Goal: Ask a question: Seek information or help from site administrators or community

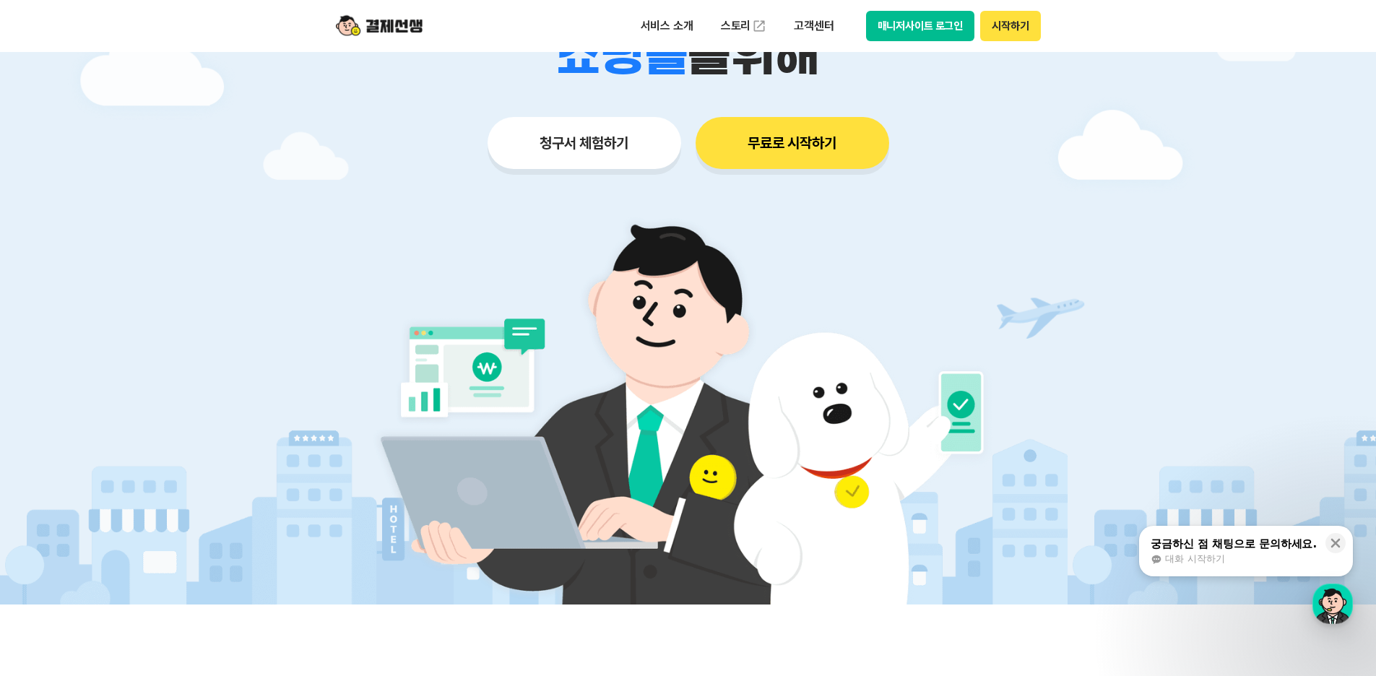
scroll to position [289, 0]
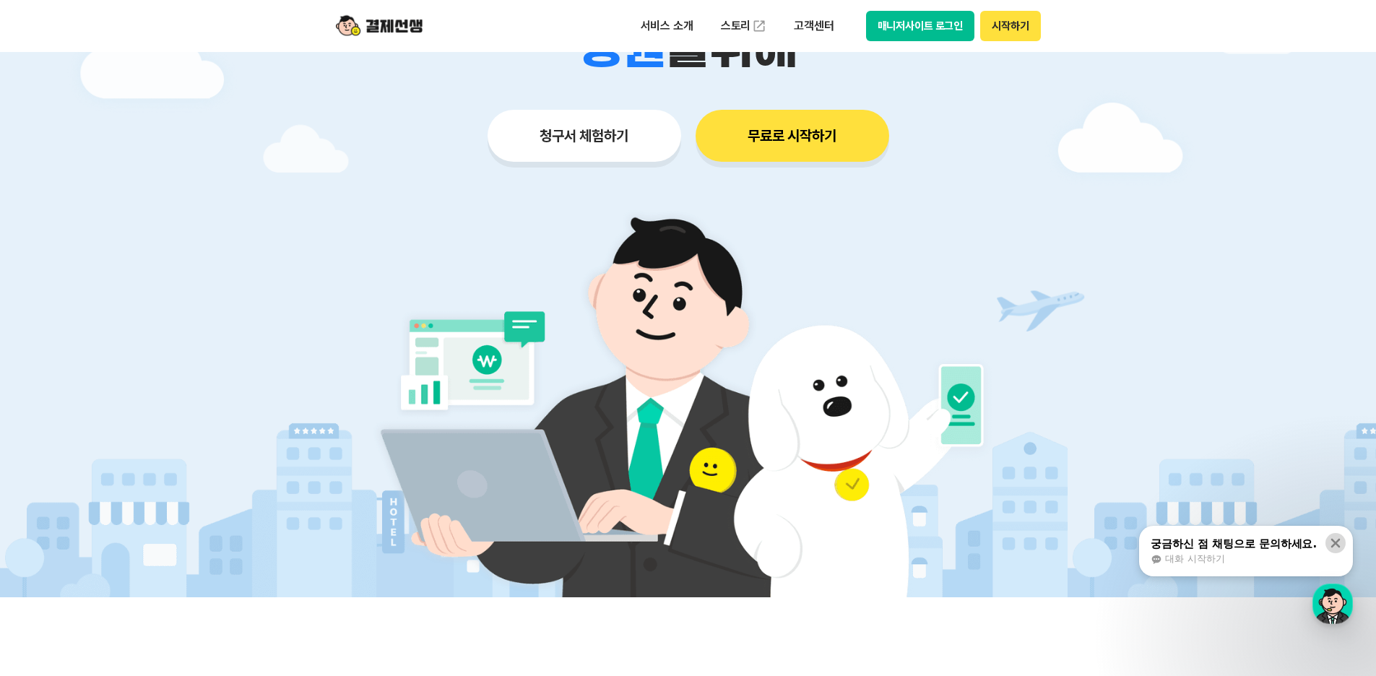
click at [1338, 542] on icon at bounding box center [1335, 543] width 14 height 14
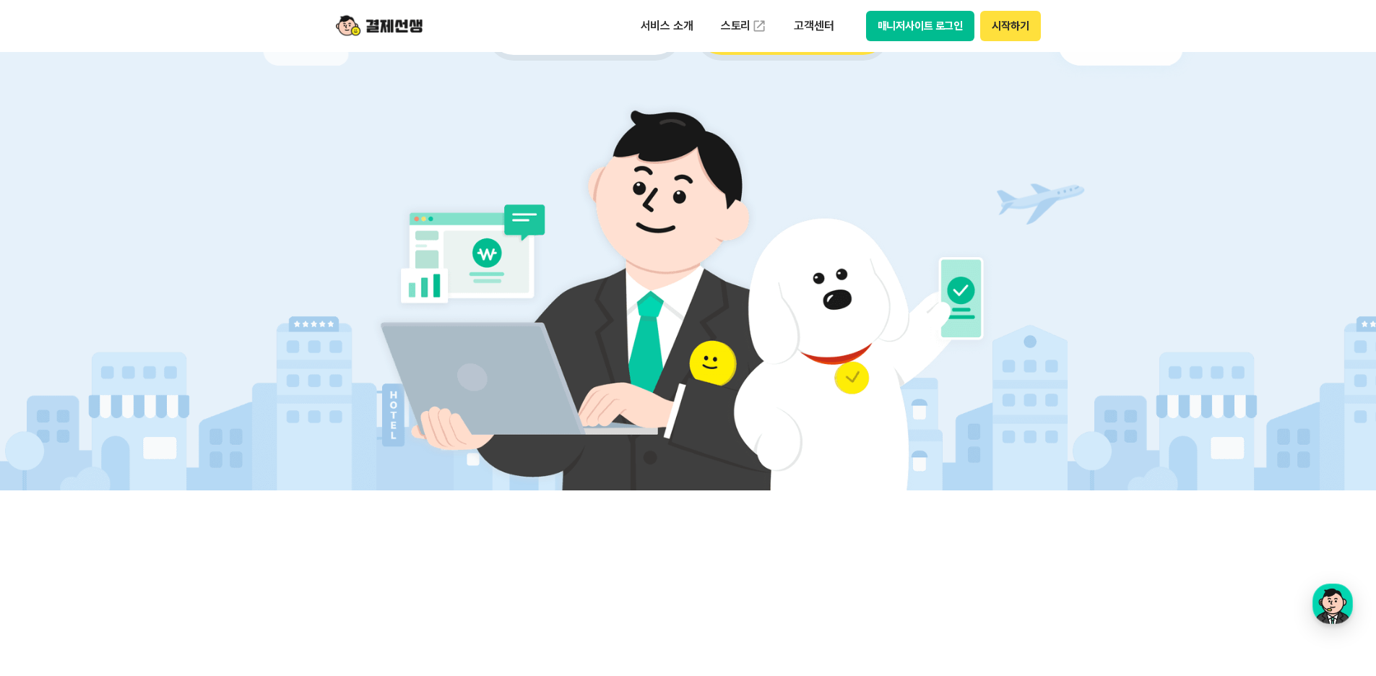
scroll to position [578, 0]
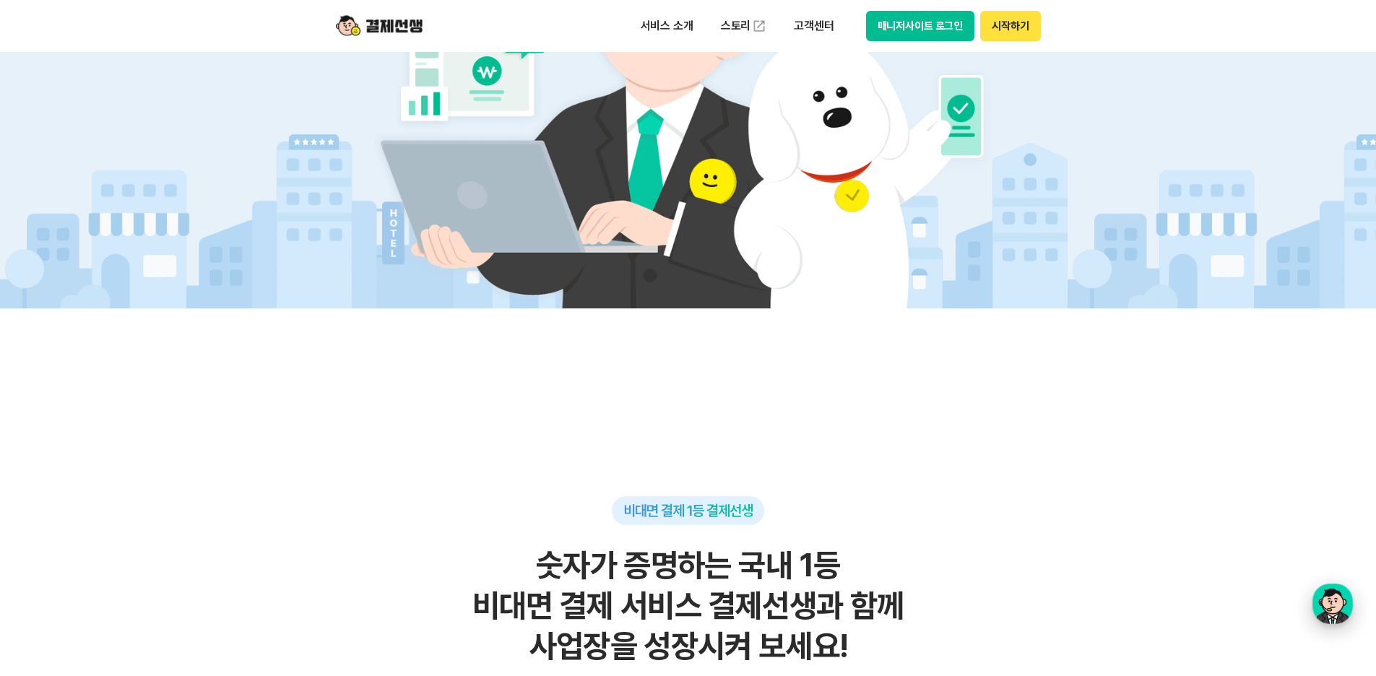
click at [1323, 607] on div "button" at bounding box center [1332, 603] width 40 height 40
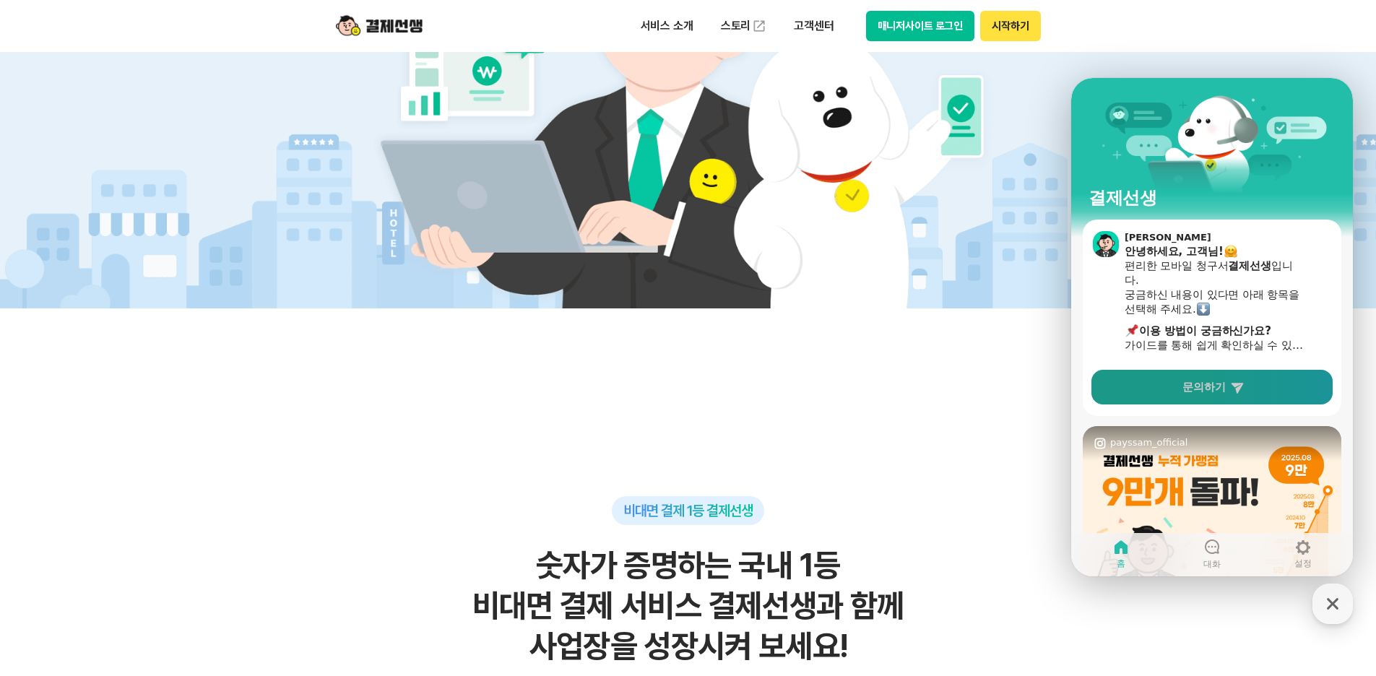
click at [1230, 388] on icon at bounding box center [1237, 387] width 14 height 14
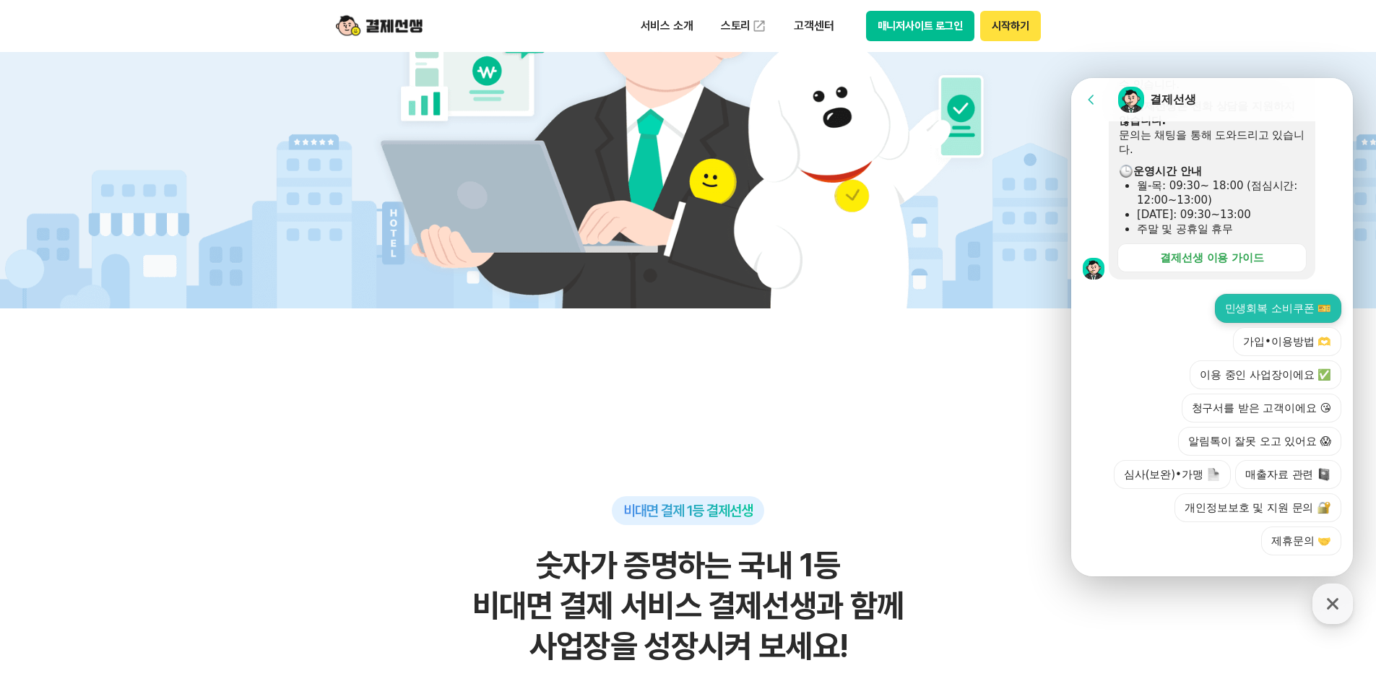
scroll to position [417, 0]
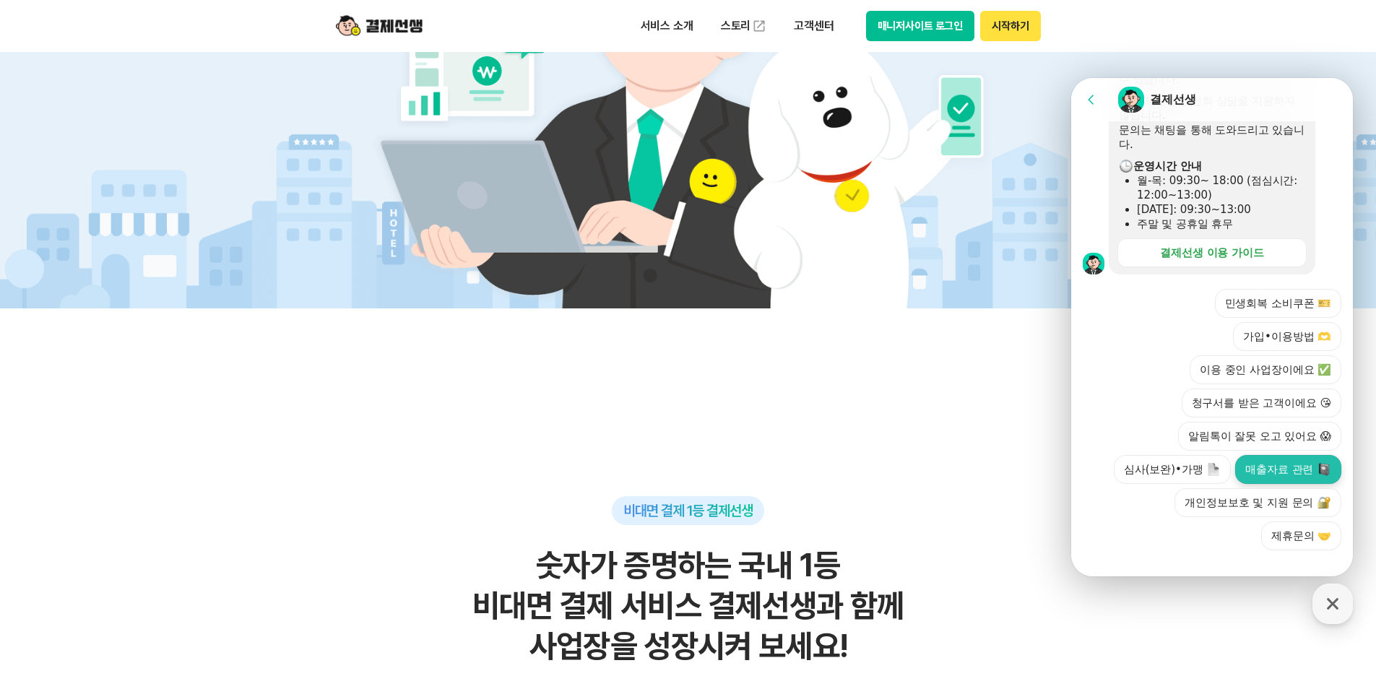
click at [1269, 455] on button "매출자료 관련" at bounding box center [1288, 469] width 106 height 29
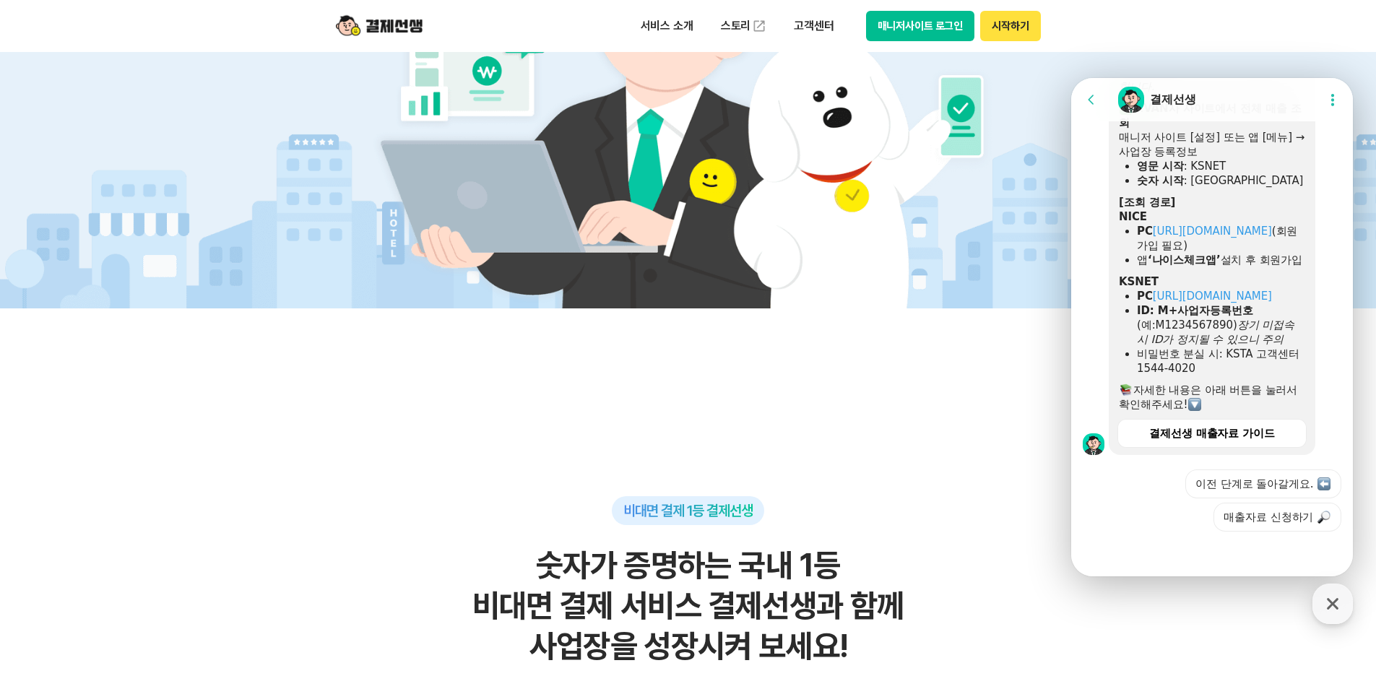
scroll to position [898, 0]
click at [1261, 474] on button "이전 단계로 돌아갈게요." at bounding box center [1263, 483] width 156 height 29
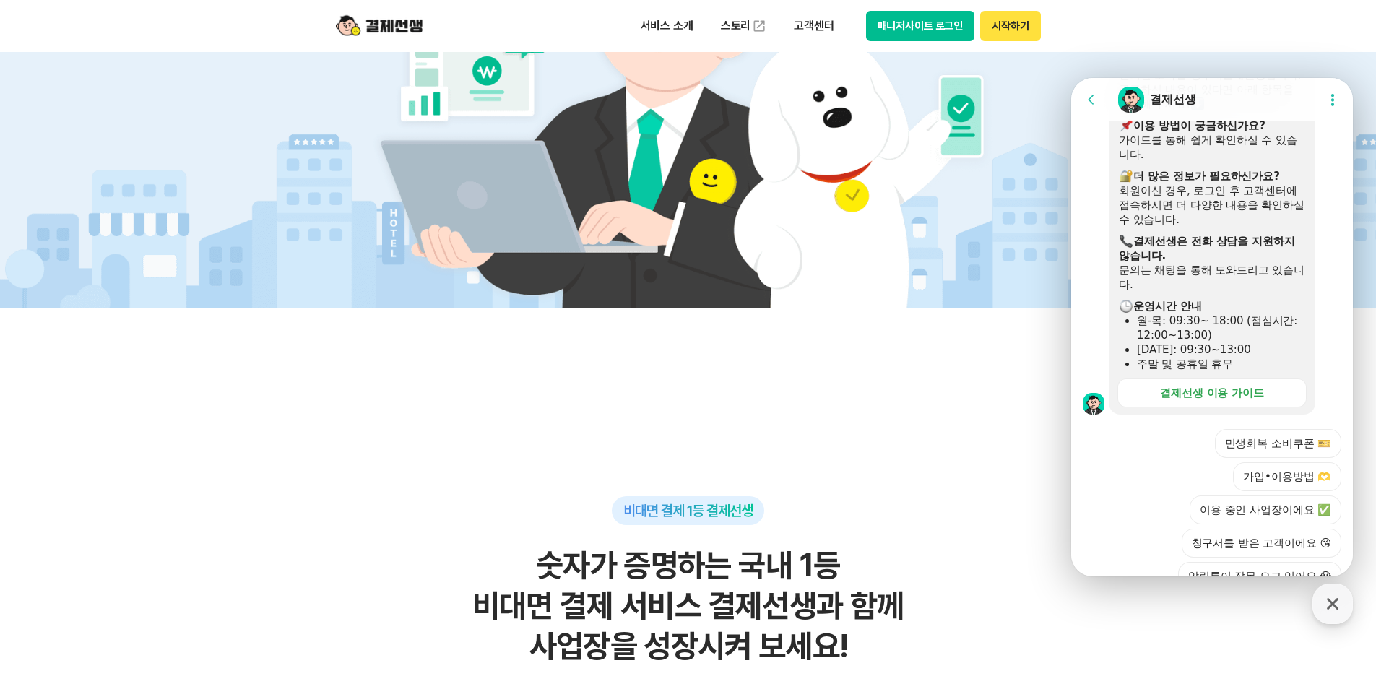
scroll to position [1516, 0]
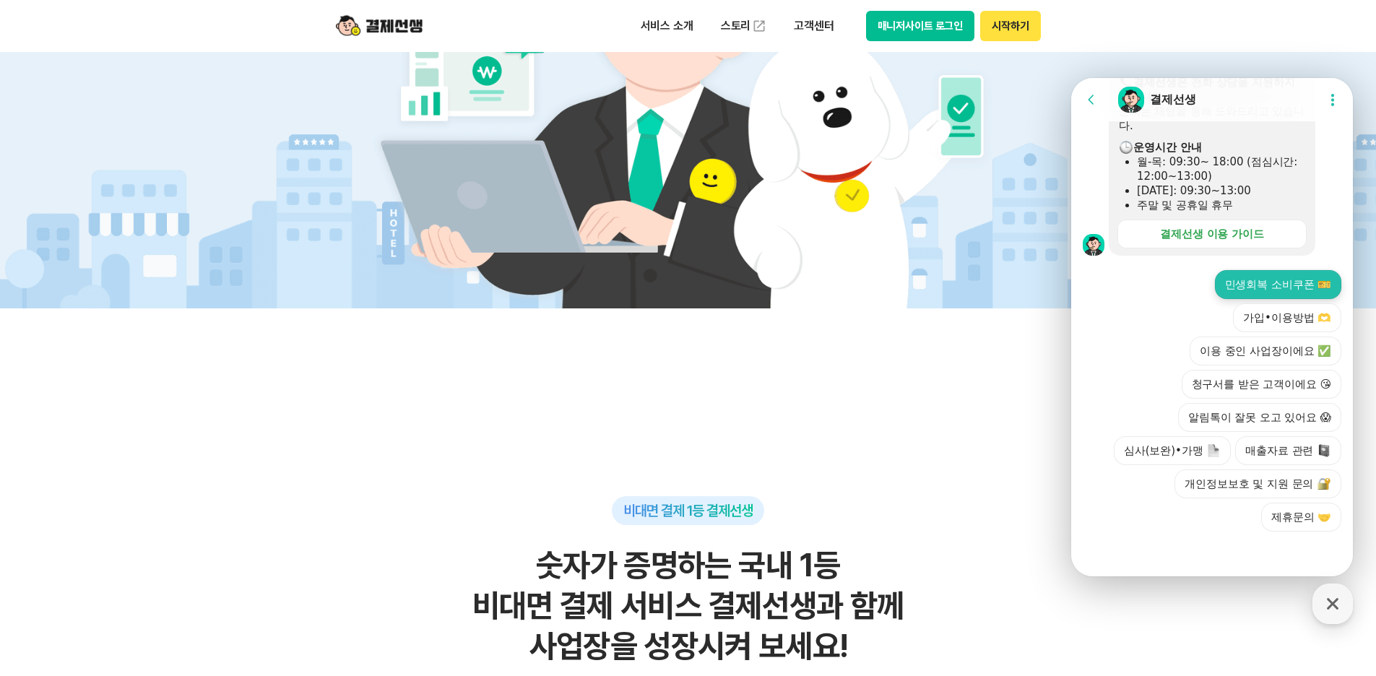
click at [1215, 299] on button "민생회복 소비쿠폰 🎫" at bounding box center [1278, 284] width 126 height 29
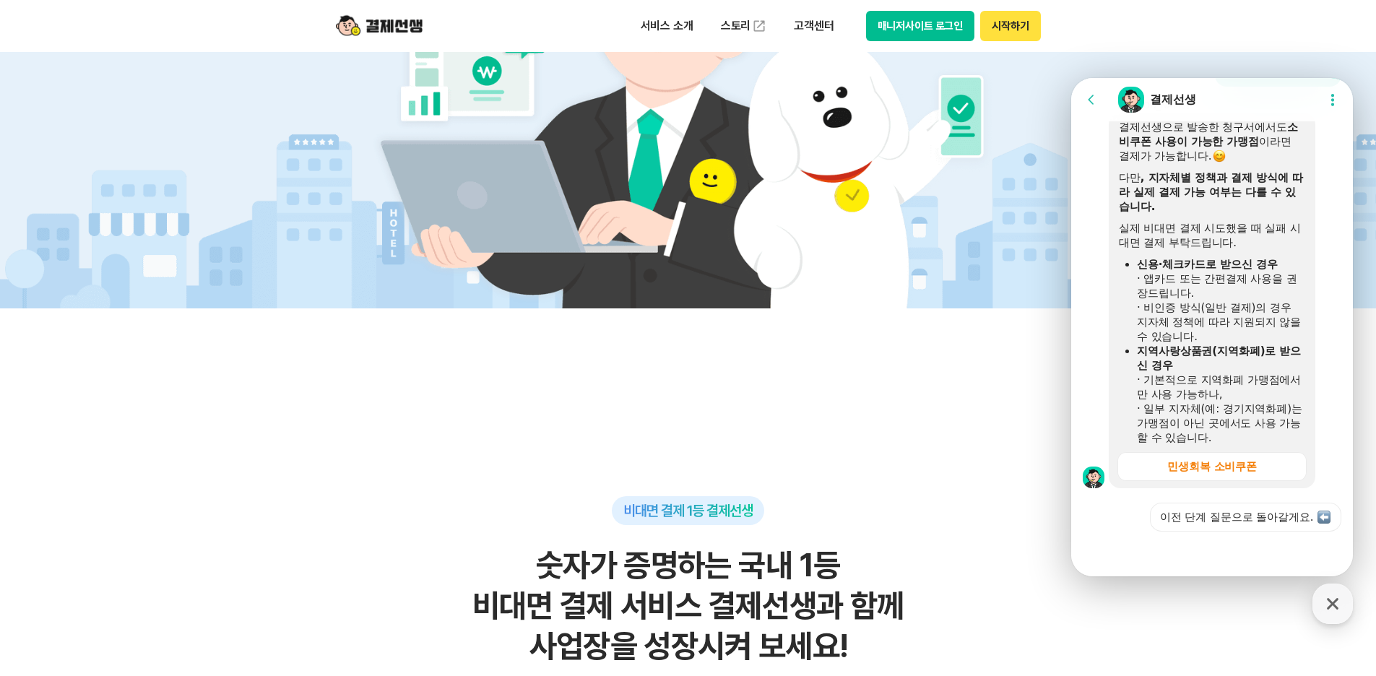
scroll to position [1762, 0]
click at [1209, 516] on button "이전 단계 질문으로 돌아갈게요." at bounding box center [1245, 517] width 191 height 29
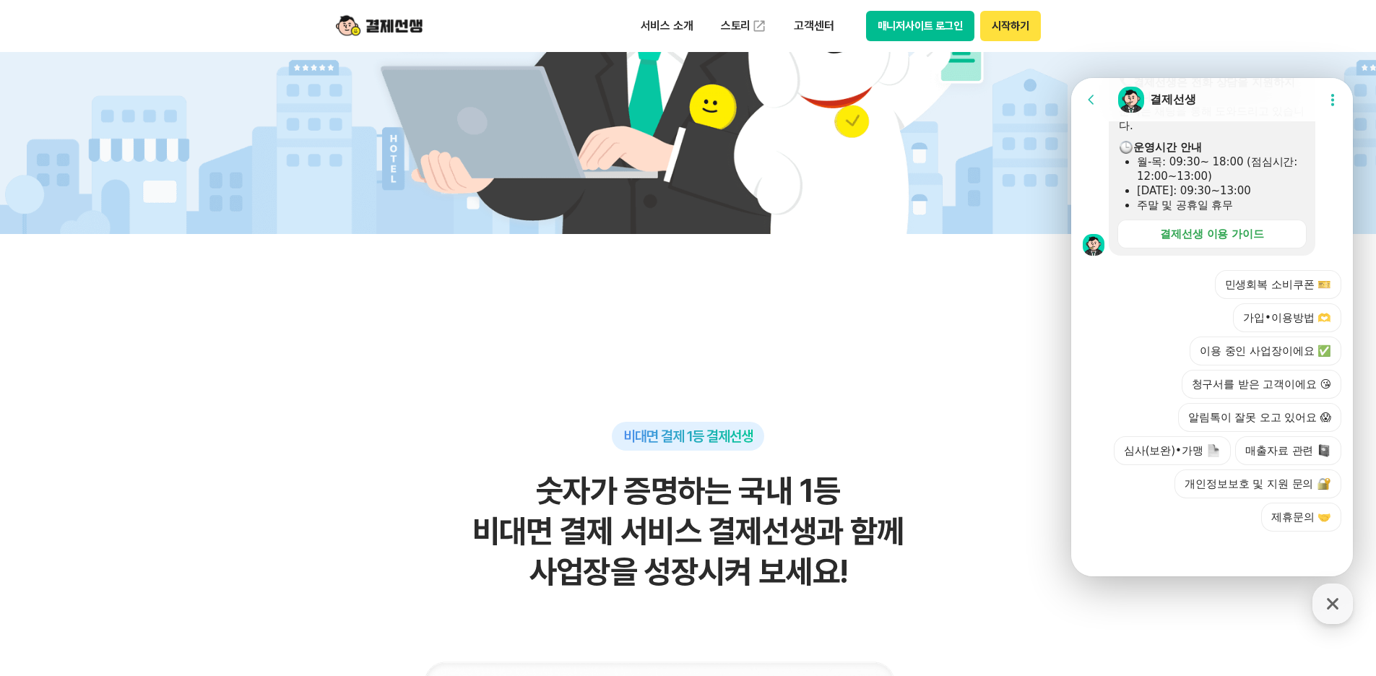
scroll to position [794, 0]
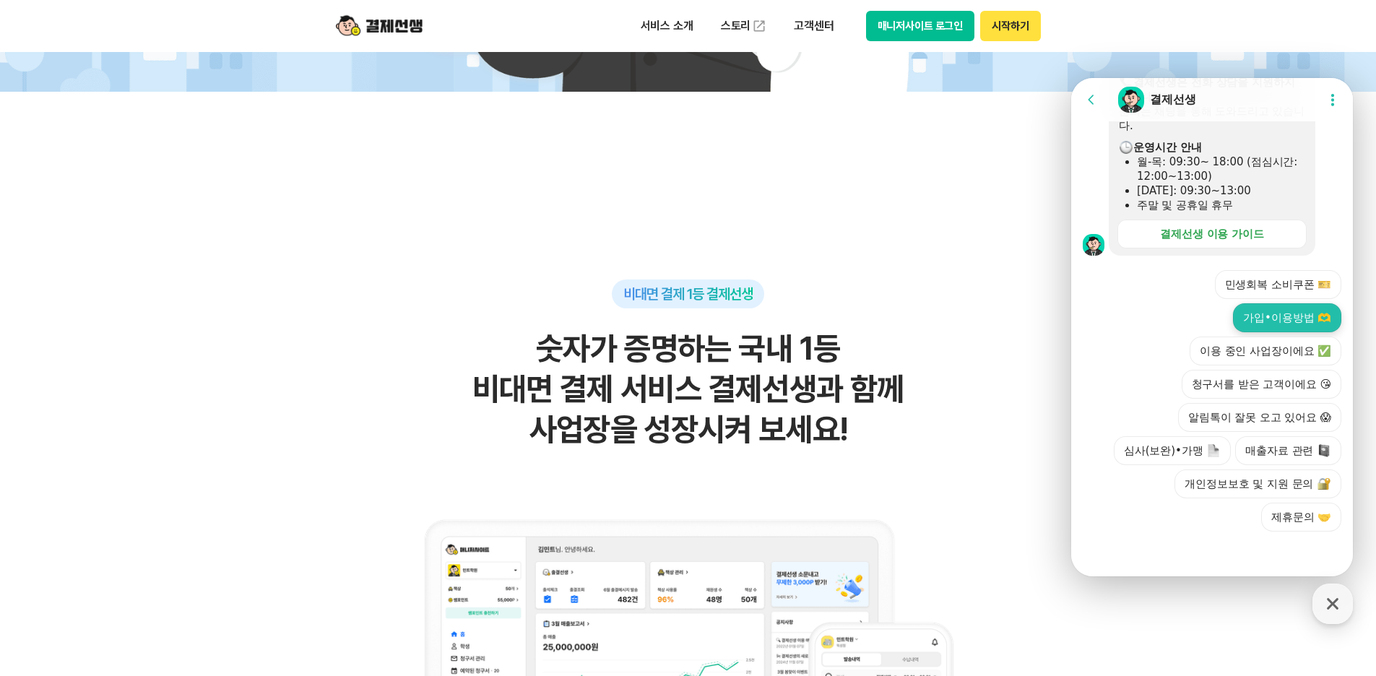
click at [1311, 312] on button "가입•이용방법 🫶" at bounding box center [1287, 317] width 108 height 29
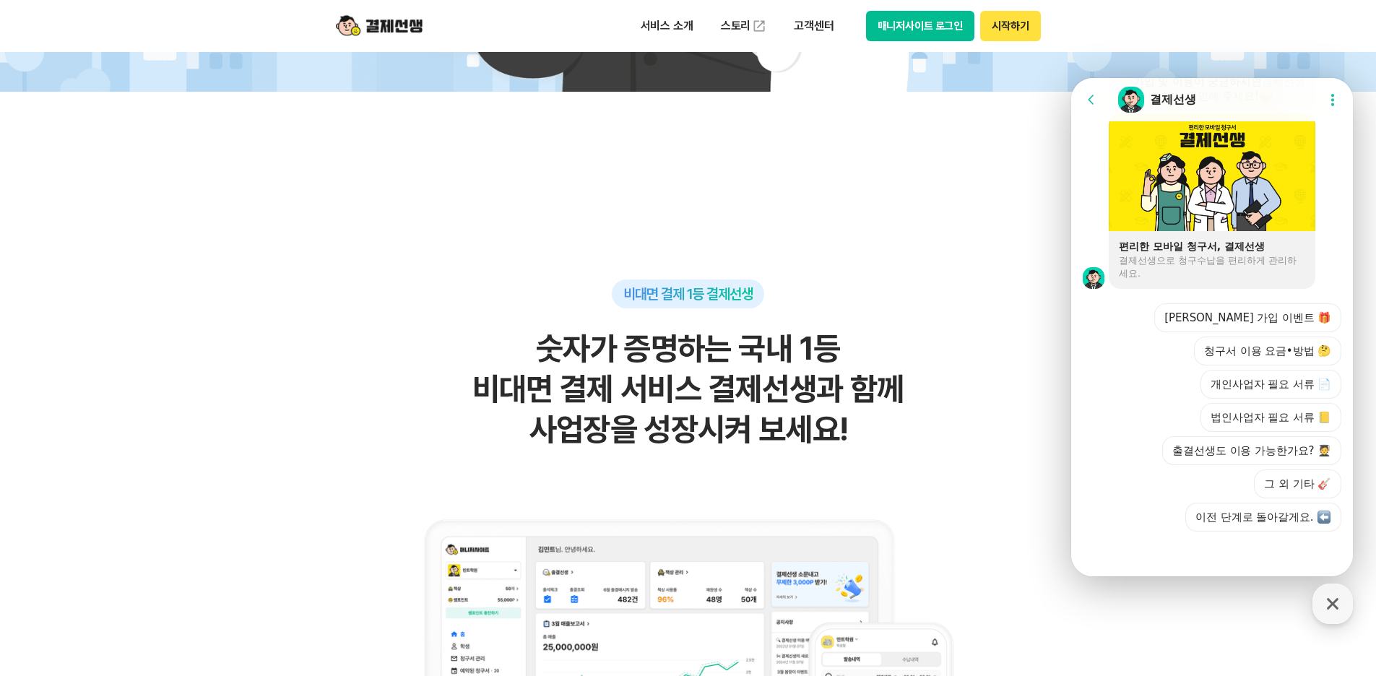
scroll to position [3130, 0]
click at [1247, 314] on button "신규 가입 이벤트 🎁" at bounding box center [1247, 317] width 187 height 29
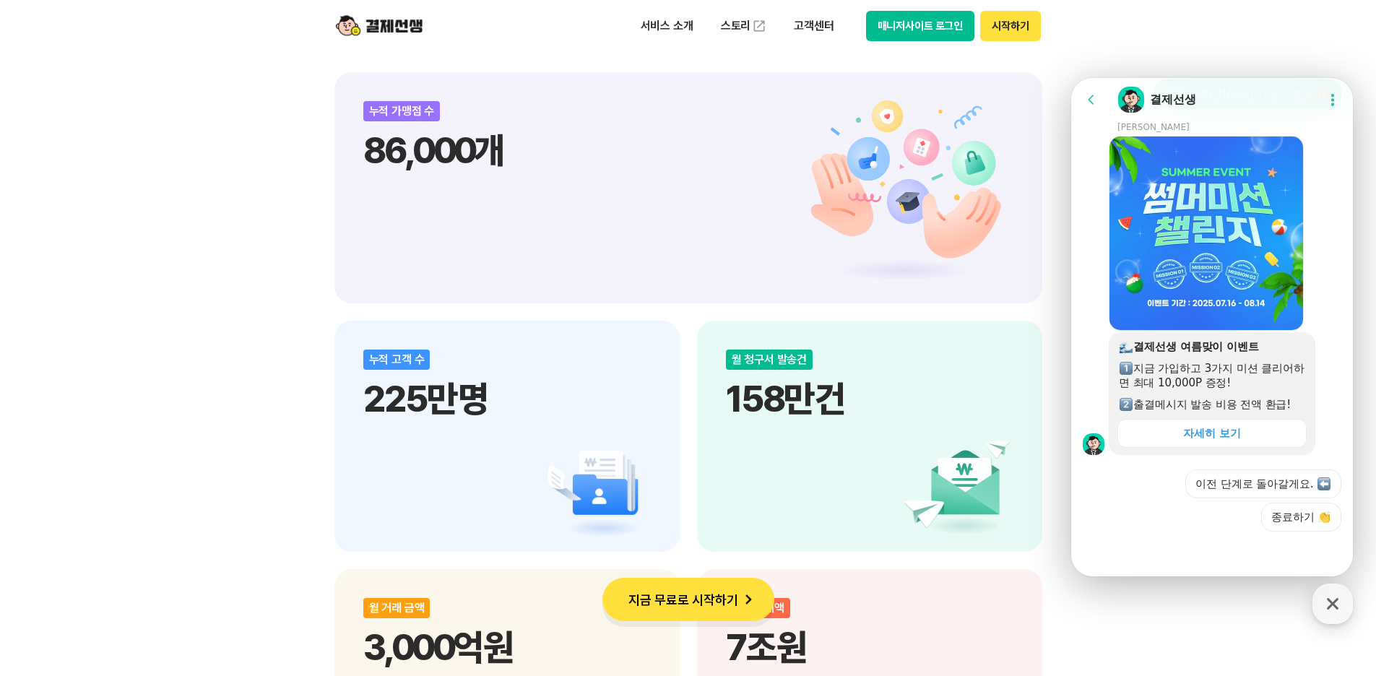
scroll to position [1733, 0]
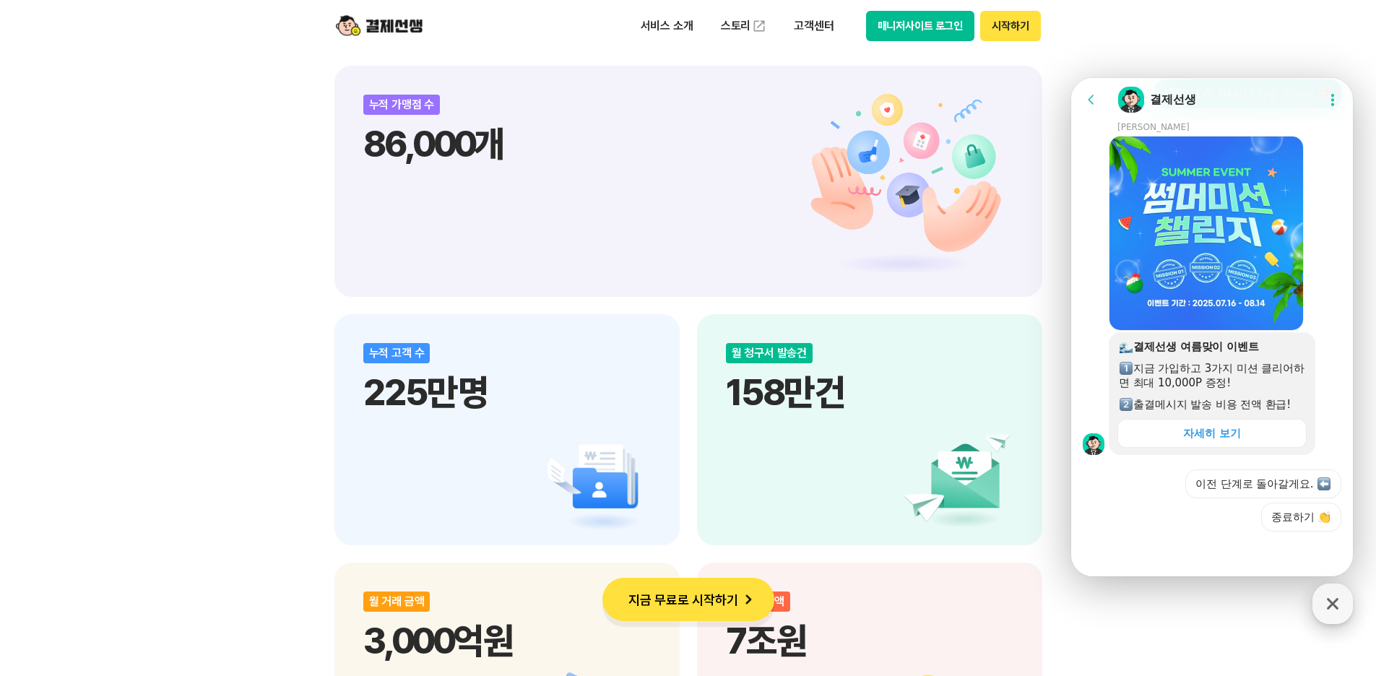
click at [1334, 604] on icon "button" at bounding box center [1332, 604] width 12 height 12
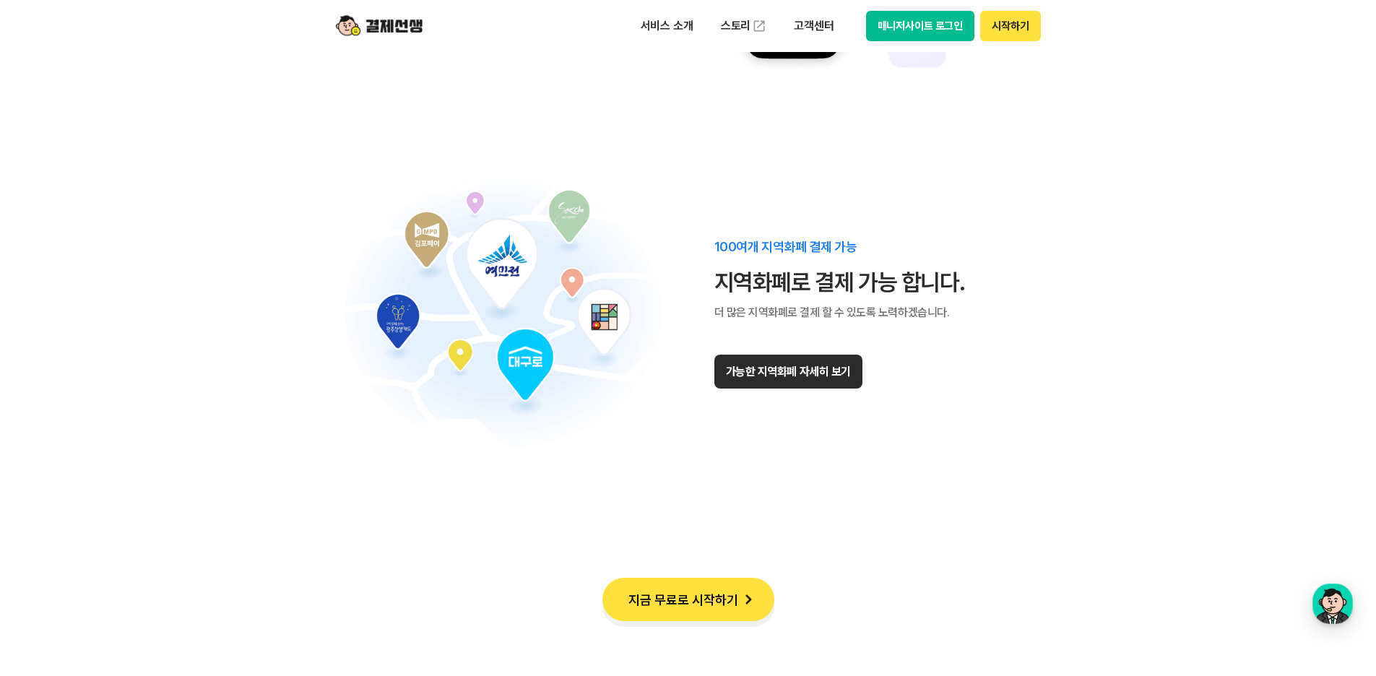
scroll to position [8954, 0]
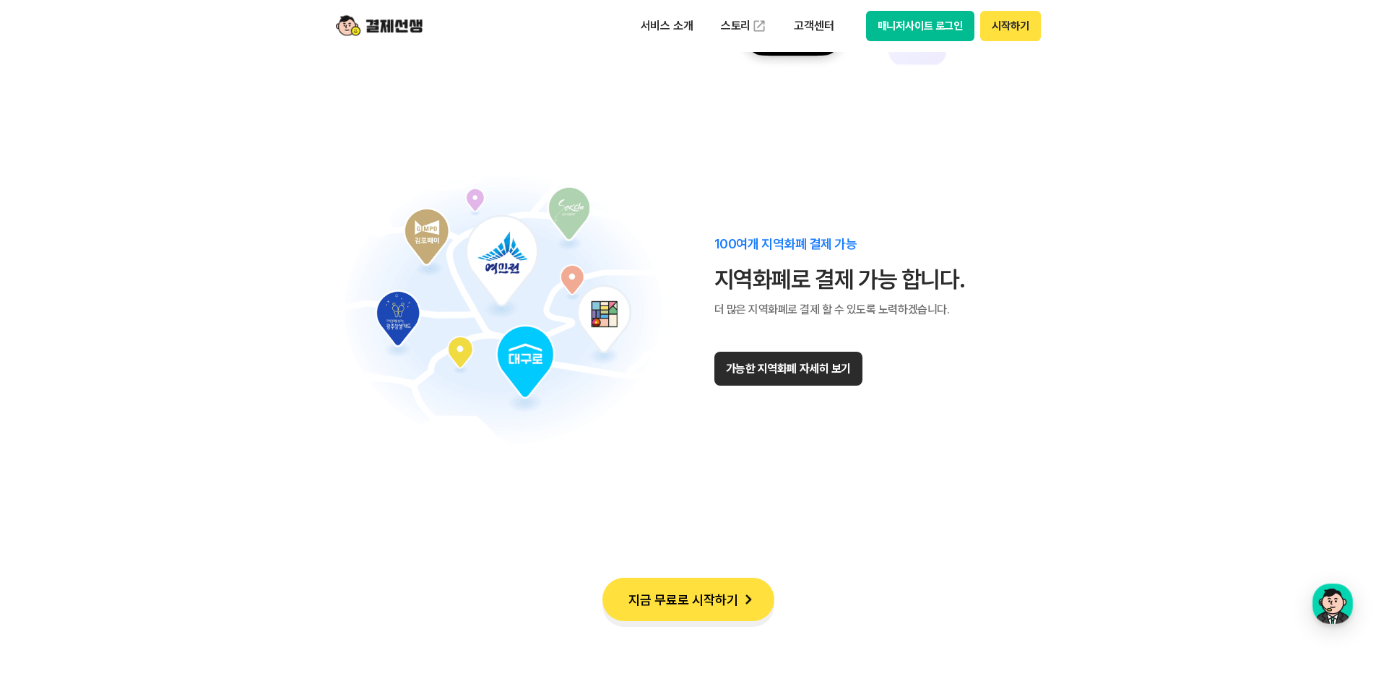
click at [684, 580] on button "지금 무료로 시작하기" at bounding box center [688, 599] width 172 height 43
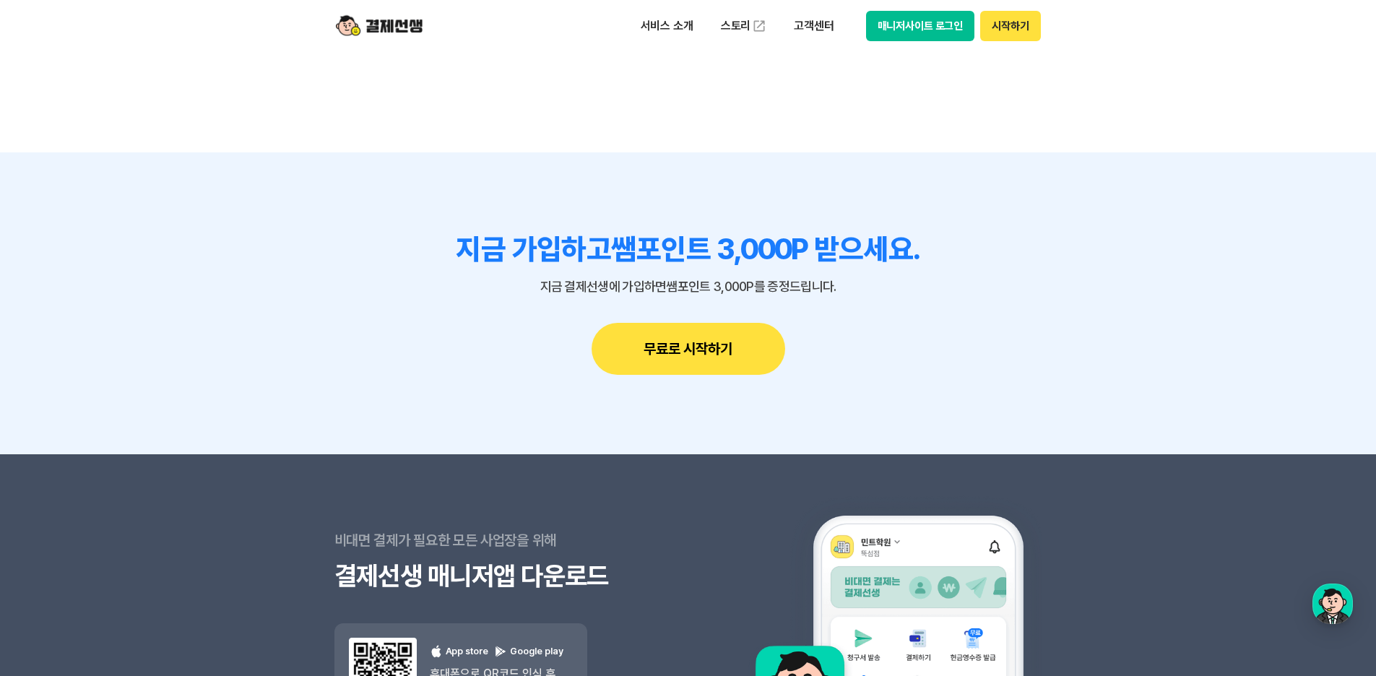
scroll to position [12269, 0]
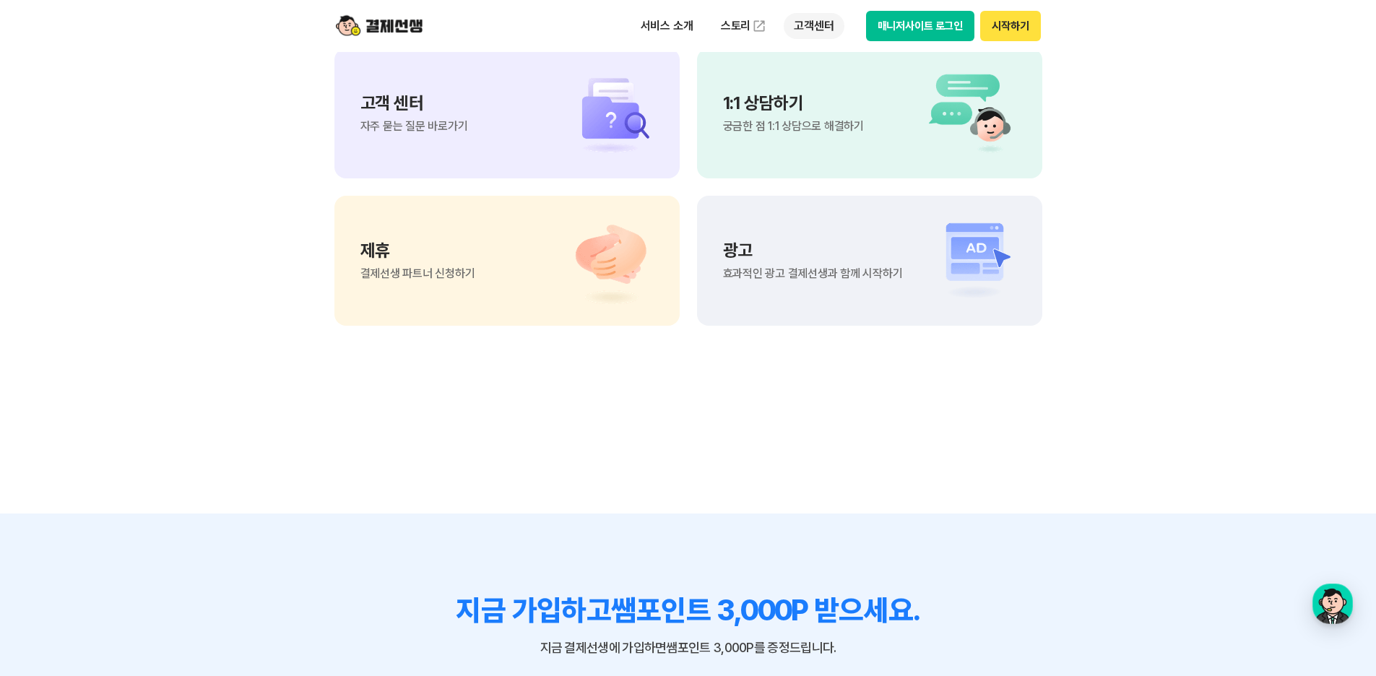
click at [807, 31] on p "고객센터" at bounding box center [813, 26] width 60 height 26
click at [755, 99] on p "1:1 상담하기" at bounding box center [793, 103] width 141 height 17
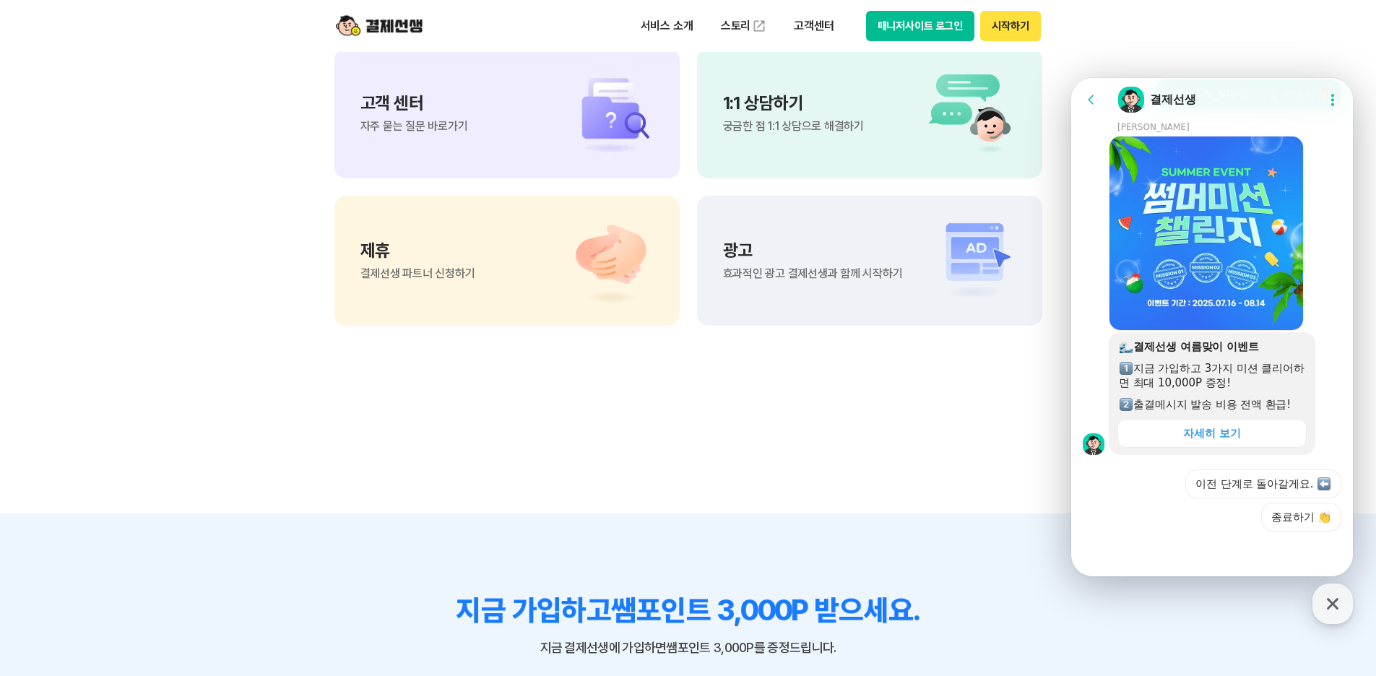
click at [410, 102] on p "고객 센터" at bounding box center [414, 103] width 108 height 17
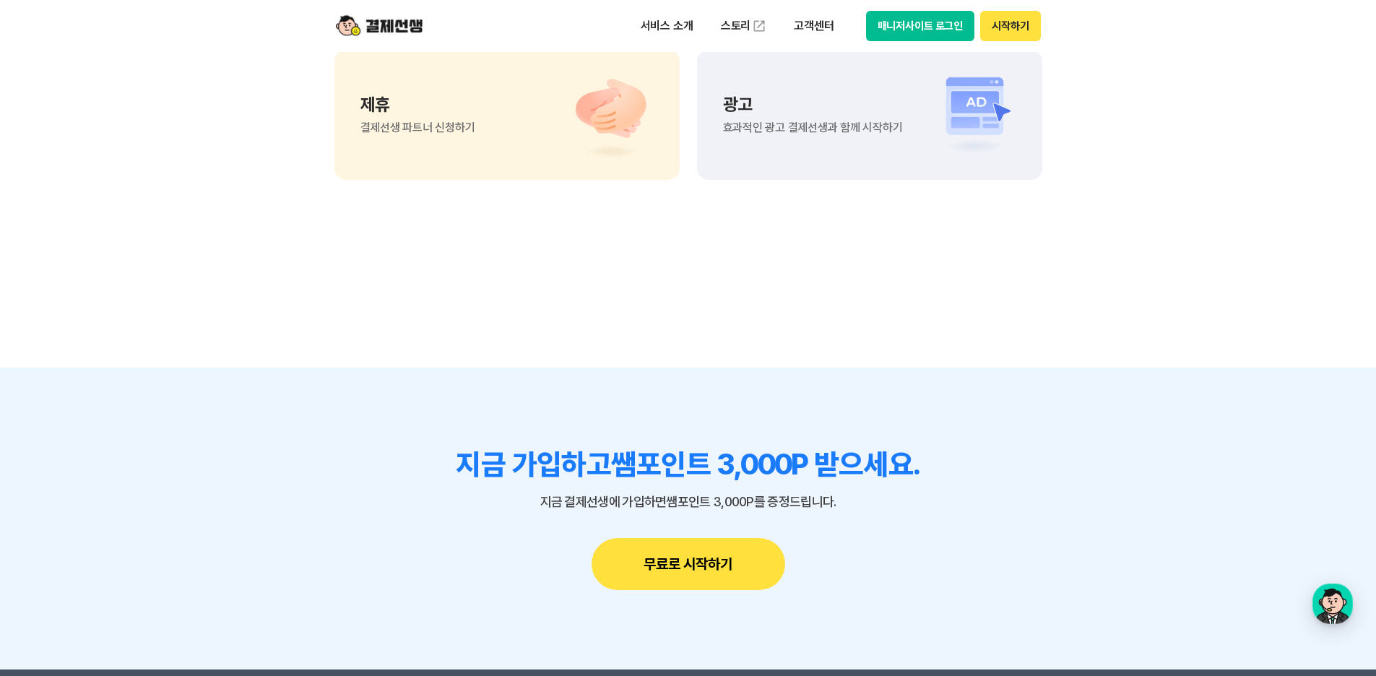
scroll to position [1066, 0]
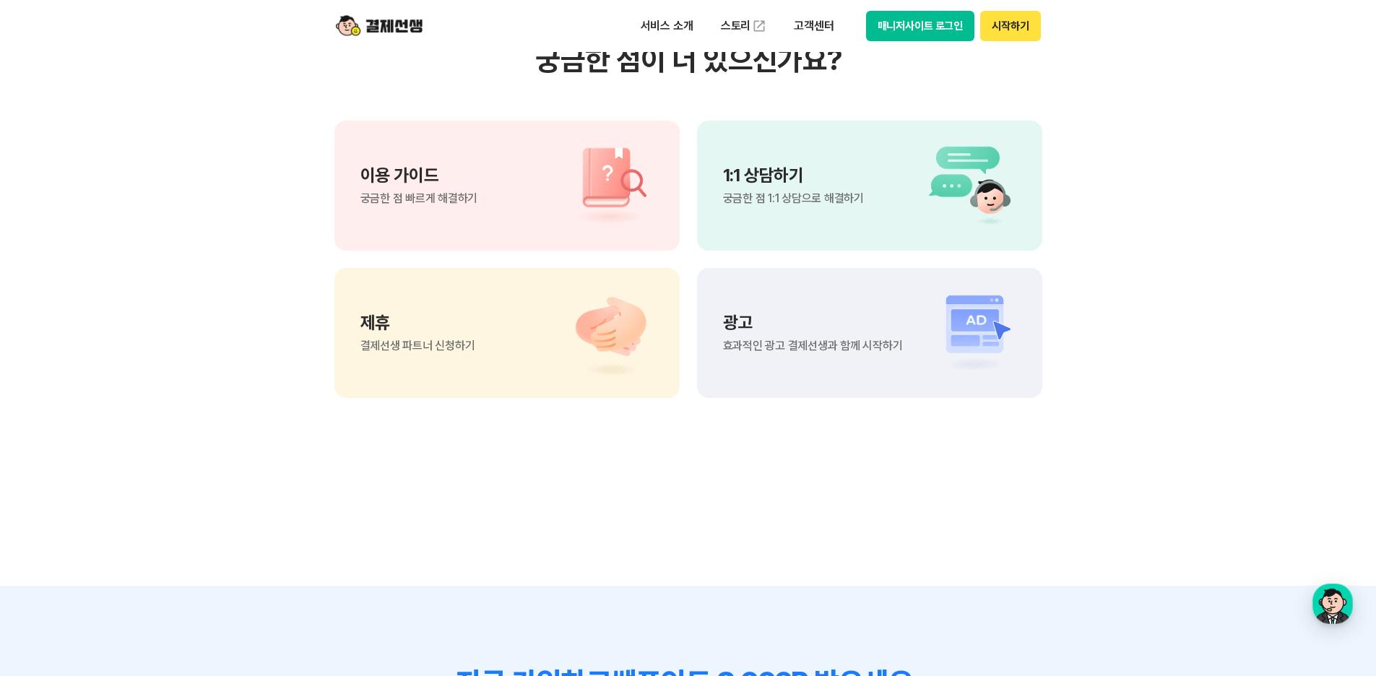
click at [466, 199] on span "궁금한 점 빠르게 해결하기" at bounding box center [419, 199] width 118 height 12
click at [796, 188] on div "1:1 상담하기 궁금한 점 1:1 상담으로 해결하기" at bounding box center [793, 186] width 141 height 38
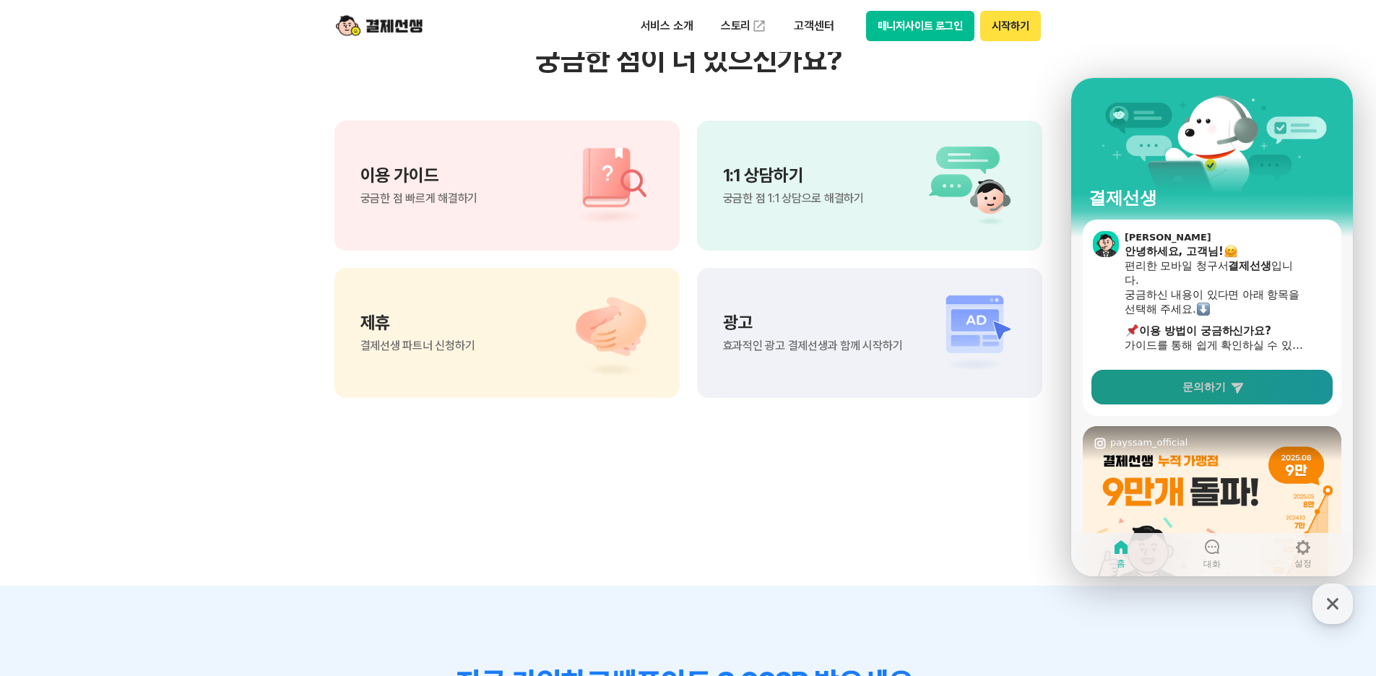
click at [1251, 385] on link "문의하기" at bounding box center [1211, 387] width 241 height 35
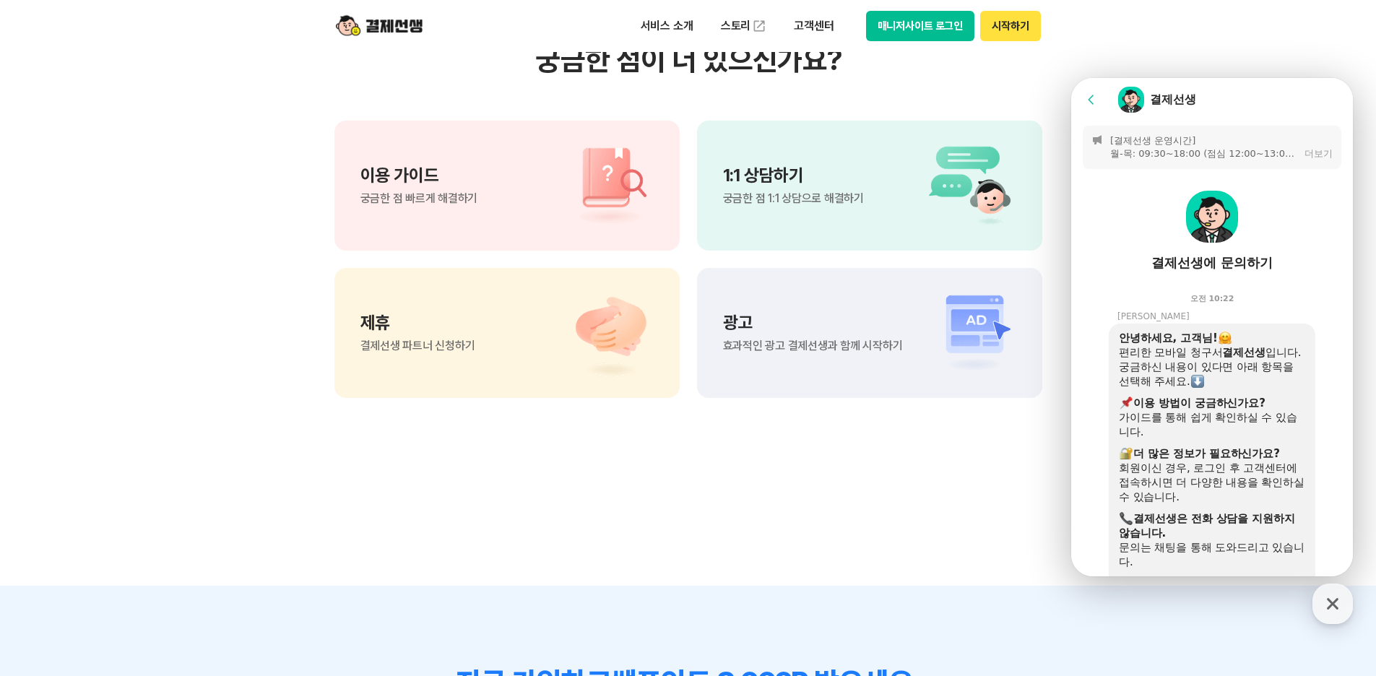
click at [1314, 152] on div "더보기" at bounding box center [1318, 153] width 28 height 13
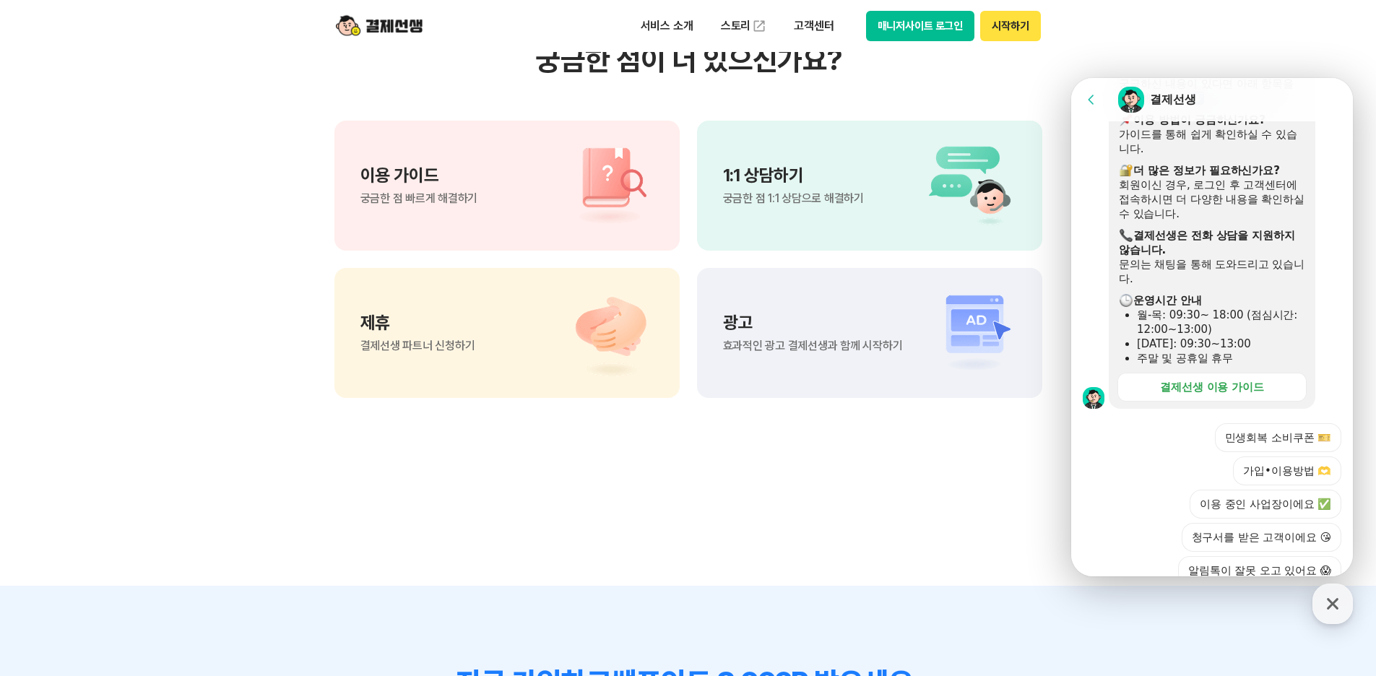
scroll to position [361, 0]
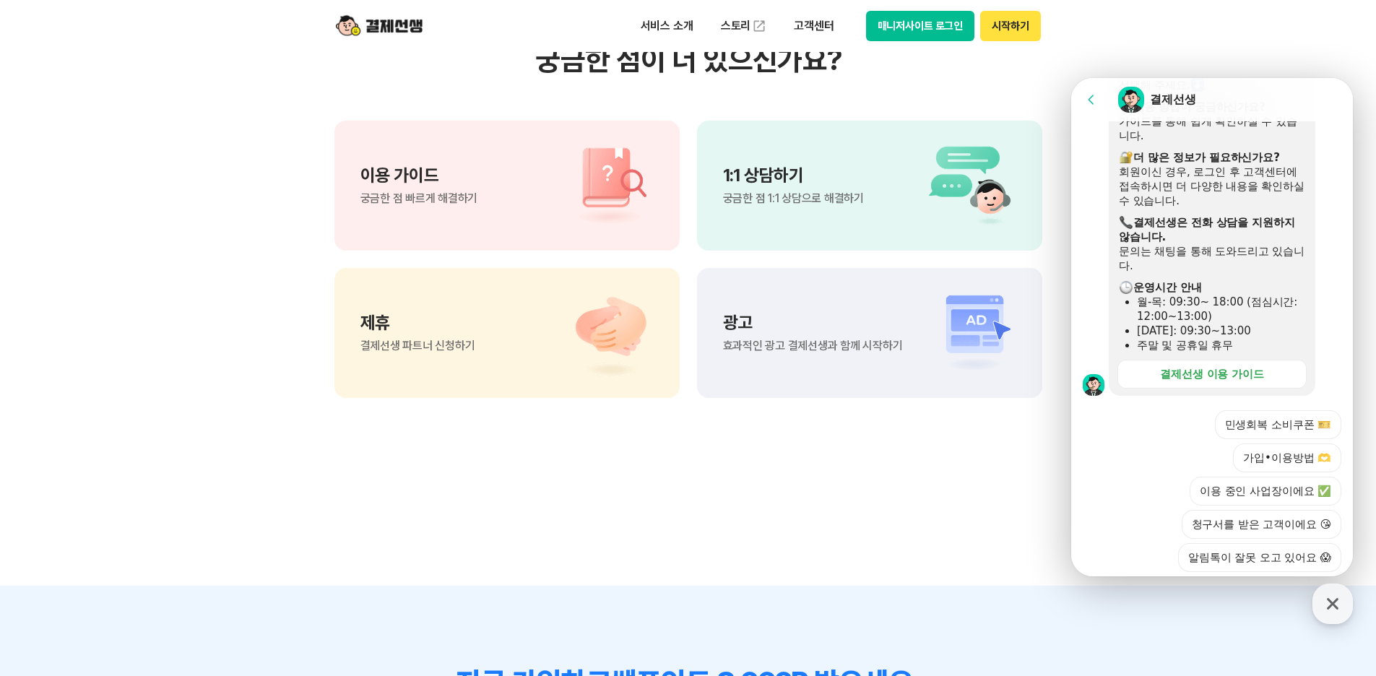
click at [1147, 238] on b "결제선생은 전화 상담을 지원하지 않습니다." at bounding box center [1206, 229] width 176 height 27
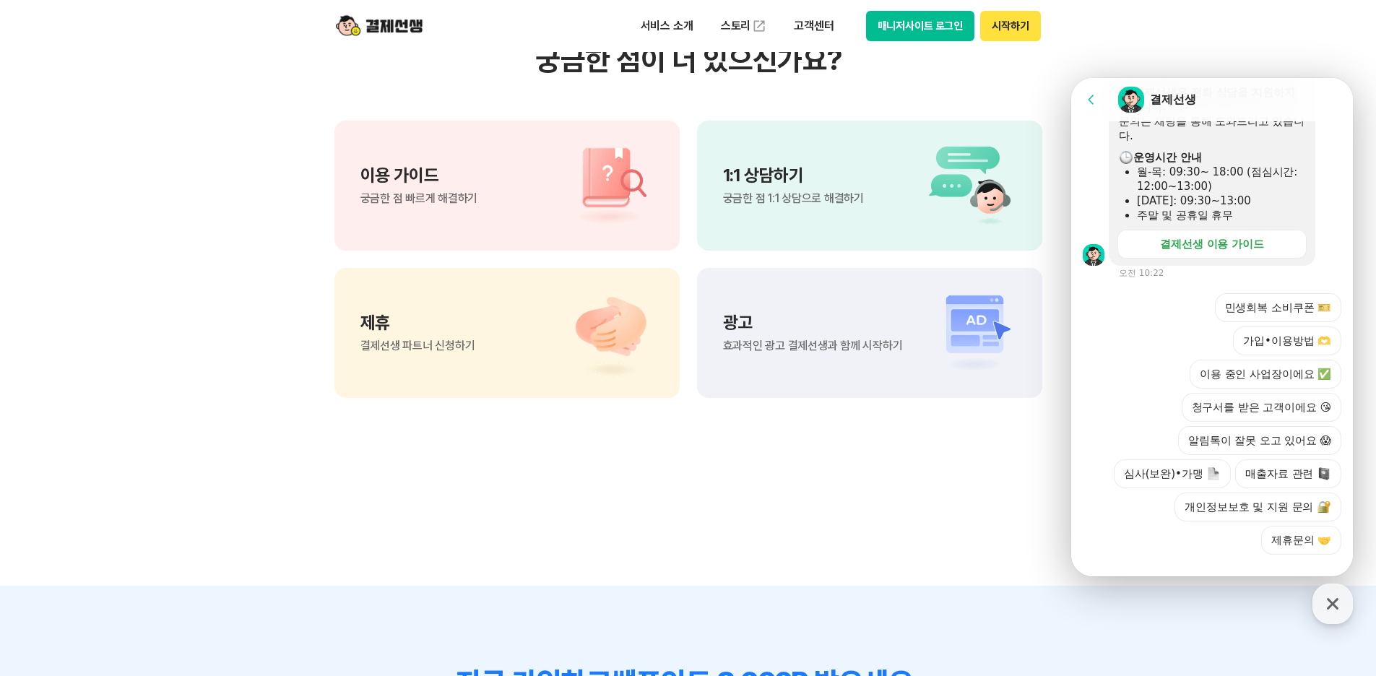
scroll to position [495, 0]
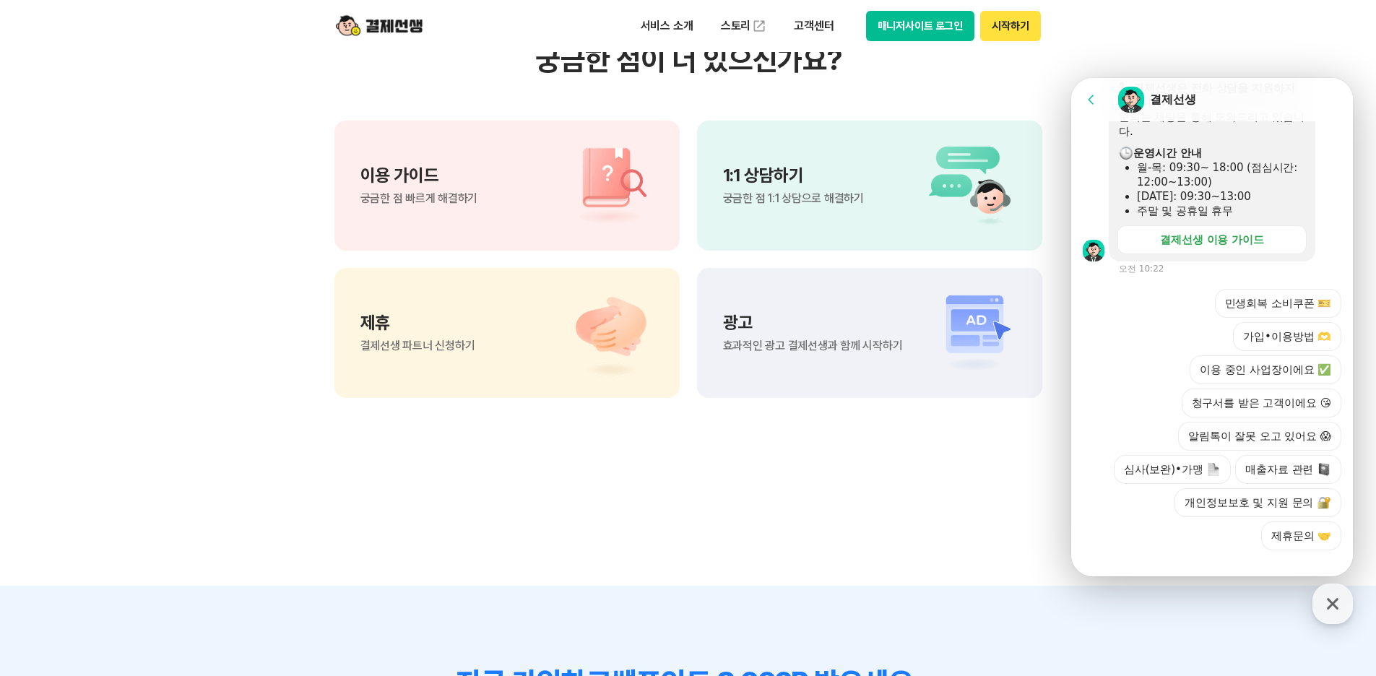
click at [1201, 550] on div at bounding box center [1212, 569] width 282 height 39
click at [1283, 322] on button "가입•이용방법 🫶" at bounding box center [1287, 336] width 108 height 29
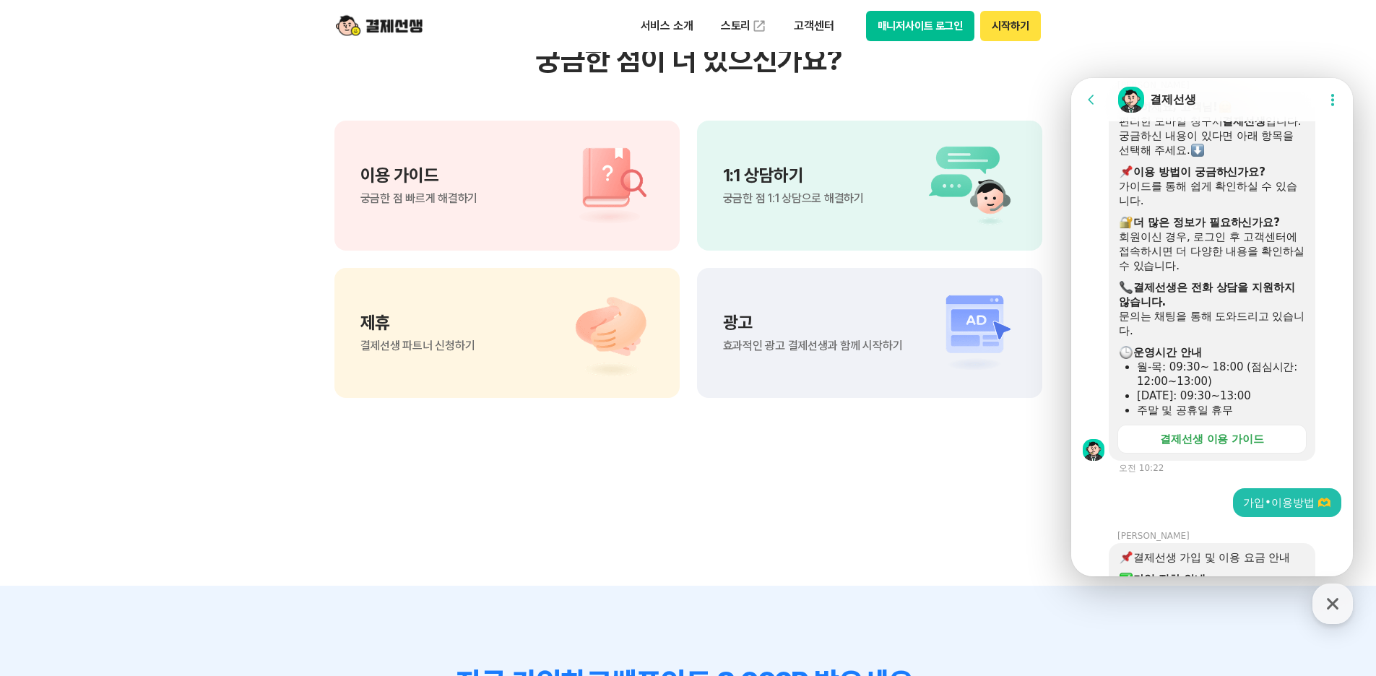
scroll to position [1212, 0]
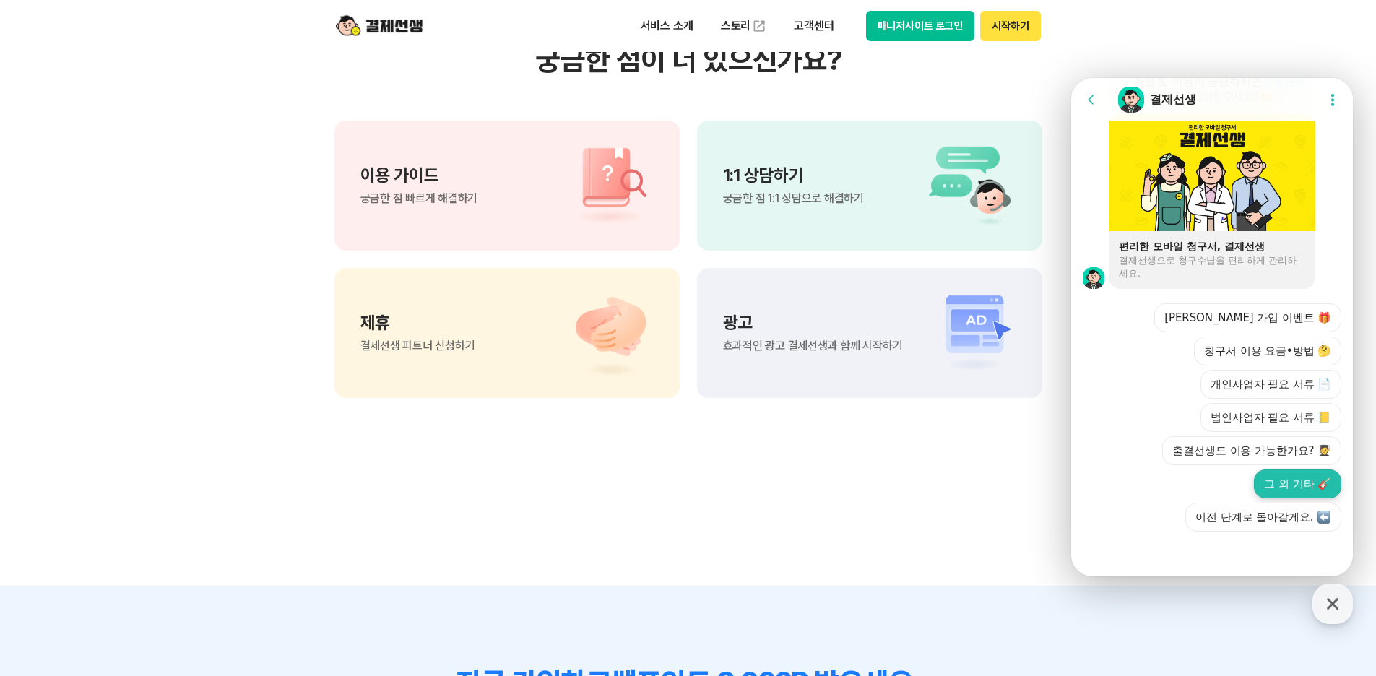
click at [1293, 478] on button "그 외 기타 🎸" at bounding box center [1297, 483] width 87 height 29
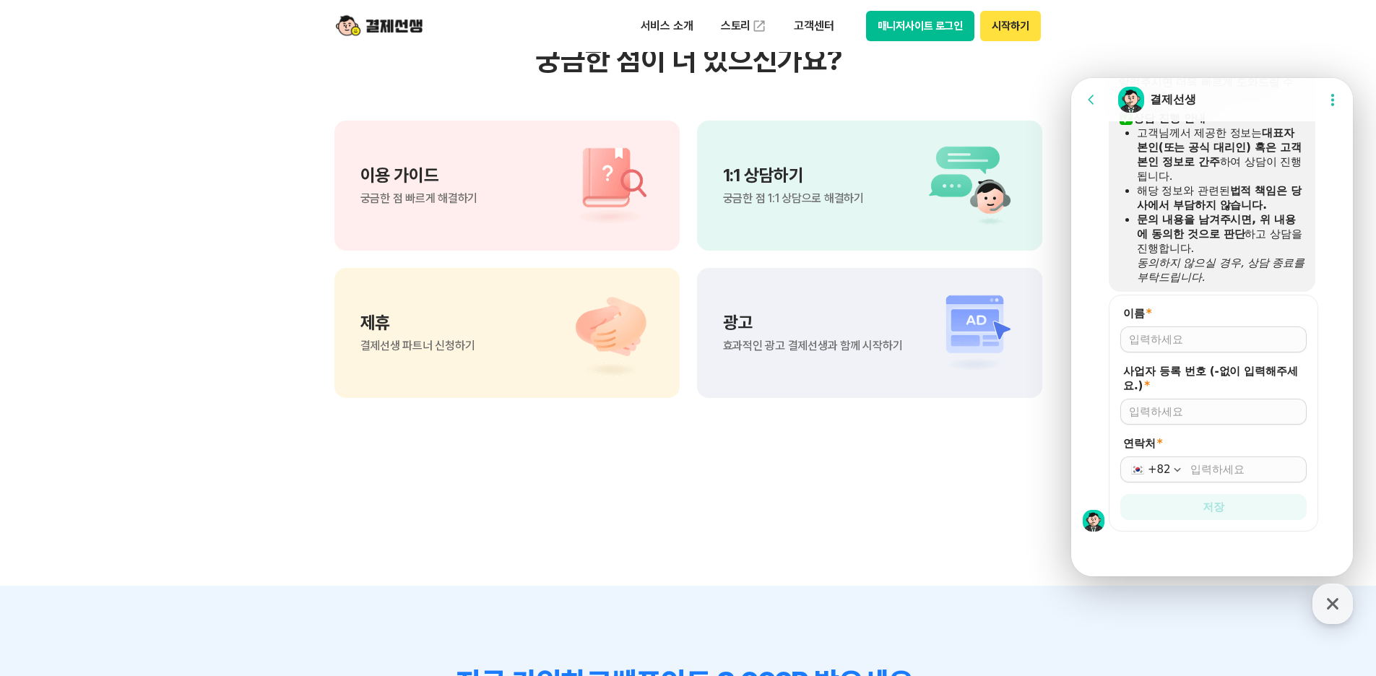
scroll to position [1531, 0]
click at [1199, 342] on input "이름 *" at bounding box center [1213, 339] width 169 height 14
type input "김환희"
click at [1199, 410] on input "사업자 등록 번호 (-없이 입력해주세요.) *" at bounding box center [1213, 411] width 169 height 14
type input "4519600268"
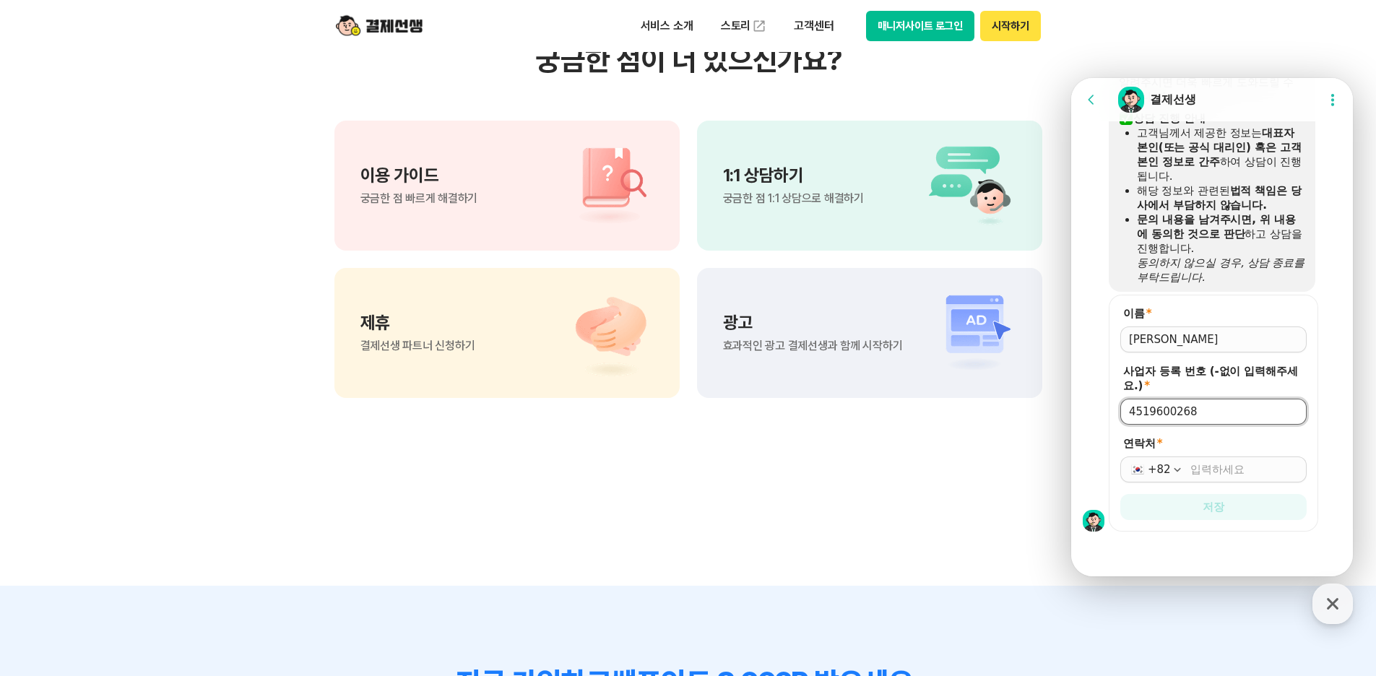
click at [1192, 468] on input "연락처 *" at bounding box center [1244, 469] width 108 height 14
click at [1194, 500] on button "저장" at bounding box center [1213, 507] width 186 height 26
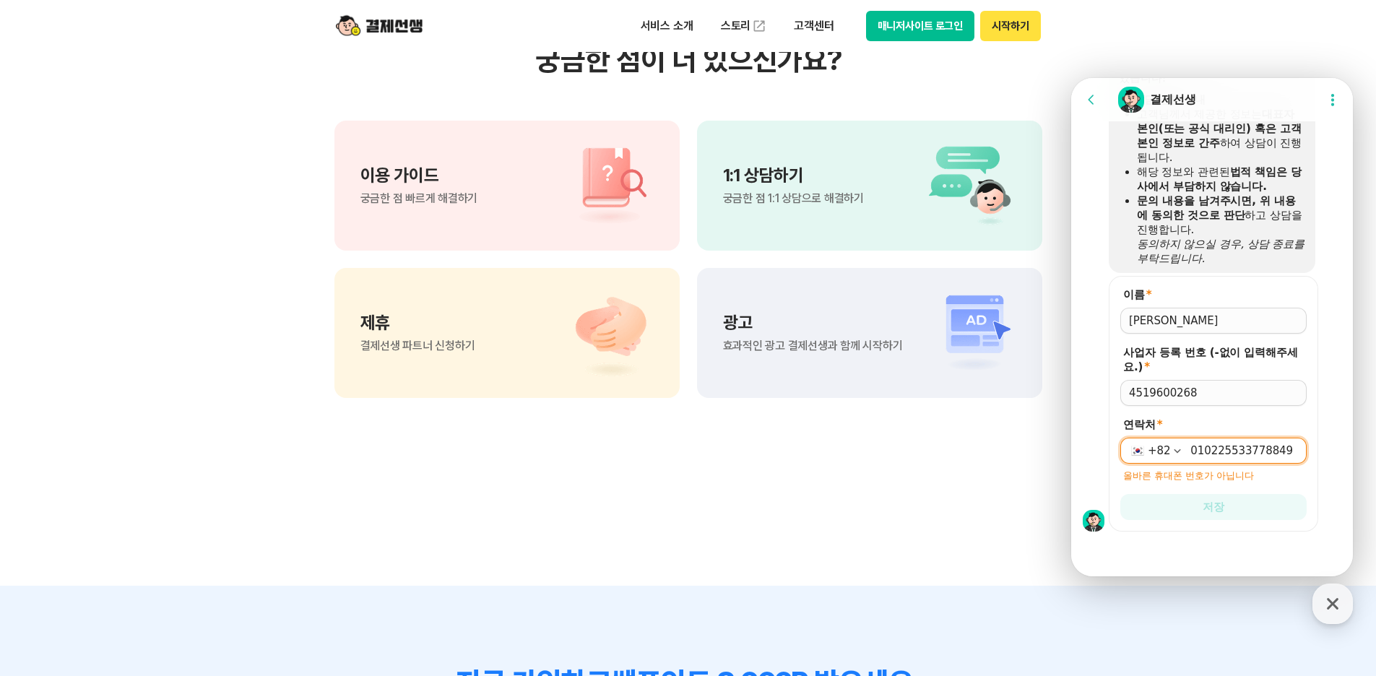
scroll to position [1550, 0]
click at [1192, 451] on input "010225533778849" at bounding box center [1244, 450] width 108 height 14
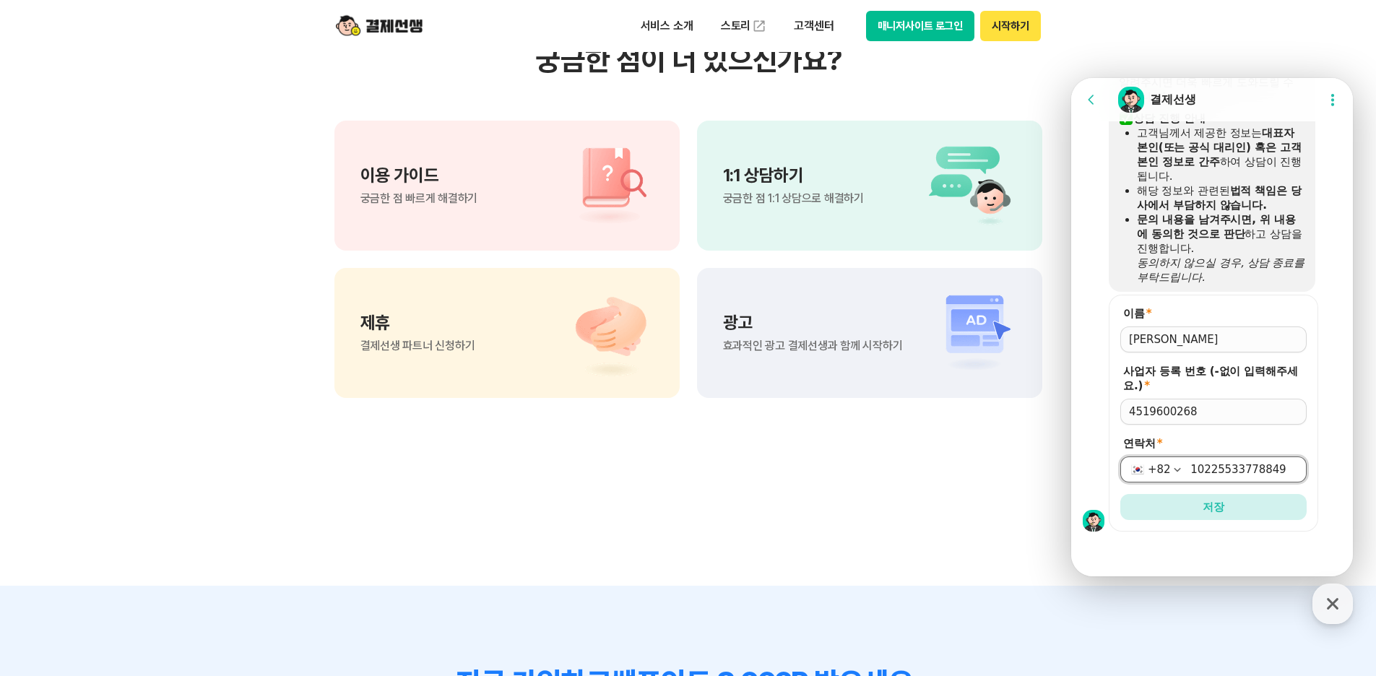
scroll to position [1531, 0]
click at [1251, 498] on button "저장" at bounding box center [1213, 507] width 186 height 26
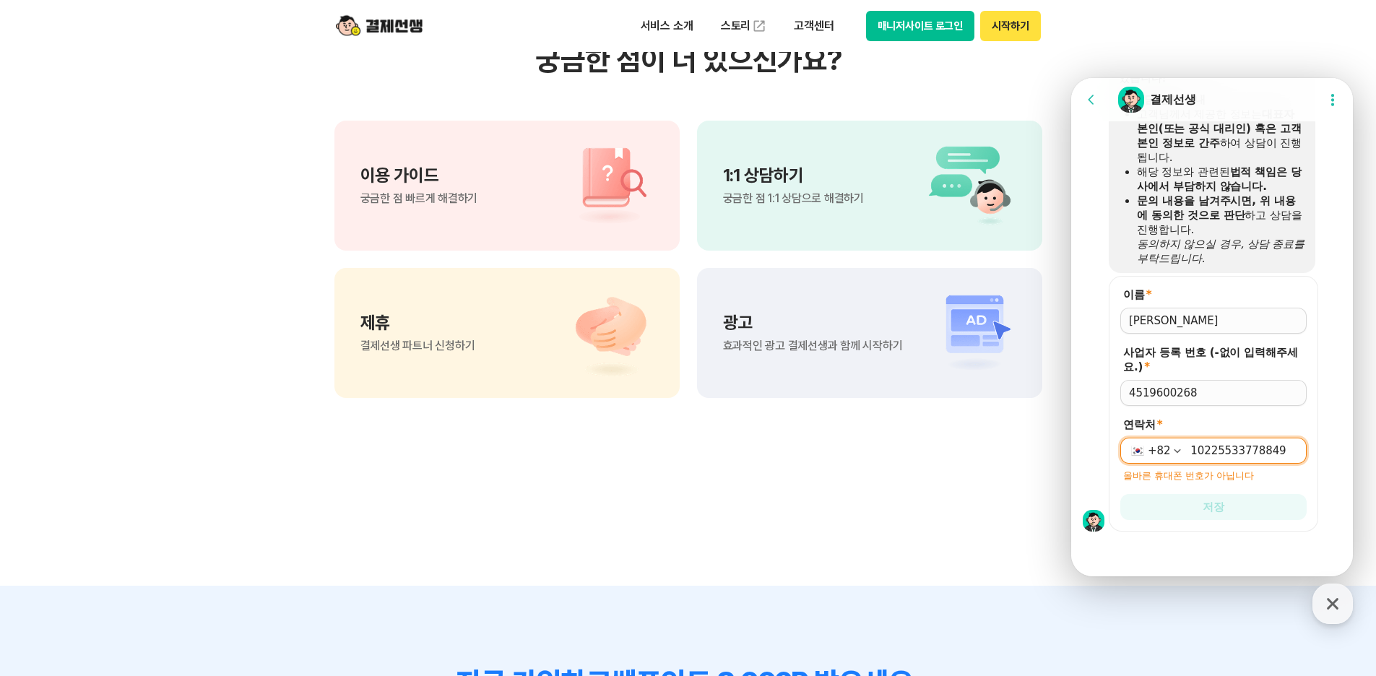
scroll to position [1550, 0]
click at [1228, 448] on input "10225533778849" at bounding box center [1244, 450] width 108 height 14
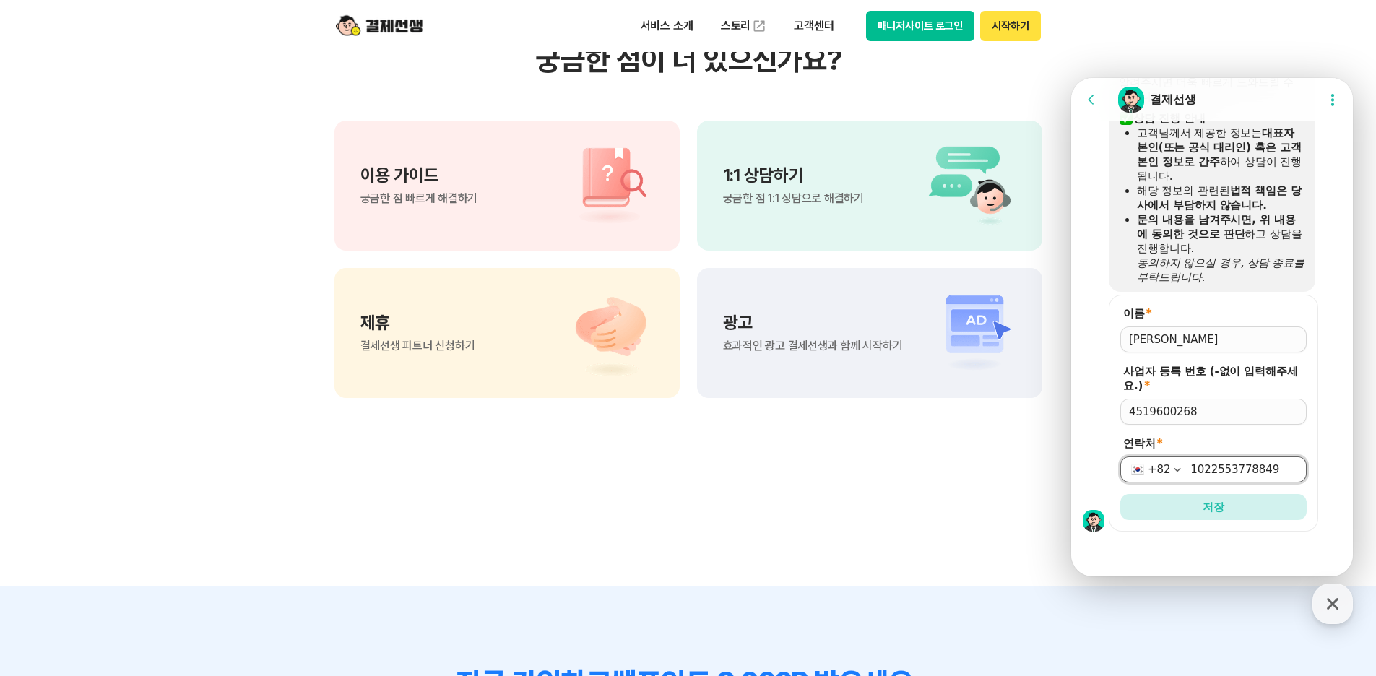
drag, startPoint x: 1187, startPoint y: 471, endPoint x: 1199, endPoint y: 474, distance: 12.8
click at [1190, 471] on input "1022553778849" at bounding box center [1244, 469] width 108 height 14
click at [1244, 467] on input "01022553778849" at bounding box center [1244, 469] width 108 height 14
click at [1244, 467] on input "0102255378849" at bounding box center [1244, 469] width 108 height 14
click at [1217, 466] on input "010225537849" at bounding box center [1244, 469] width 108 height 14
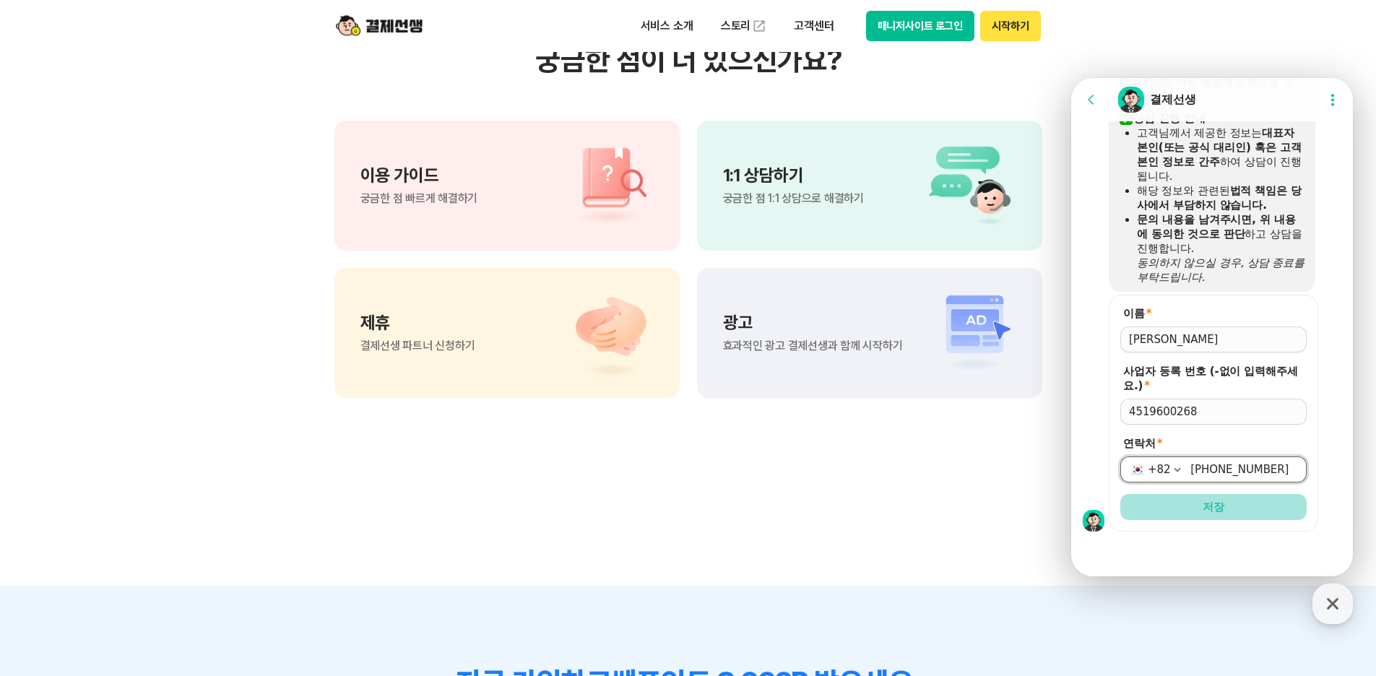
type input "010-2553-7849"
click at [1222, 505] on button "저장" at bounding box center [1213, 507] width 186 height 26
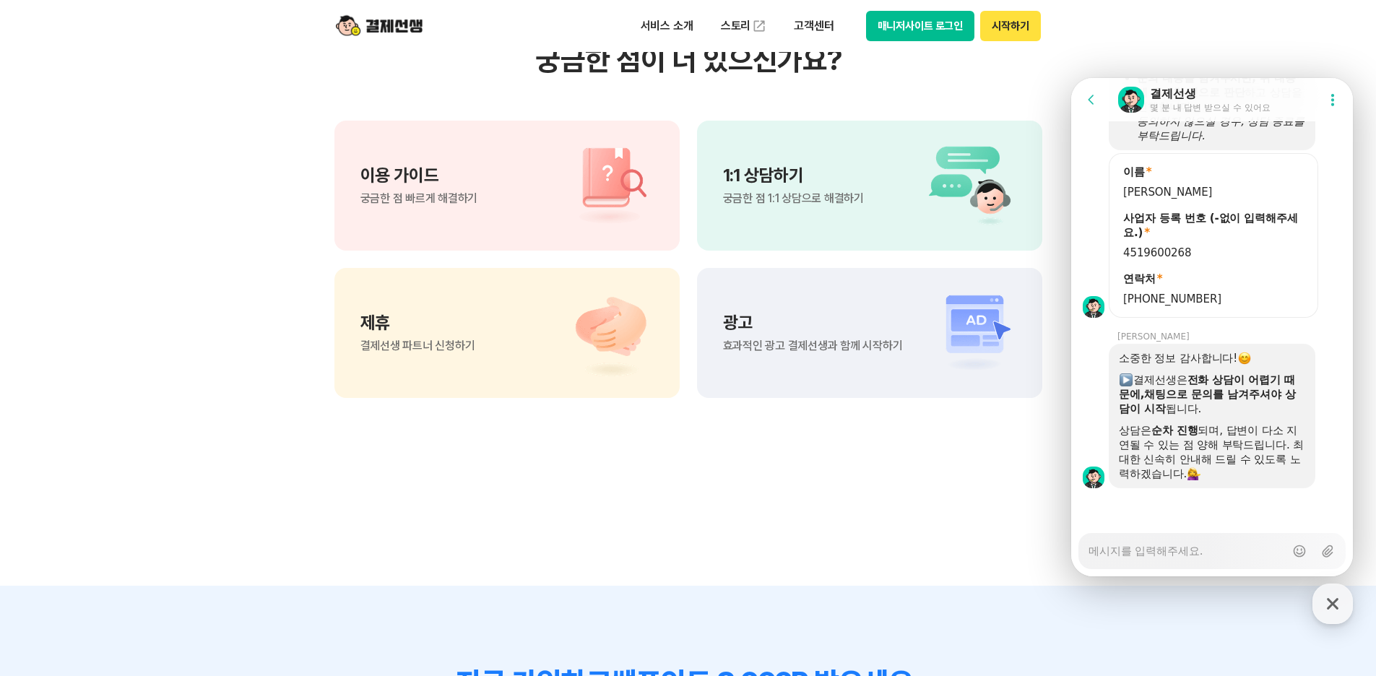
scroll to position [1673, 0]
click at [1152, 551] on textarea "Messenger Input Textarea" at bounding box center [1186, 546] width 196 height 25
type textarea "x"
type textarea "ㅈ"
type textarea "x"
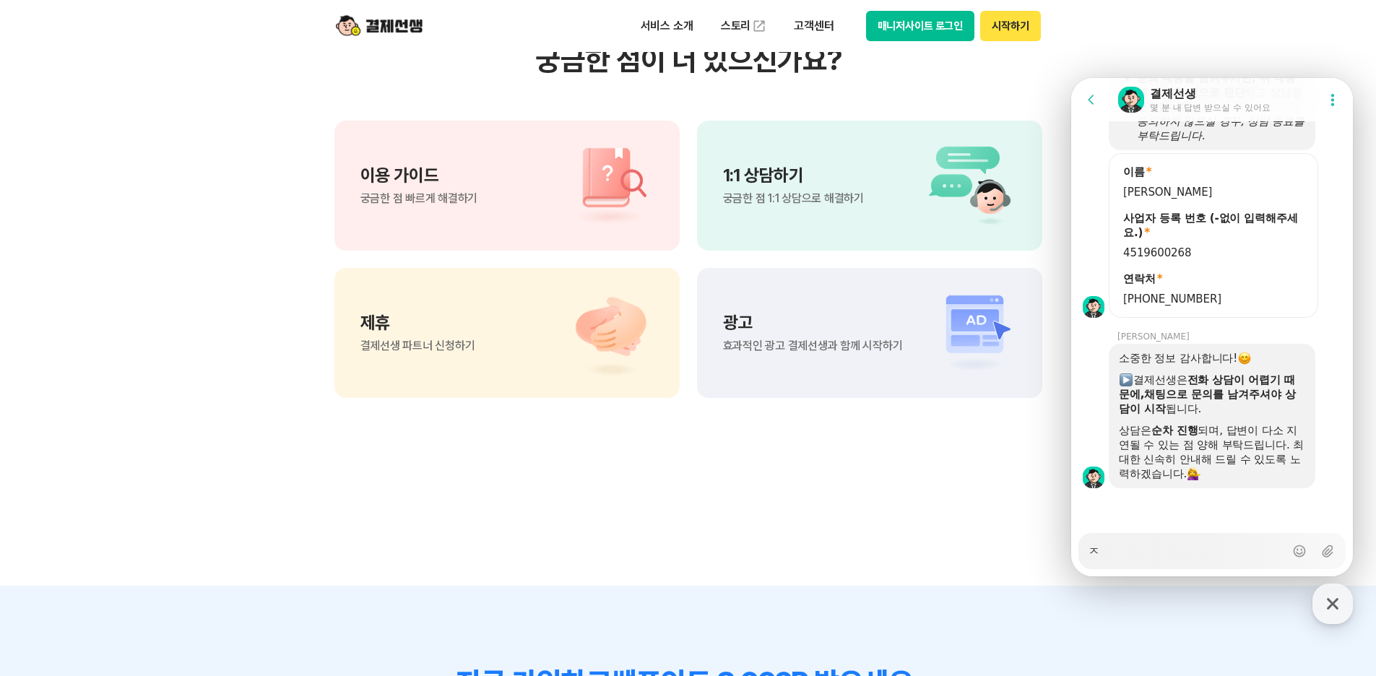
type textarea "지"
type textarea "x"
type textarea "지ㄱ"
type textarea "x"
type textarea "지ㄱㅁ"
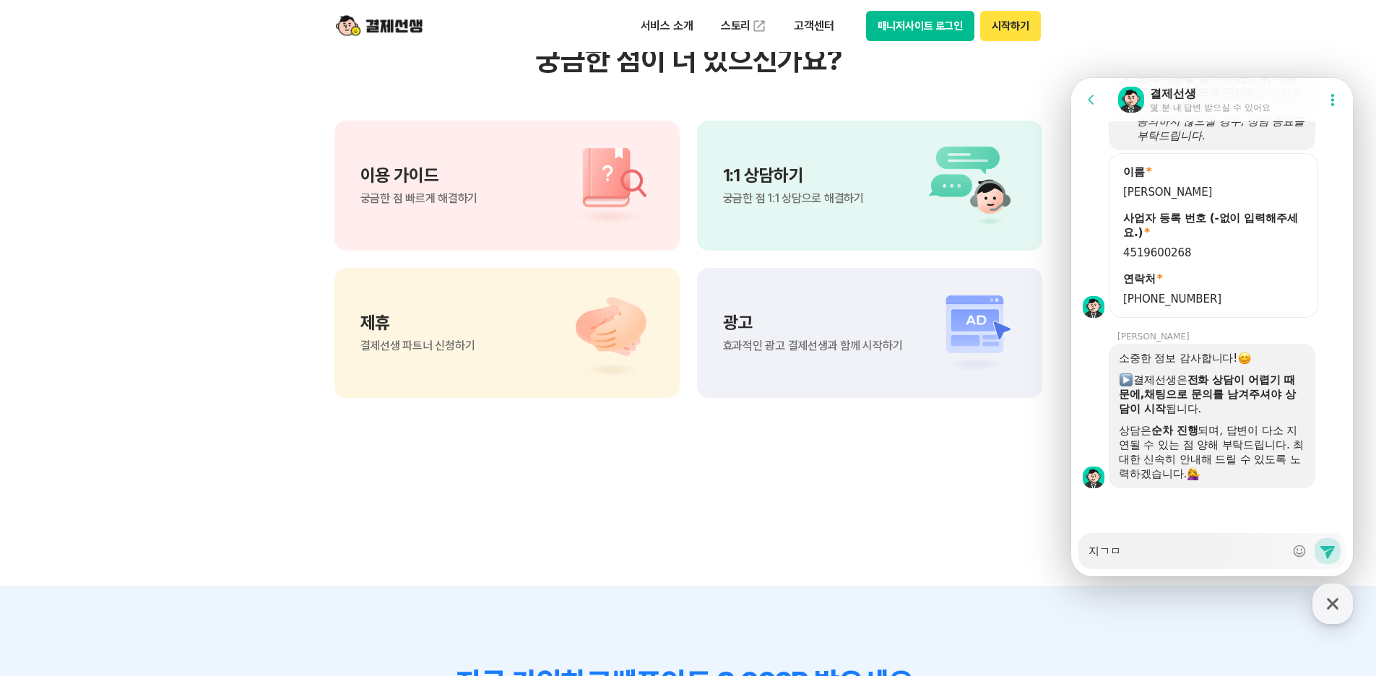
type textarea "x"
type textarea "지ㄱ"
type textarea "x"
type textarea "지"
type textarea "x"
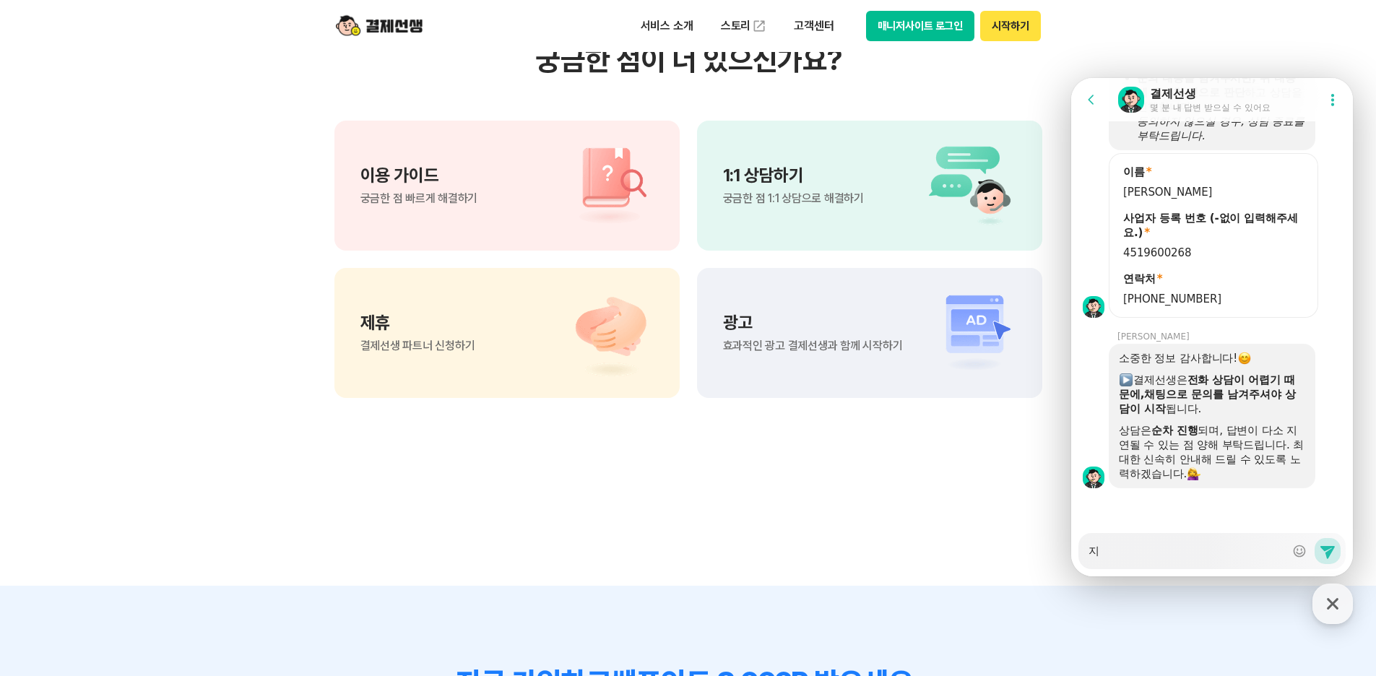
type textarea "지ㄱ"
type textarea "x"
type textarea "지그"
type textarea "x"
type textarea "지금"
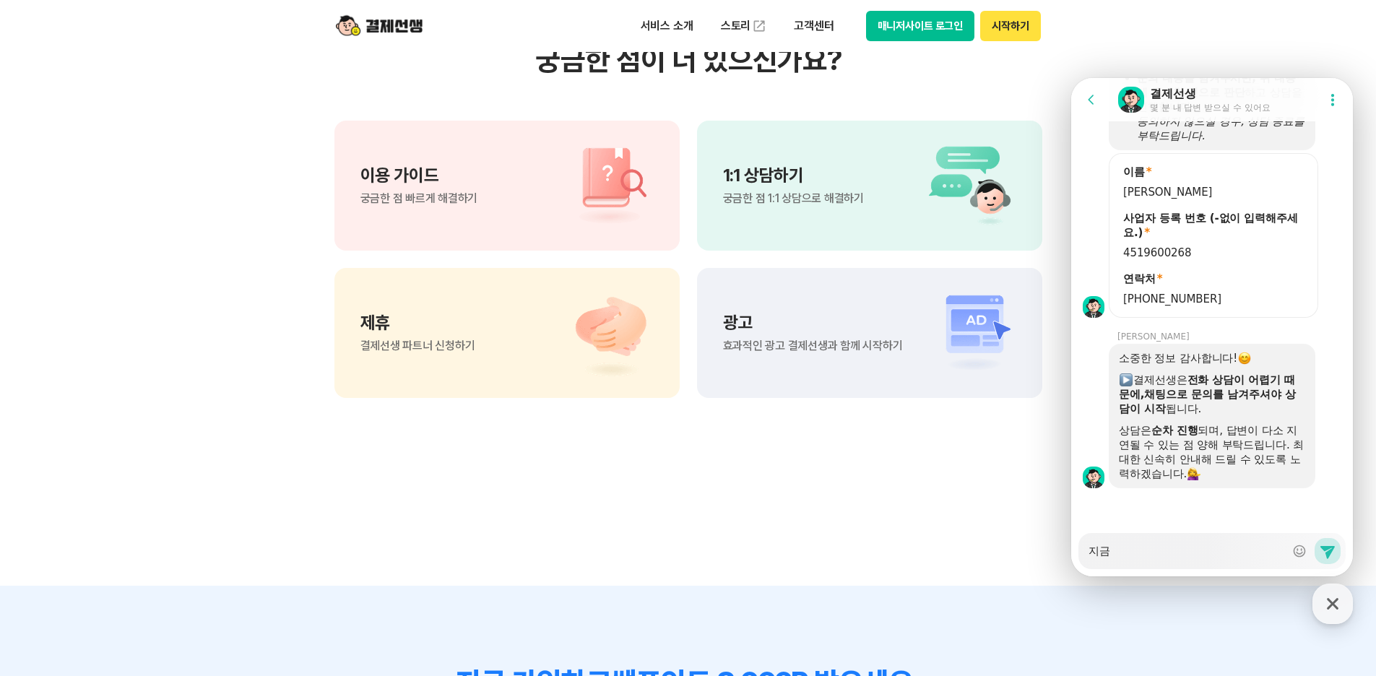
type textarea "x"
type textarea "지금"
type textarea "x"
type textarea "지금 ㄱ"
type textarea "x"
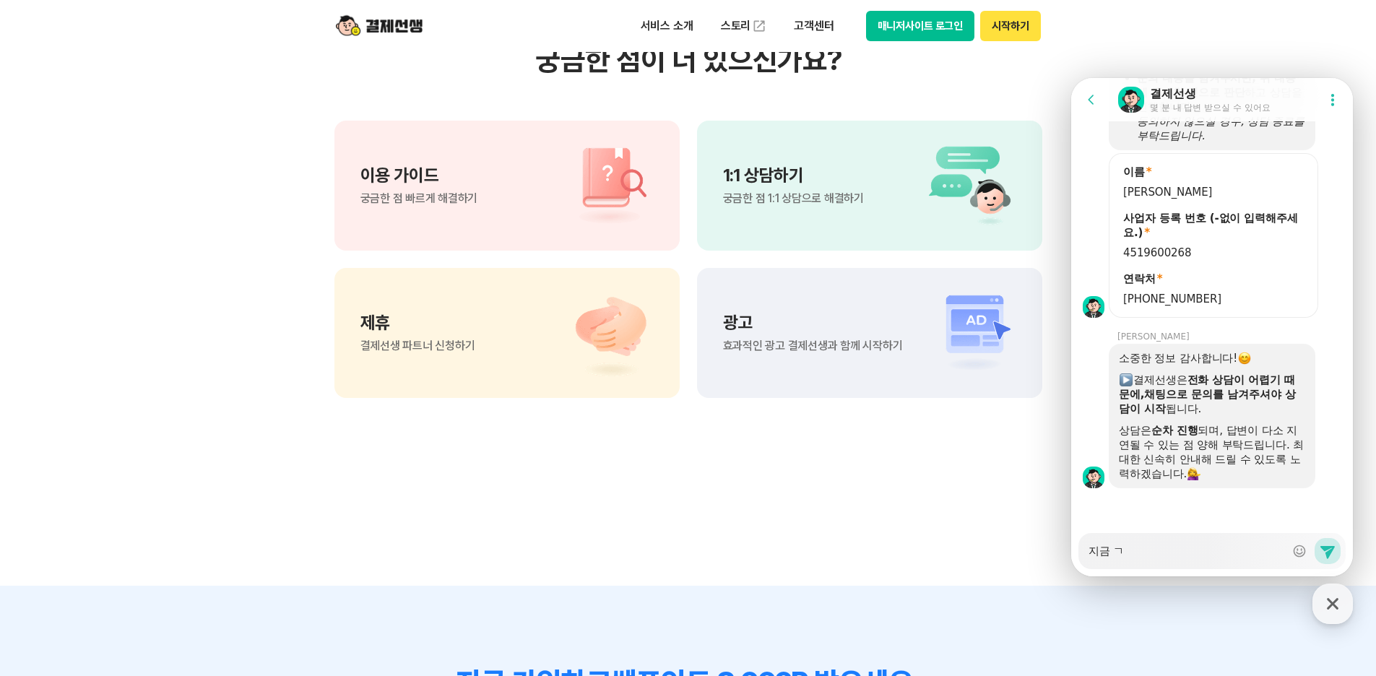
type textarea "지금 가"
type textarea "x"
type textarea "지금 가ㅇ"
type textarea "x"
type textarea "지금 가이"
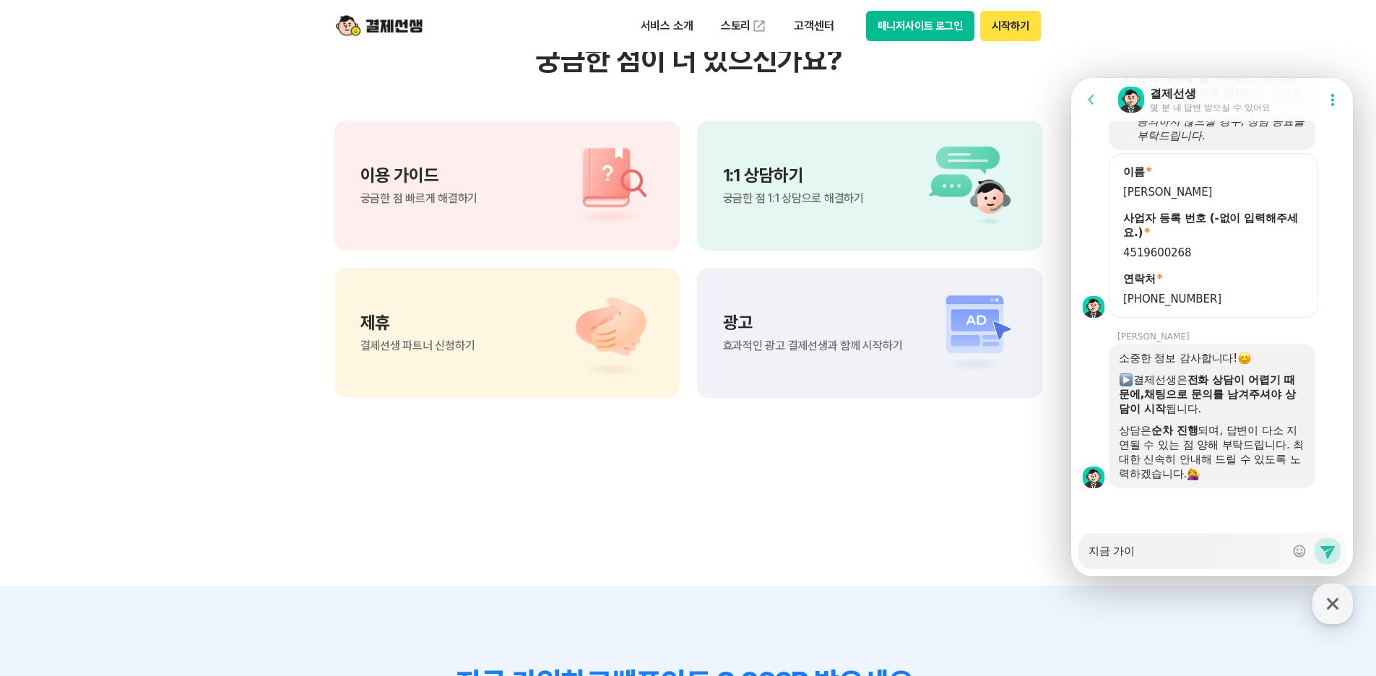
type textarea "x"
type textarea "지금 가입"
type textarea "x"
type textarea "지금 가입ㅎ"
type textarea "x"
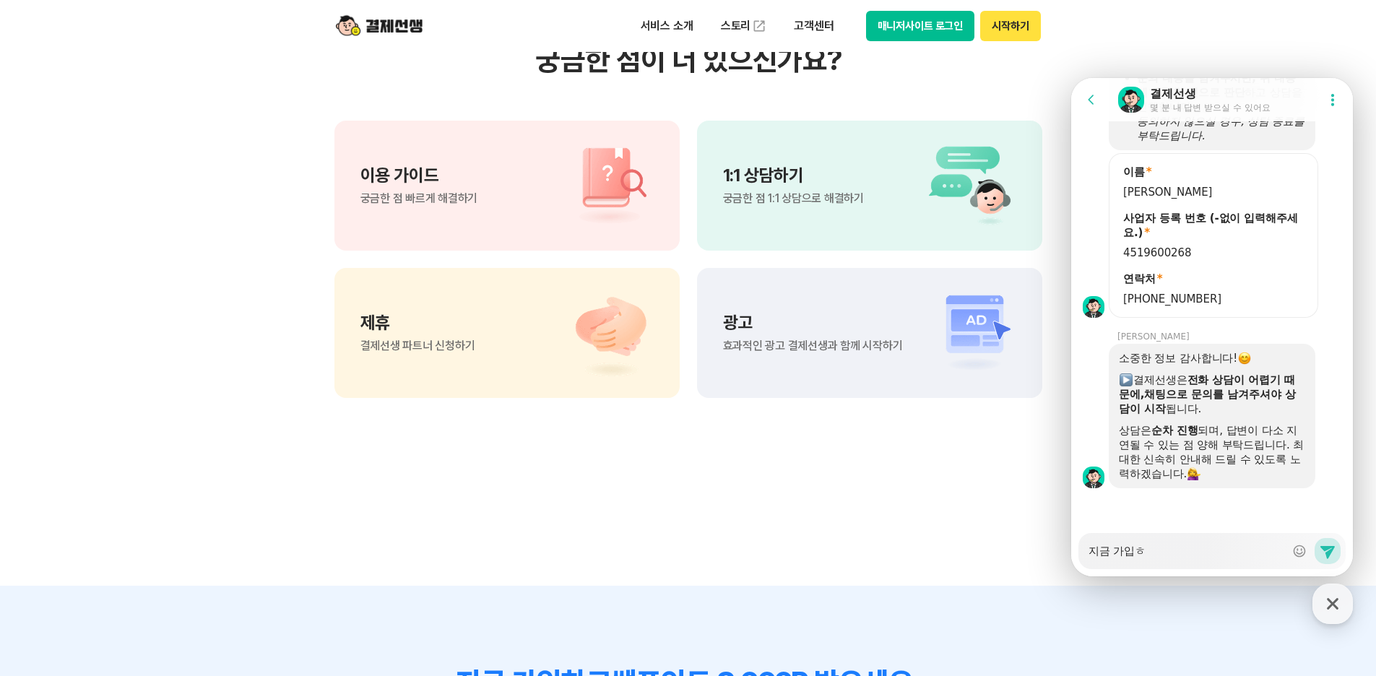
type textarea "지금 가입하"
type textarea "x"
type textarea "지금 가입할"
type textarea "x"
type textarea "지금 가입할ㄹ"
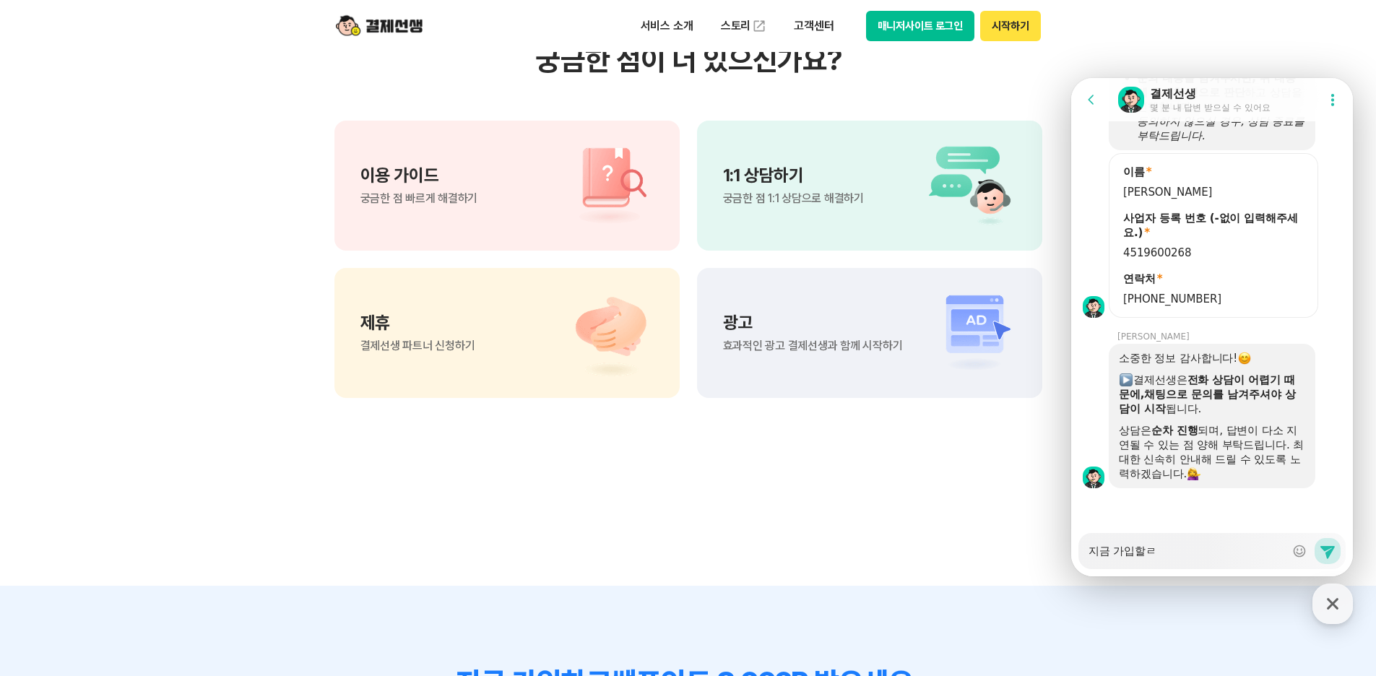
type textarea "x"
type textarea "지금 가입할려"
type textarea "x"
type textarea "지금 가입할려ㄱ"
type textarea "x"
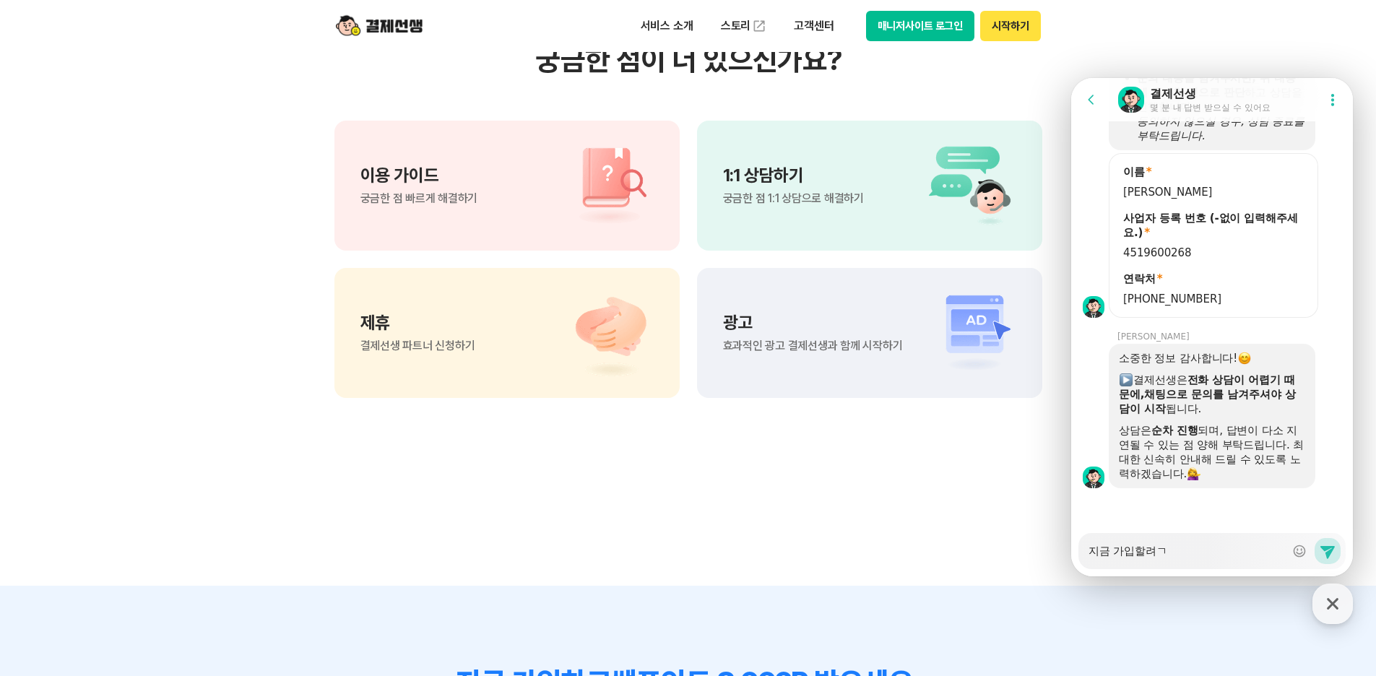
type textarea "지금 가입할려고"
type textarea "x"
type textarea "지금 가입할려고"
type textarea "x"
type textarea "지금 가입할려고 ㄷ"
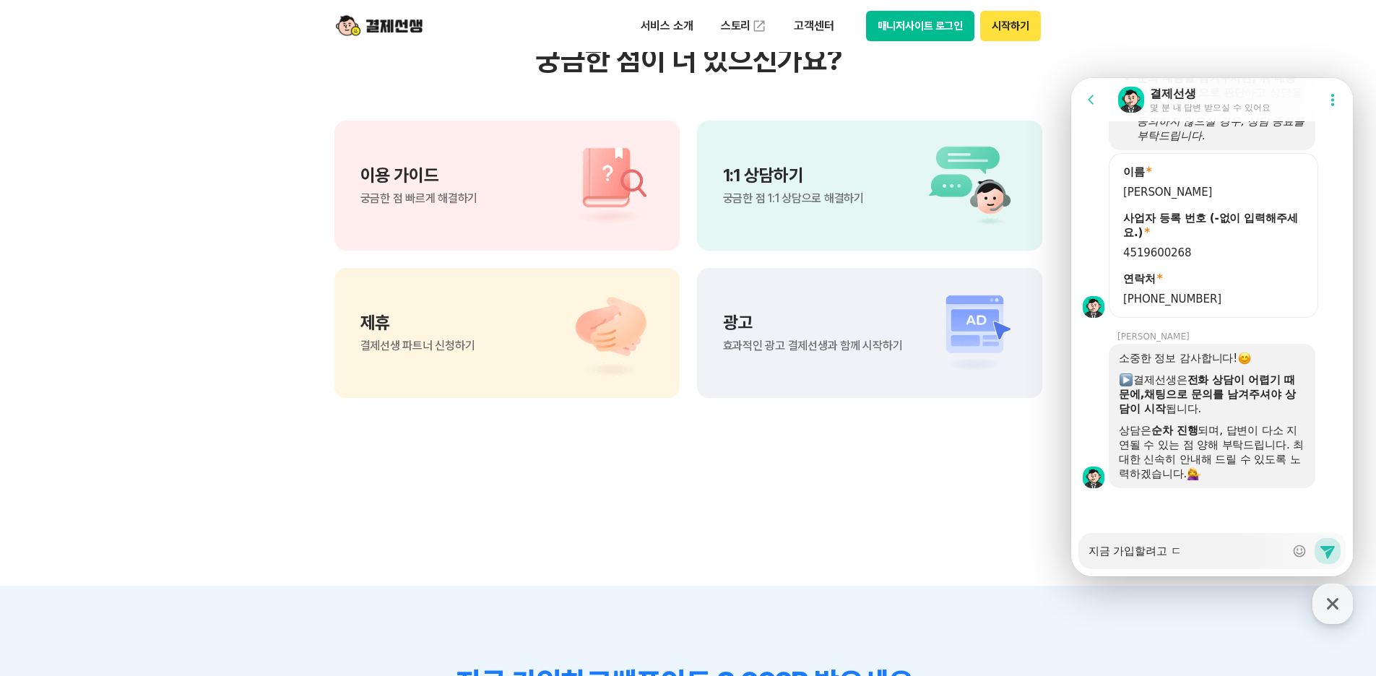
type textarea "x"
type textarea "지금 가입할려고 다"
type textarea "x"
type textarea "지금 가입할려고 단"
type textarea "x"
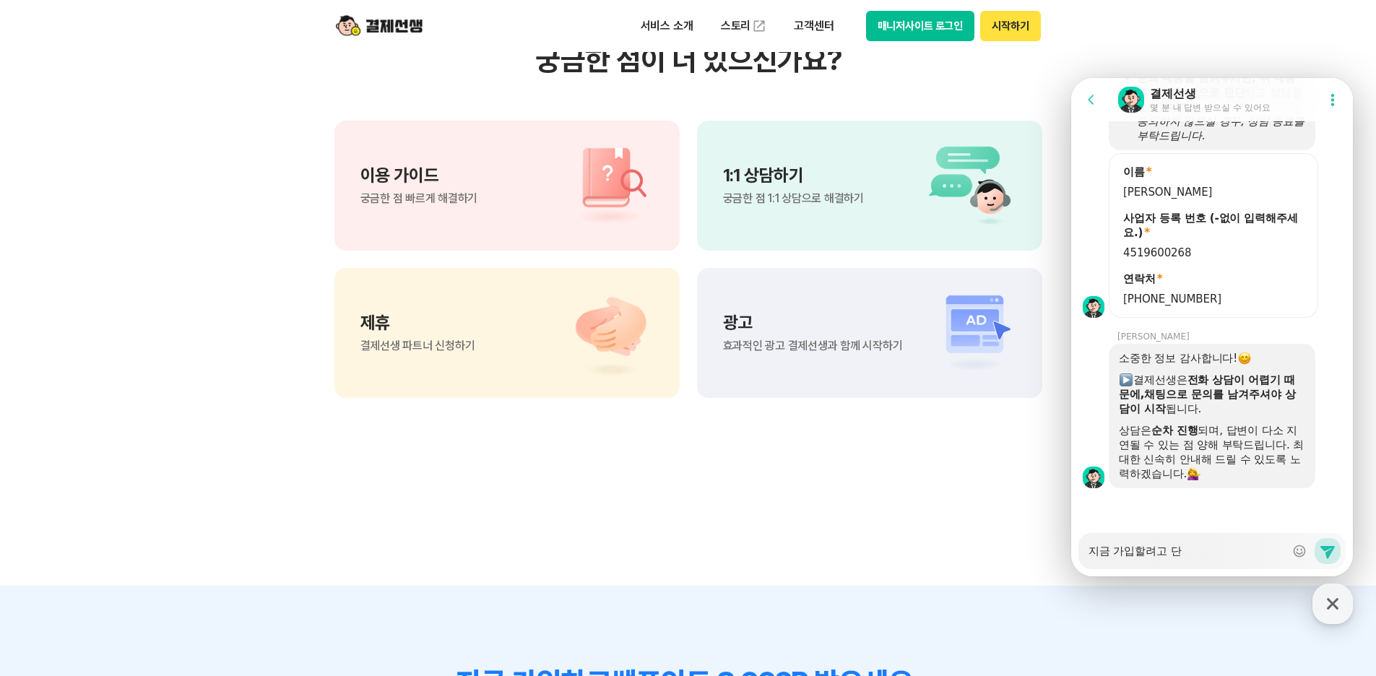
type textarea "지금 가입할려고 단ㄱ"
type textarea "x"
type textarea "지금 가입할려고 단계"
type textarea "x"
type textarea "지금 가입할려고 단계ㅑ"
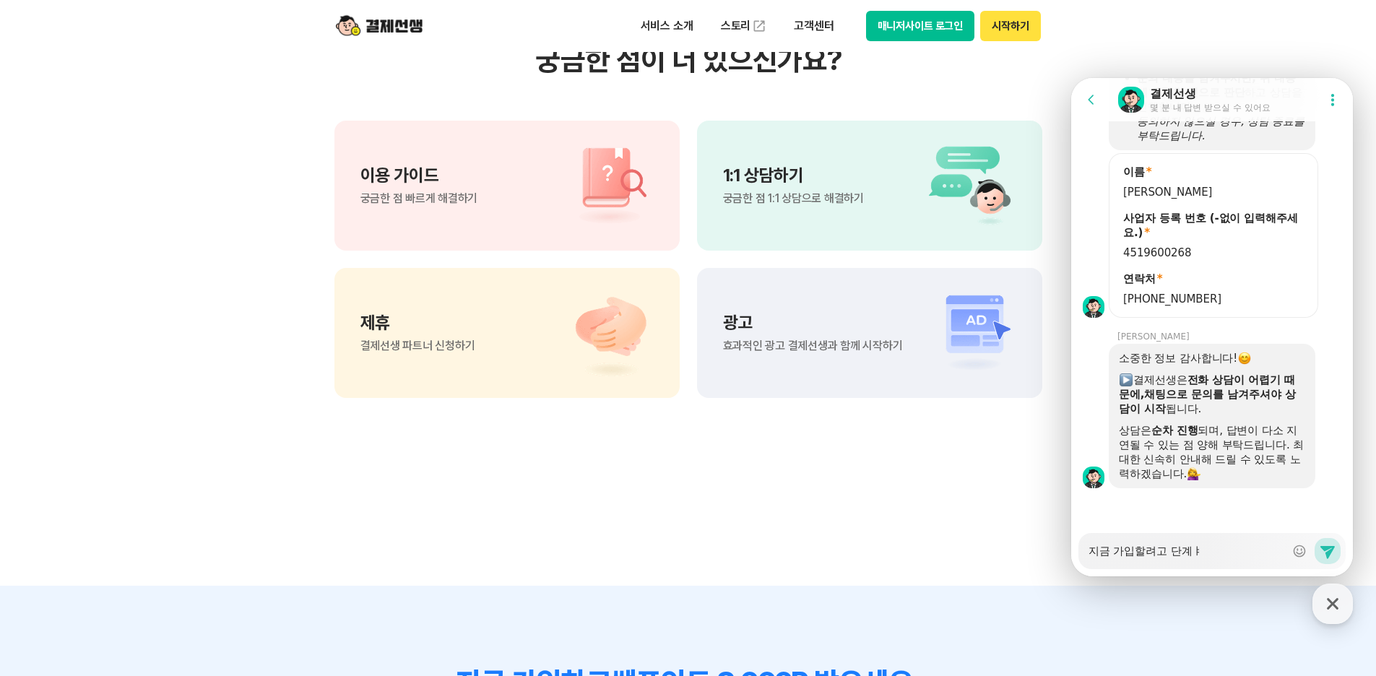
type textarea "x"
type textarea "지금 가입할려고 단계ㅑㅡ"
type textarea "x"
type textarea "지금 가입할려고 단계ㅑㅡㄹ"
type textarea "x"
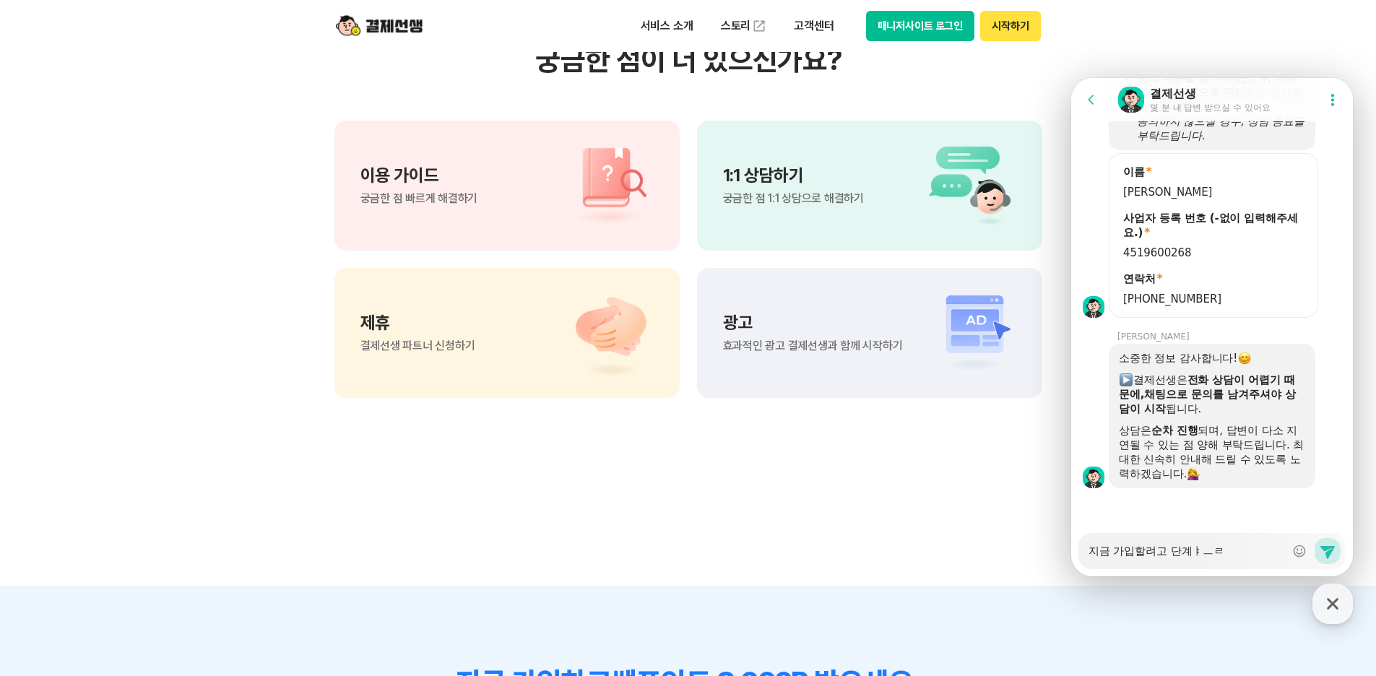
type textarea "지금 가입할려고 단계ㅑㅡㄹ"
type textarea "x"
type textarea "지금 가입할려고 단계ㅑㅡㄹ ㄷ"
type textarea "x"
type textarea "지금 가입할려고 단계ㅑㅡㄹ"
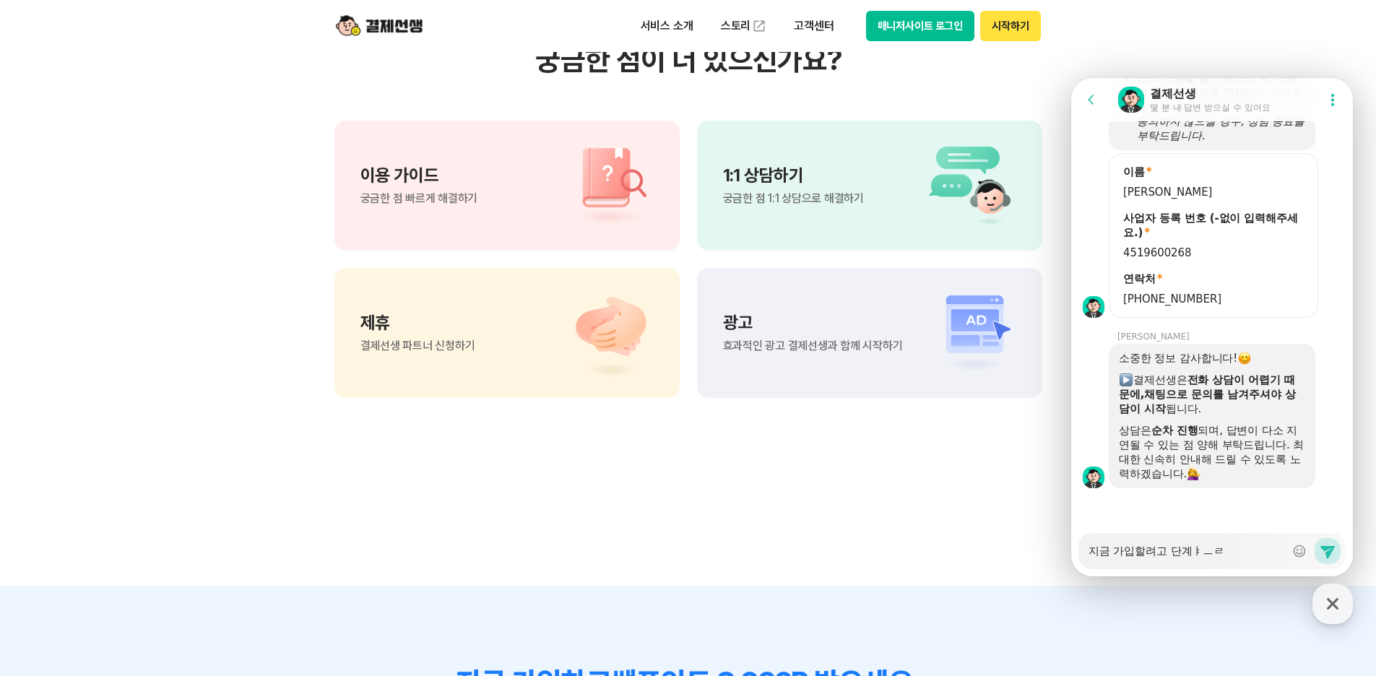
type textarea "x"
type textarea "지금 가입할려고 단계ㅑㅡㄹ"
type textarea "x"
type textarea "지금 가입할려고 단계ㅑㅡ"
type textarea "x"
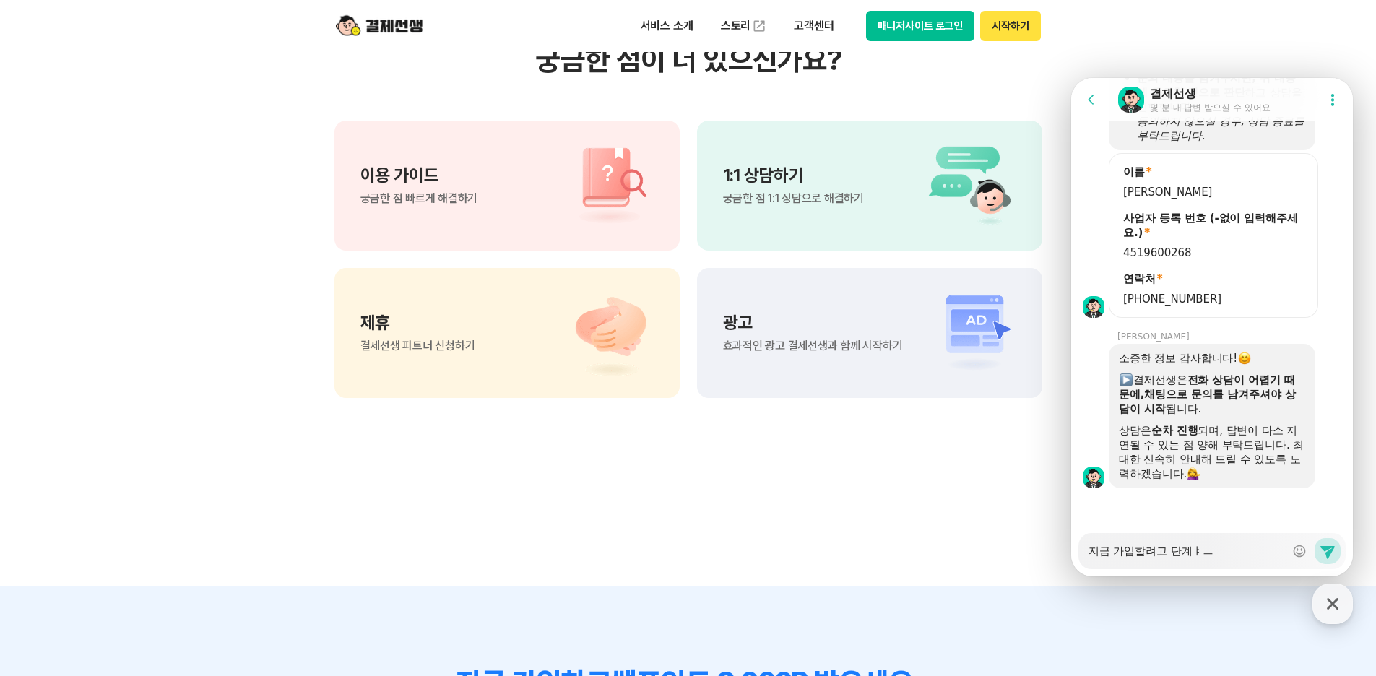
type textarea "지금 가입할려고 단계ㅑ"
type textarea "x"
type textarea "지금 가입할려고 단계"
type textarea "x"
type textarea "지금 가입할려고 단"
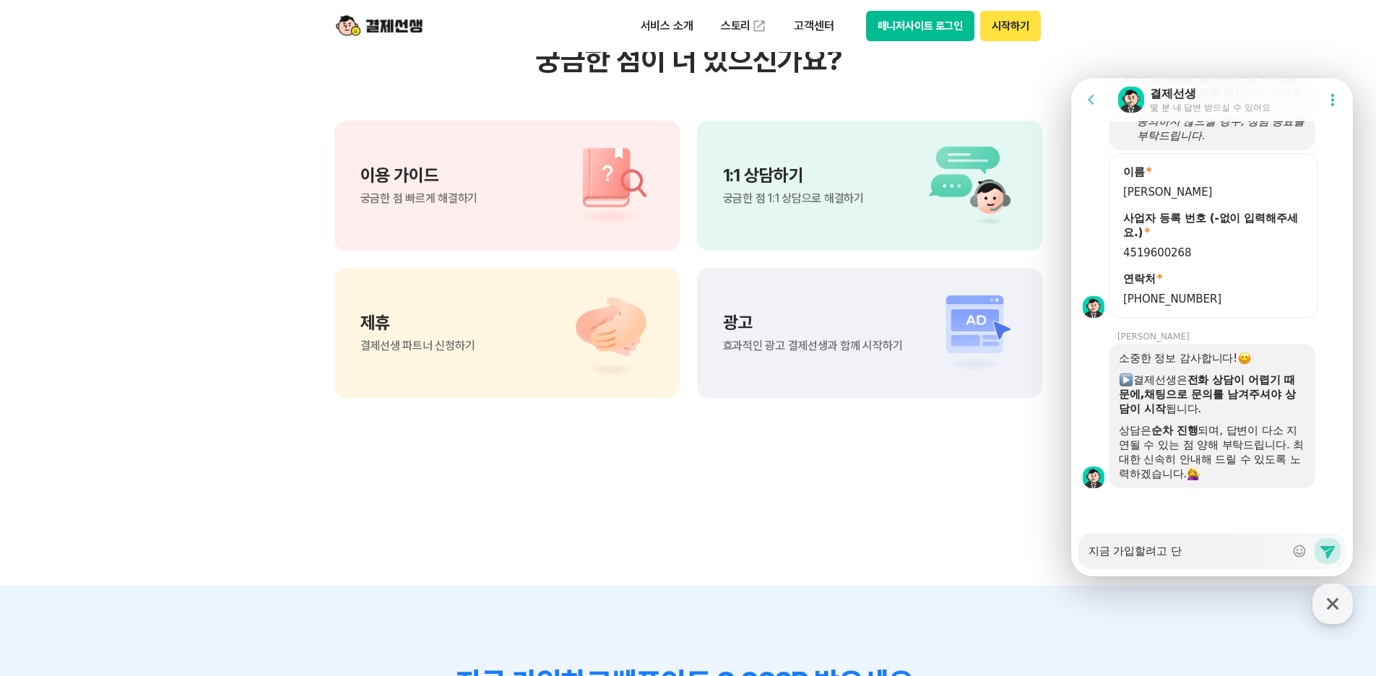
type textarea "x"
type textarea "지금 가입할려고"
type textarea "x"
type textarea "지금 가입할려고 ㄷ"
type textarea "x"
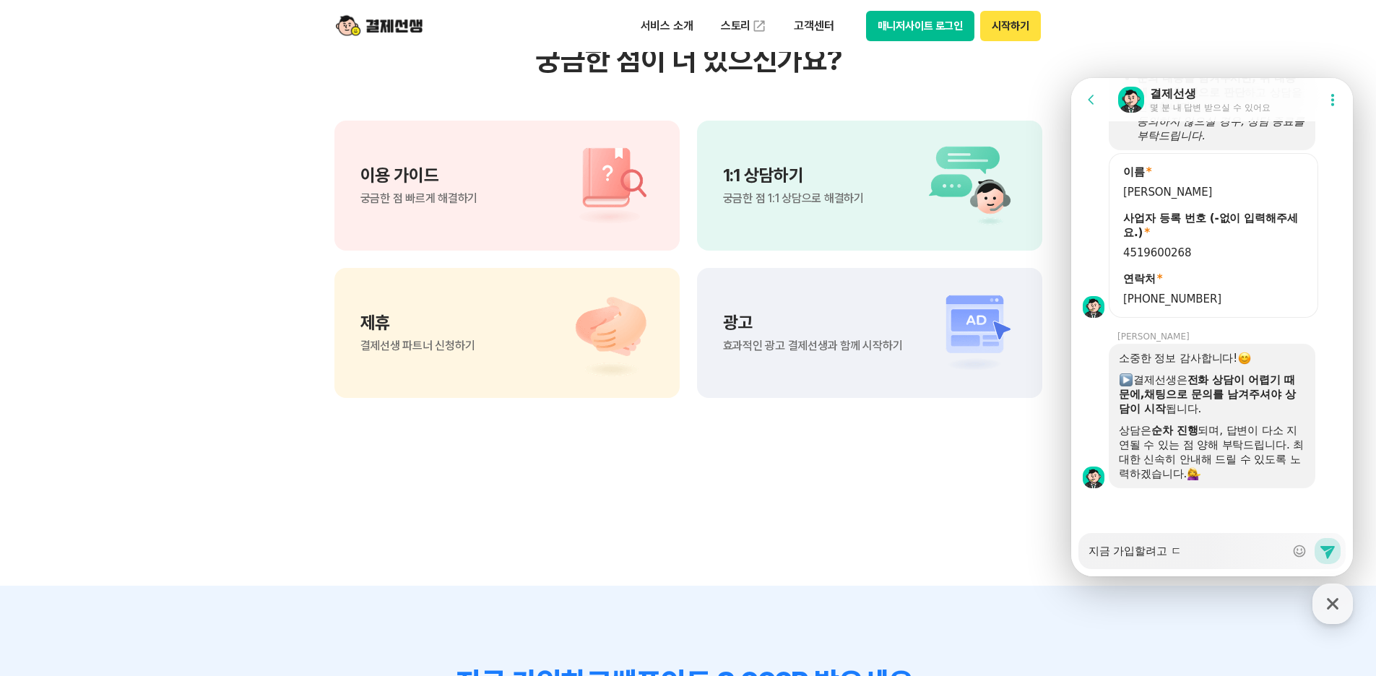
type textarea "지금 가입할려고 다"
type textarea "x"
type textarea "지금 가입할려고 단"
type textarea "x"
type textarea "지금 가입할려고 단ㄱ"
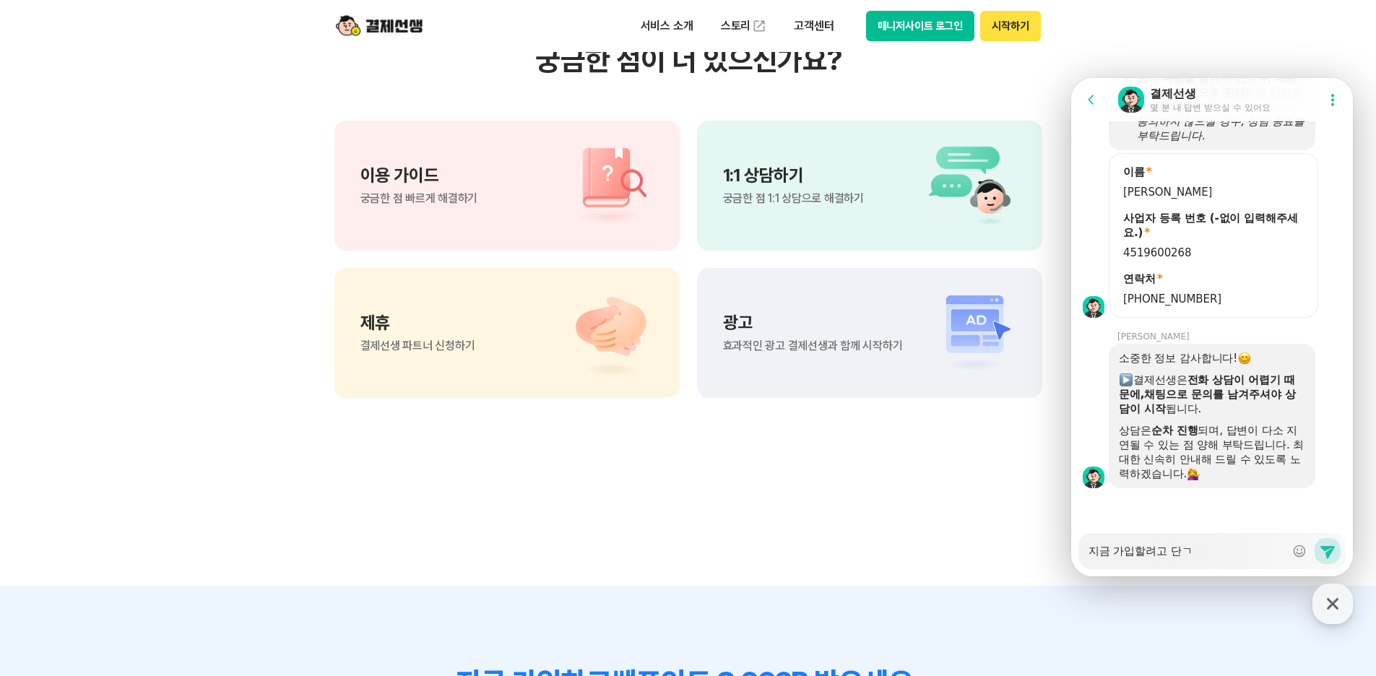
type textarea "x"
type textarea "지금 가입할려고 단계"
type textarea "x"
type textarea "지금 가입할려고 단계ㄹ"
type textarea "x"
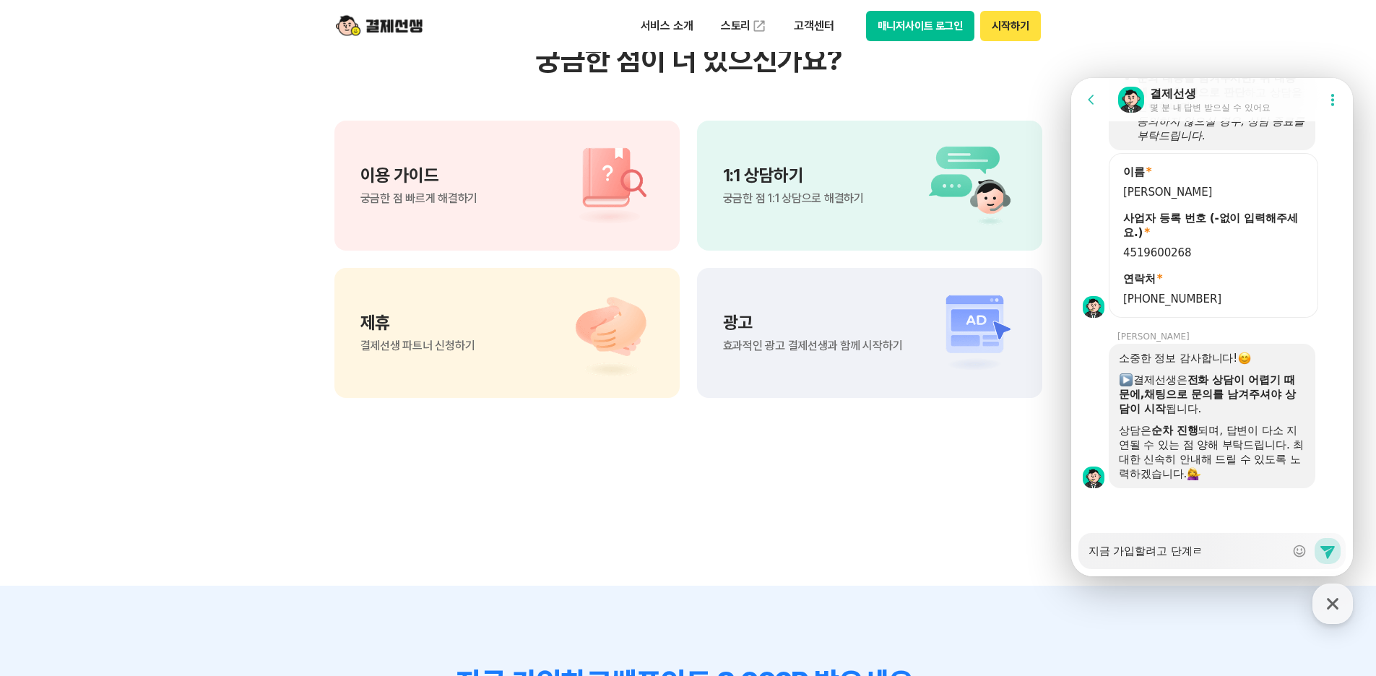
type textarea "지금 가입할려고 단계르"
type textarea "x"
type textarea "지금 가입할려고 단계를"
type textarea "x"
type textarea "지금 가입할려고 단계를"
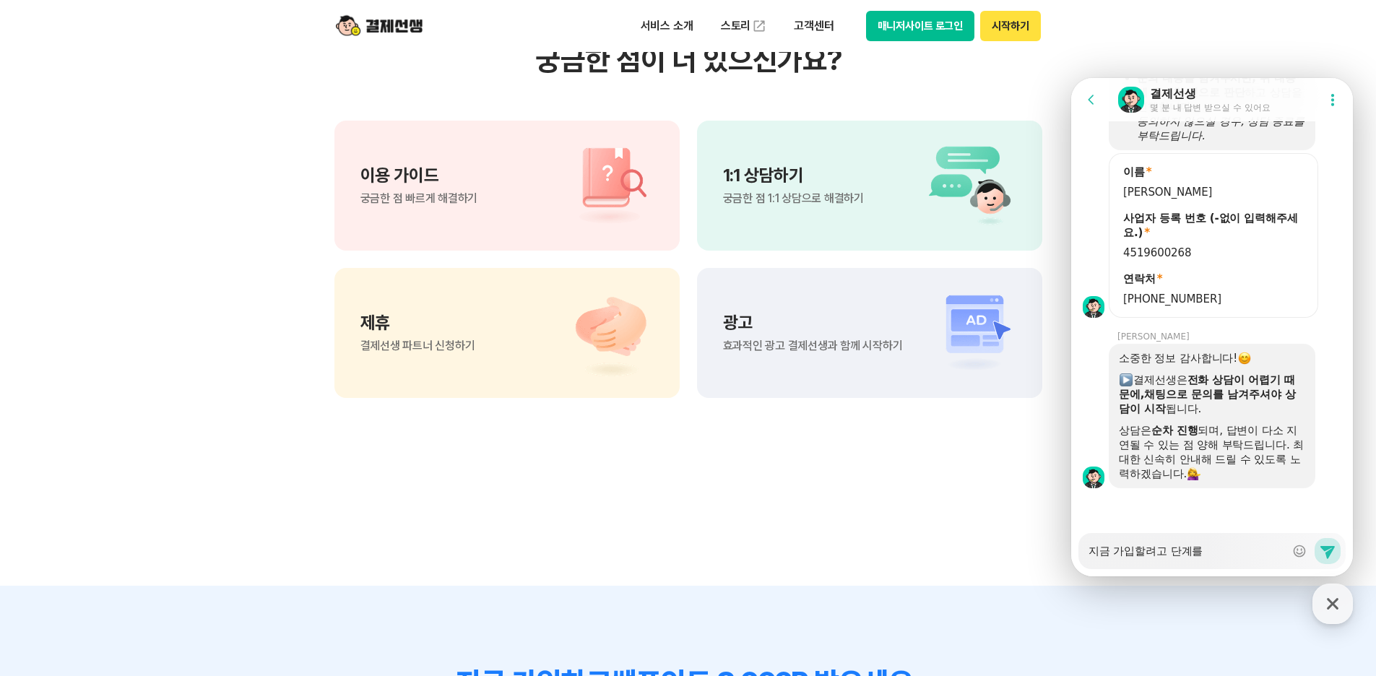
type textarea "x"
type textarea "지금 가입할려고 단계를 ㅂ"
type textarea "x"
type textarea "지금 가입할려고 단계를 바"
type textarea "x"
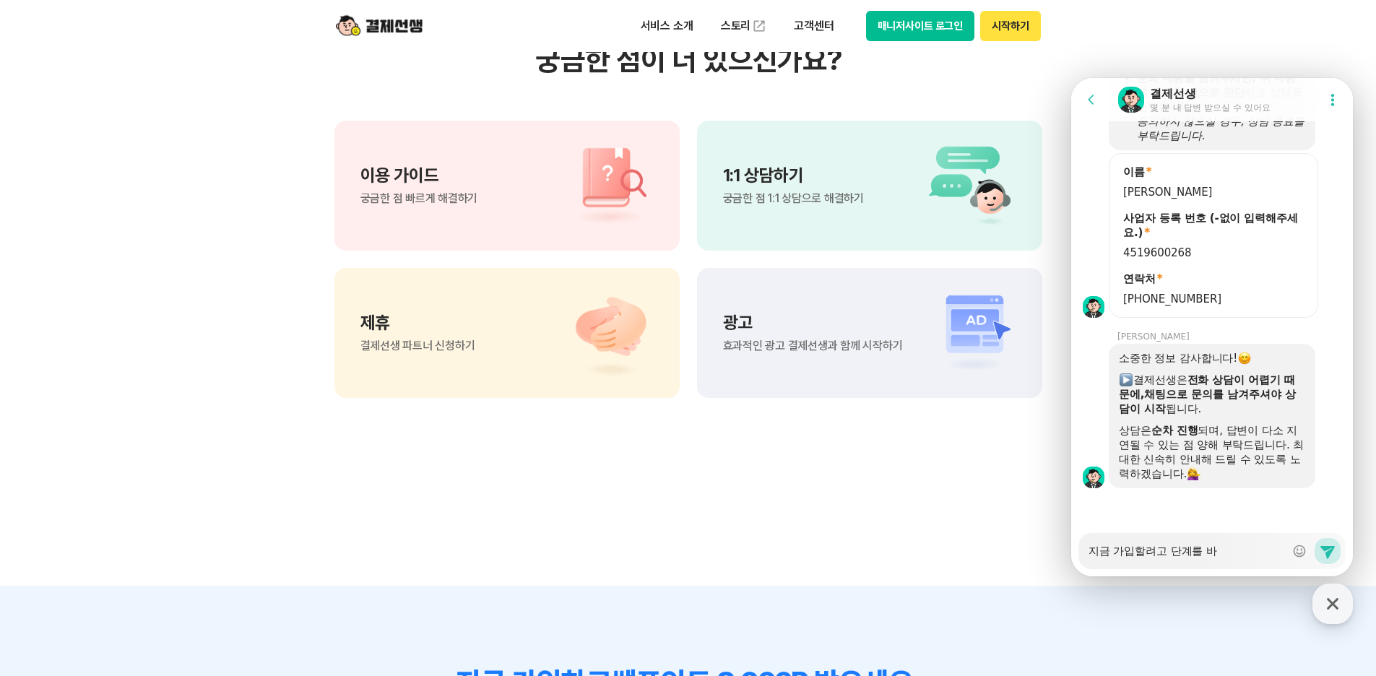
type textarea "지금 가입할려고 단계를 발"
type textarea "x"
type textarea "지금 가입할려고 단계를 밟"
type textarea "x"
type textarea "지금 가입할려고 단계를 밟ㄱ"
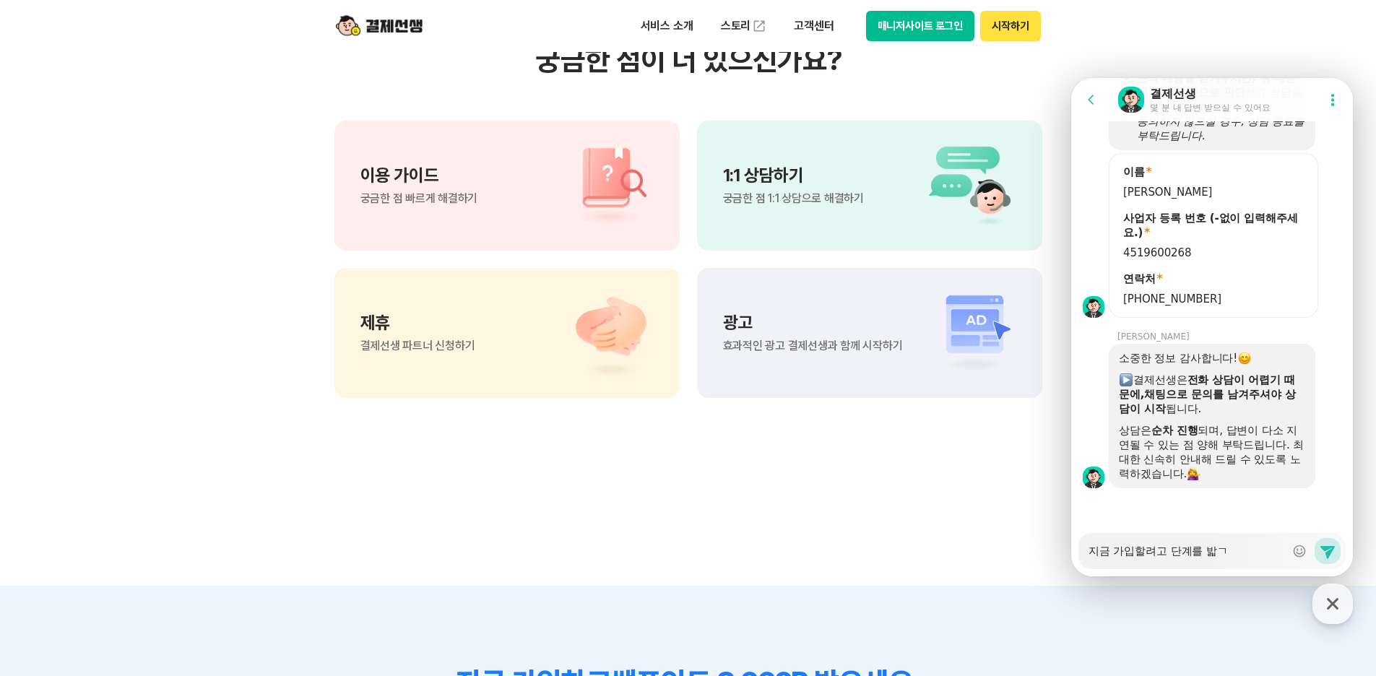
type textarea "x"
type textarea "지금 가입할려고 단계를 밟고"
type textarea "x"
type textarea "지금 가입할려고 단계를 밟고"
type textarea "x"
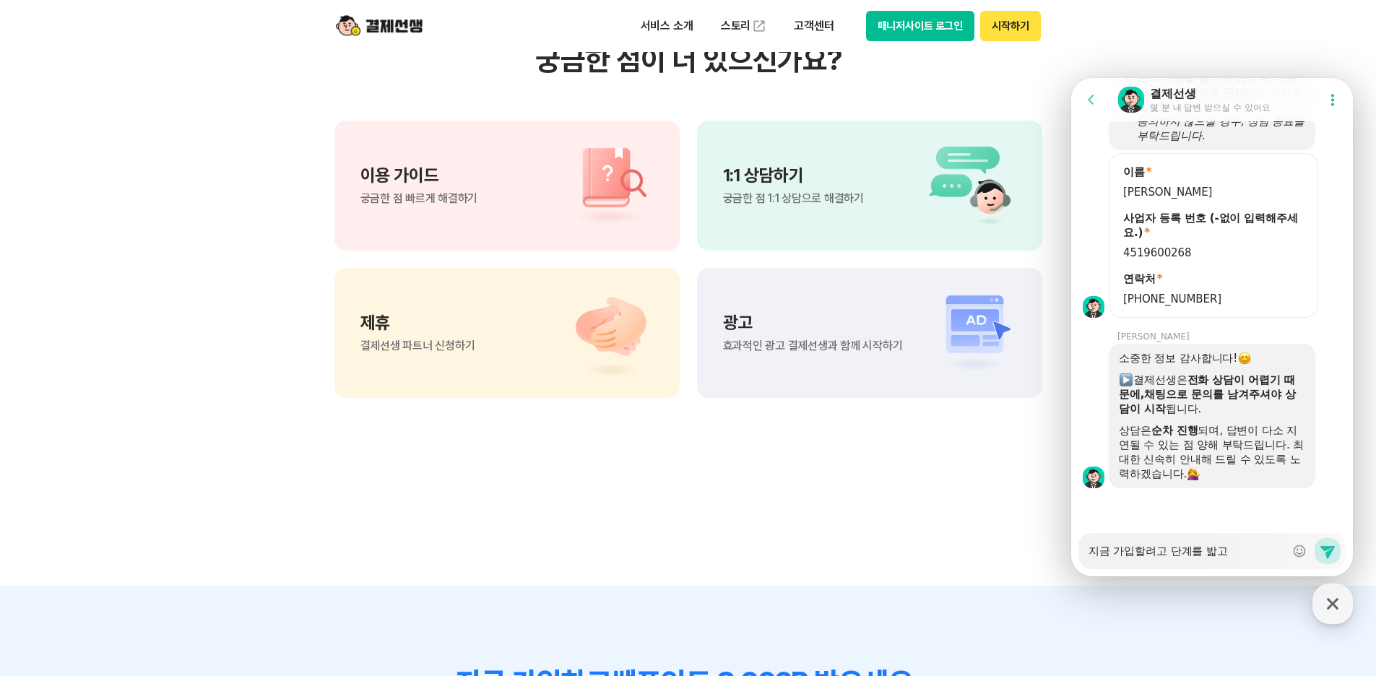
type textarea "지금 가입할려고 단계를 밟고 ㅇ"
type textarea "x"
type textarea "지금 가입할려고 단계를 밟고 이"
type textarea "x"
type textarea "지금 가입할려고 단계를 밟고 있"
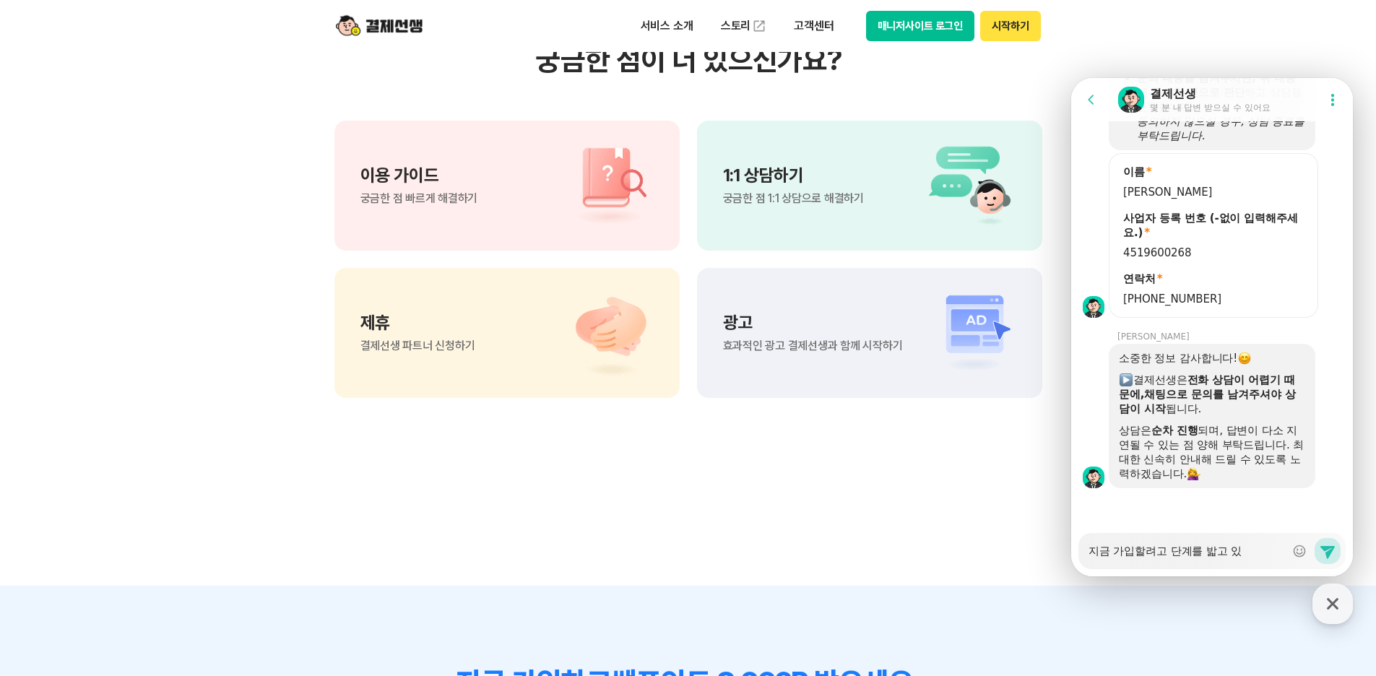
type textarea "x"
type textarea "지금 가입할려고 단계를 밟고 있ㄴ"
type textarea "x"
type textarea "지금 가입할려고 단계를 밟고 있느"
type textarea "x"
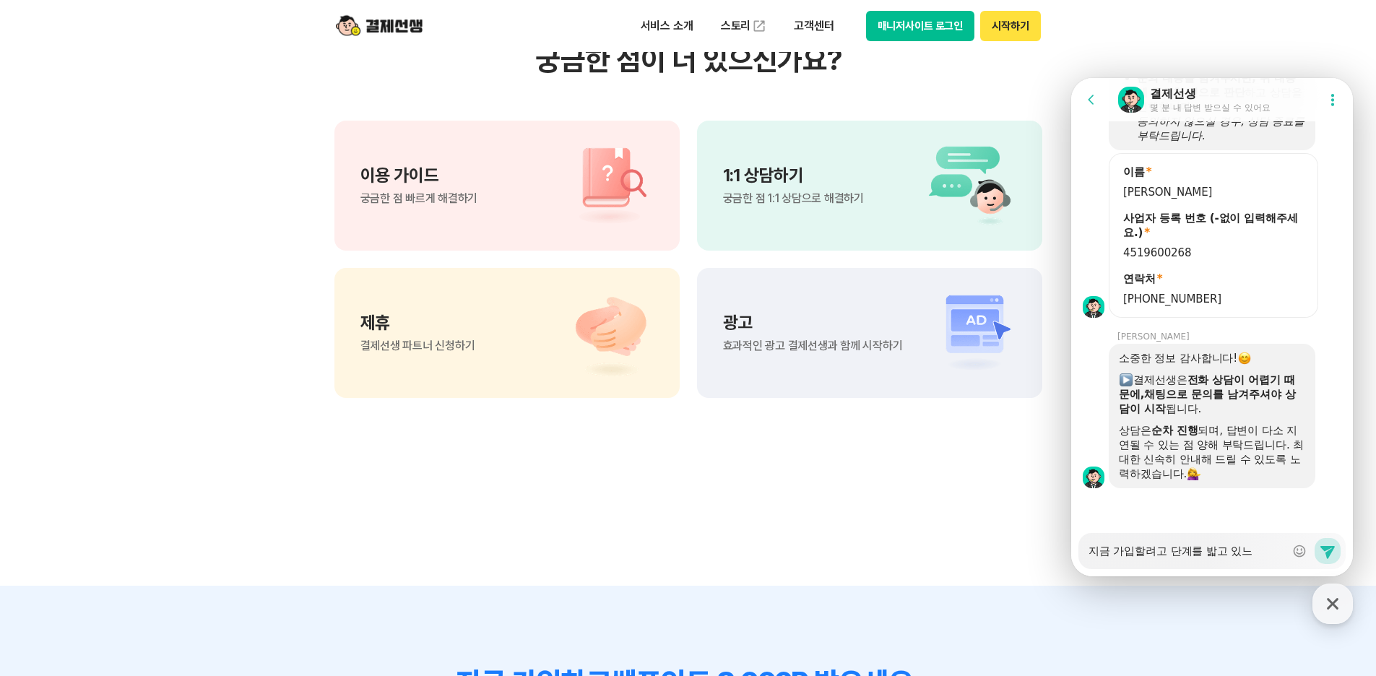
type textarea "지금 가입할려고 단계를 밟고 있는"
type textarea "x"
type textarea "지금 가입할려고 단계를 밟고 있는 ㅈ"
type textarea "x"
type textarea "지금 가입할려고 단계를 밟고 있는 주"
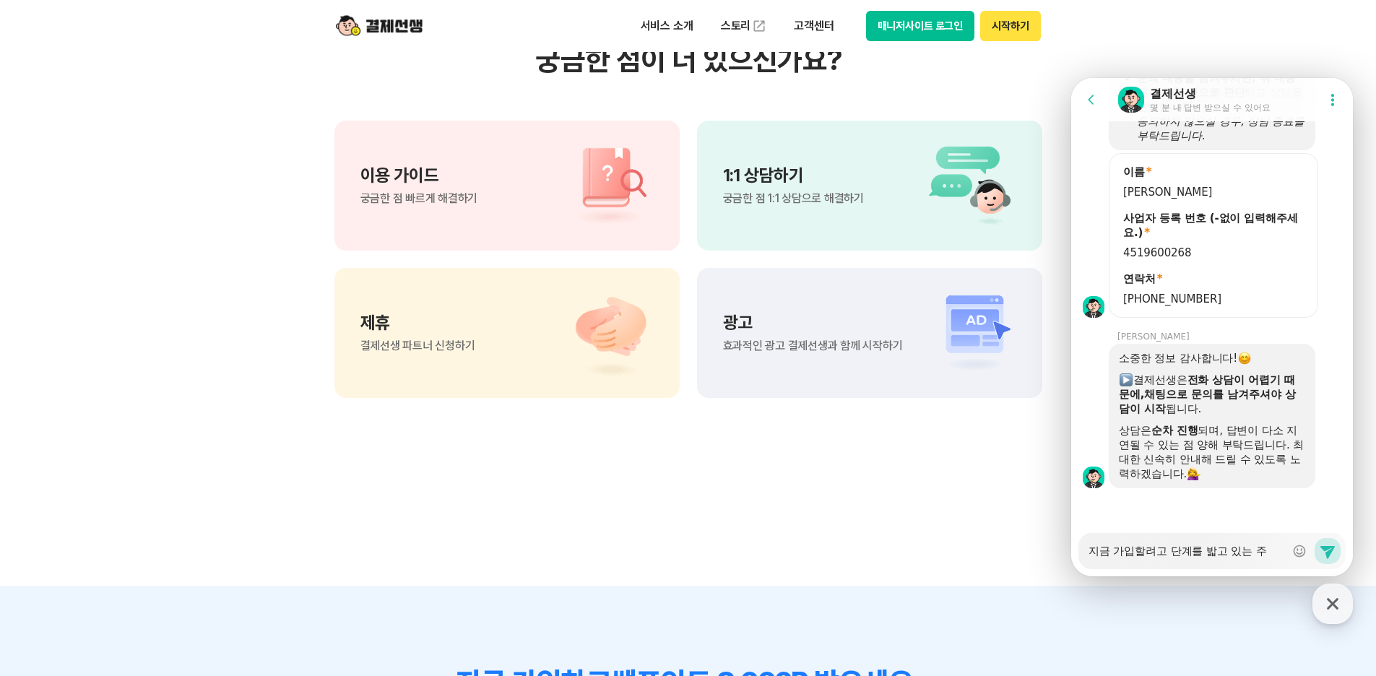
type textarea "x"
type textarea "지금 가입할려고 단계를 밟고 있는 중"
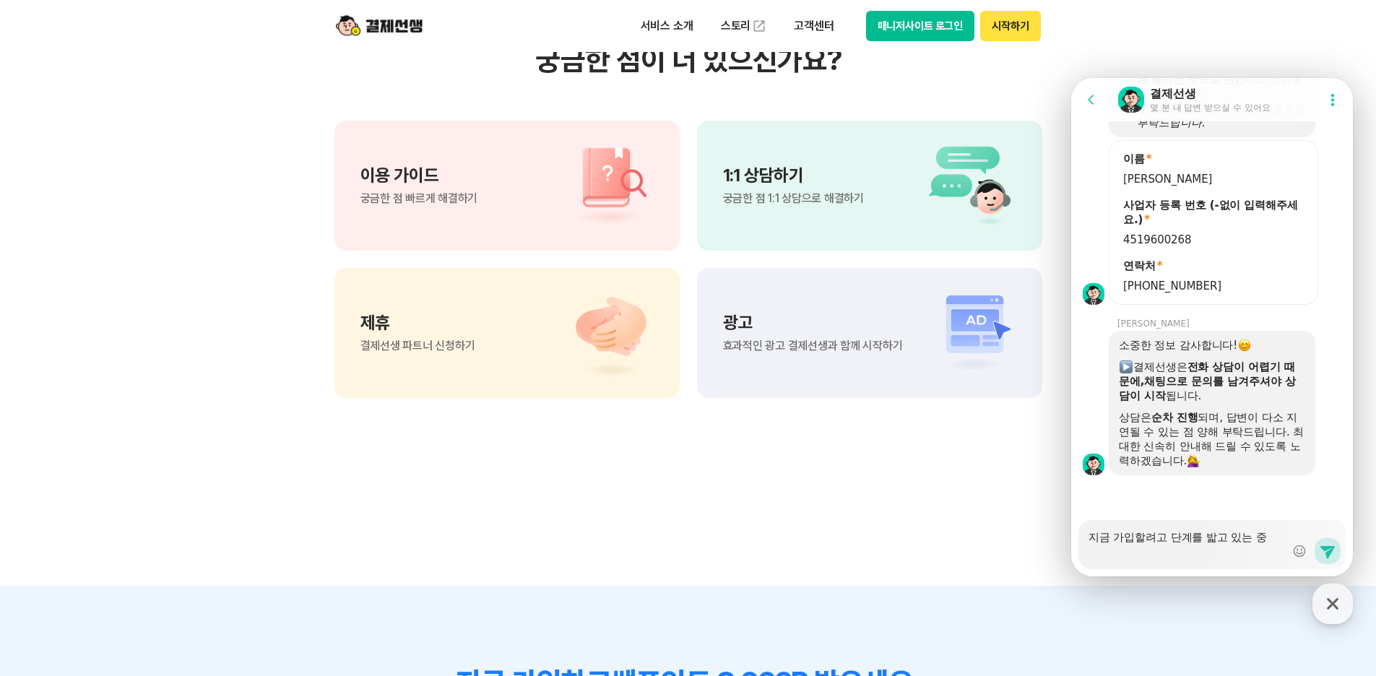
type textarea "x"
type textarea "지금 가입할려고 단계를 밟고 있는 중ㅇ"
type textarea "x"
type textarea "지금 가입할려고 단계를 밟고 있는 중이"
type textarea "x"
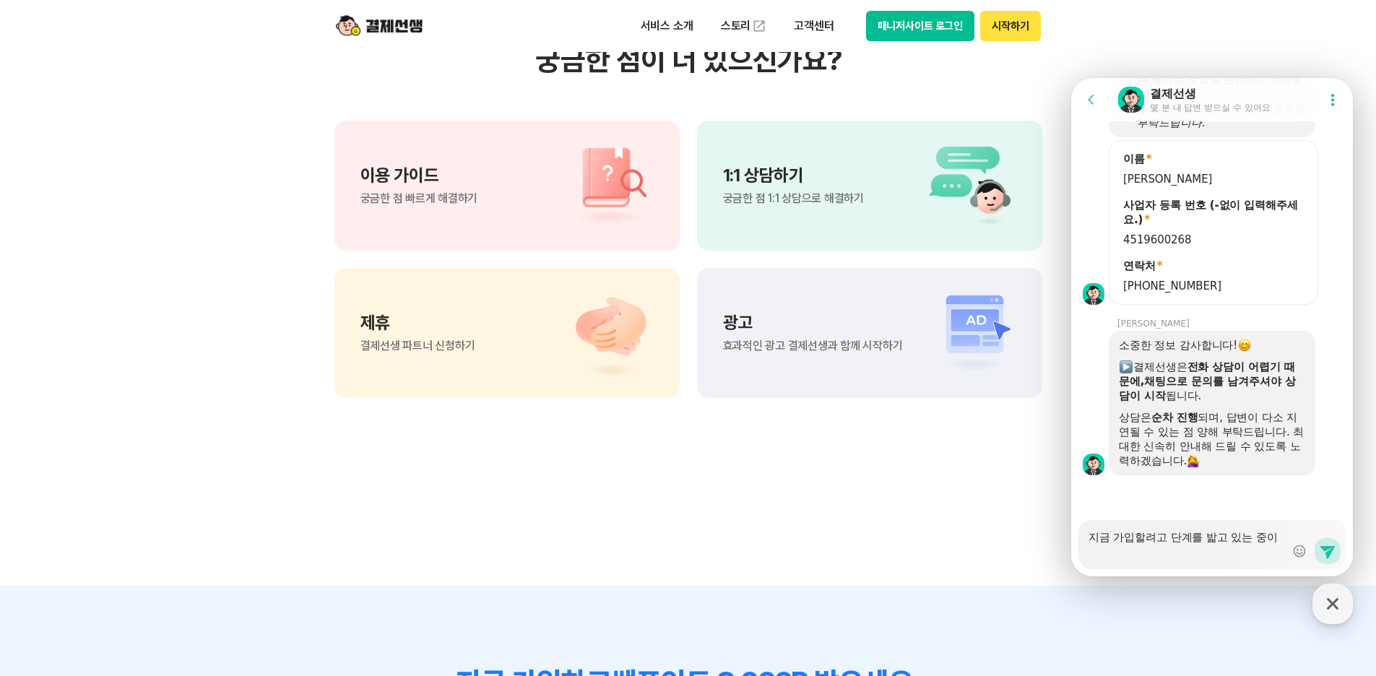
type textarea "지금 가입할려고 단계를 밟고 있는 중인"
type textarea "x"
type textarea "지금 가입할려고 단계를 밟고 있는 중인ㄷ"
type textarea "x"
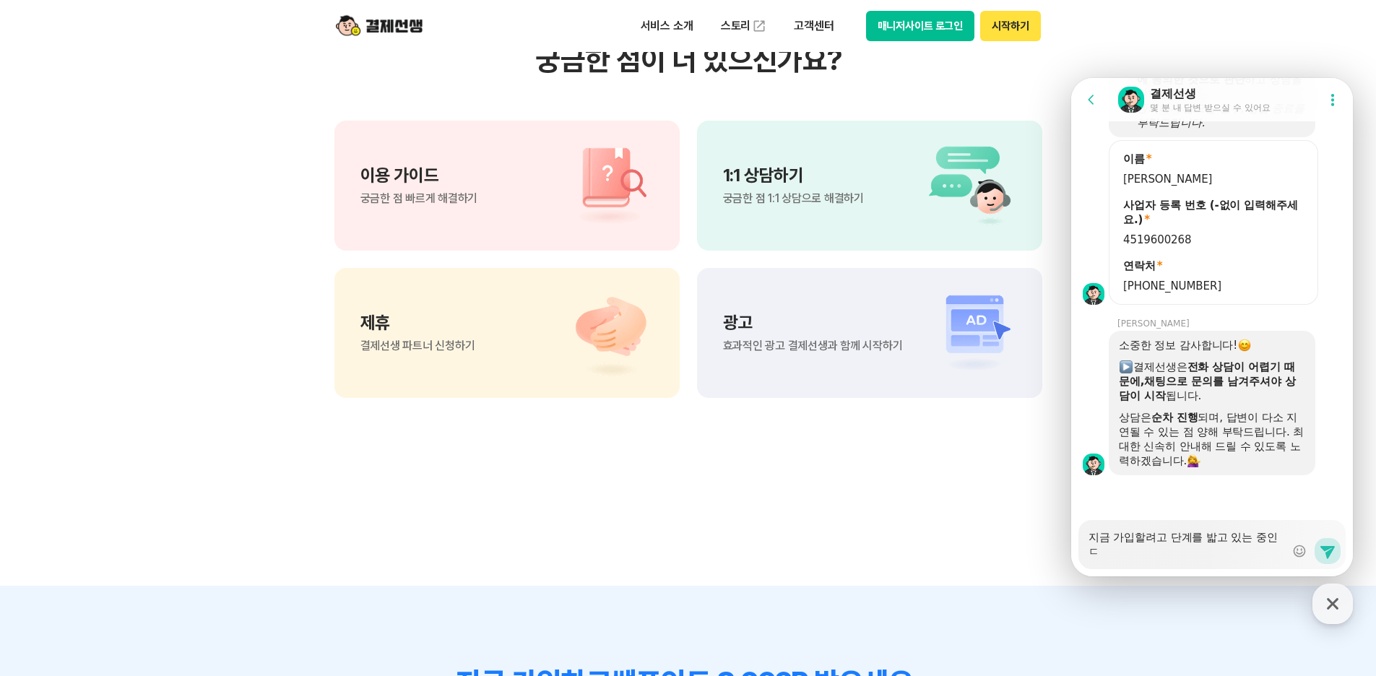
type textarea "지금 가입할려고 단계를 밟고 있는 중인데"
type textarea "x"
type textarea "지금 가입할려고 단계를 밟고 있는 중인데,"
type textarea "x"
type textarea "지금 가입할려고 단계를 밟고 있는 중인데,"
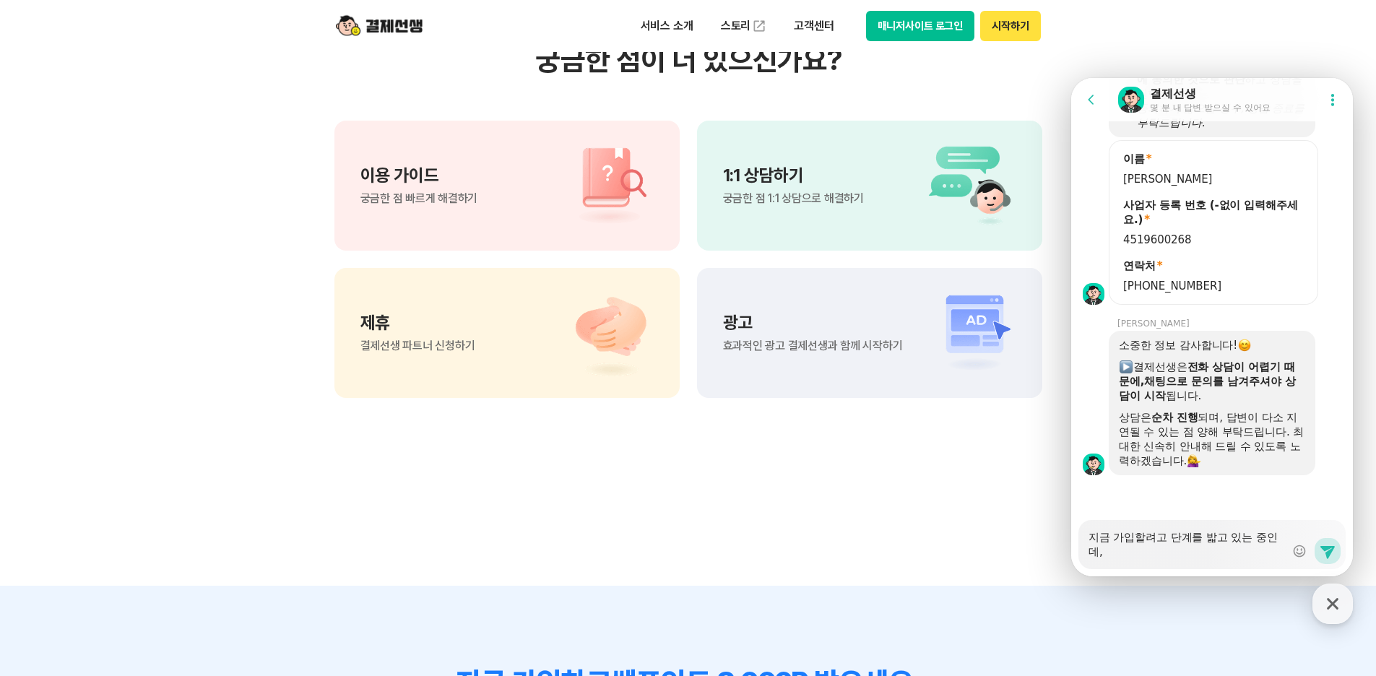
type textarea "x"
type textarea "지금 가입할려고 단계를 밟고 있는 중인데, ㅈ"
type textarea "x"
type textarea "지금 가입할려고 단계를 밟고 있는 중인데, 제ㄱ"
type textarea "x"
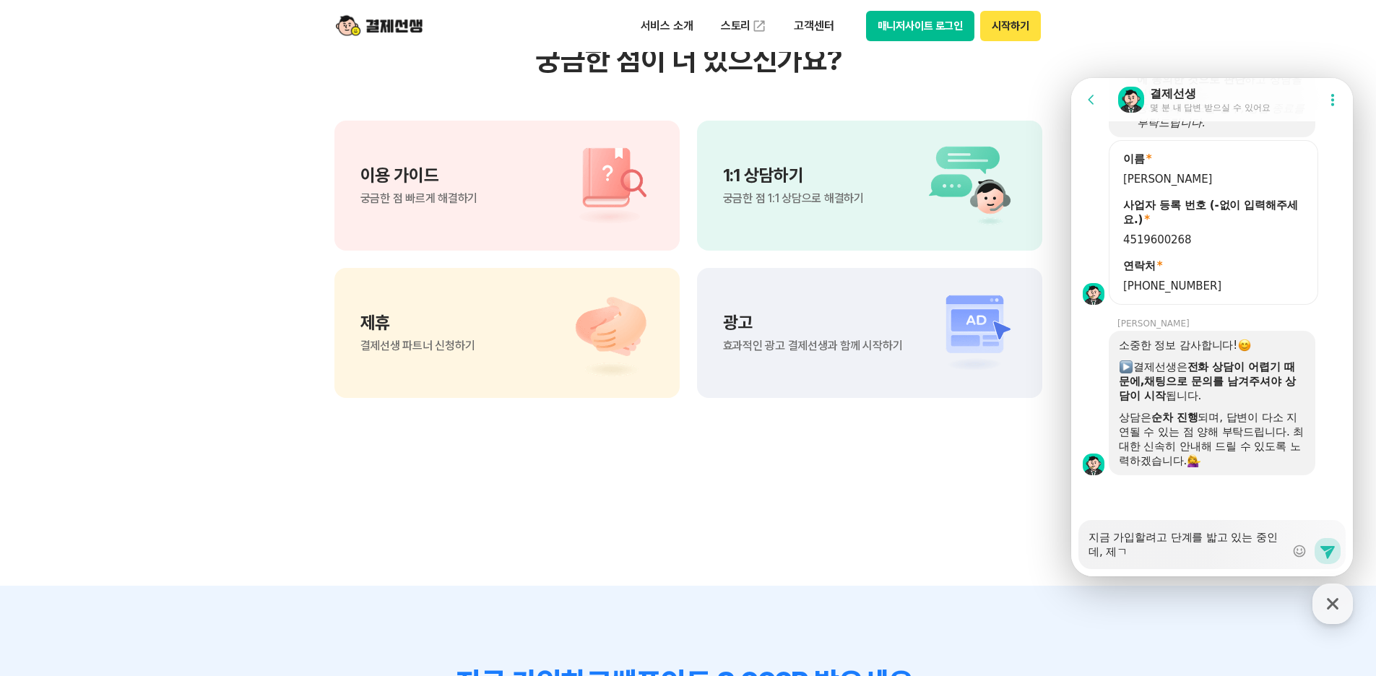
type textarea "지금 가입할려고 단계를 밟고 있는 중인데, 제가"
type textarea "x"
type textarea "지금 가입할려고 단계를 밟고 있는 중인데, 제가"
type textarea "x"
type textarea "지금 가입할려고 단계를 밟고 있는 중인데, 제가 ㅅ"
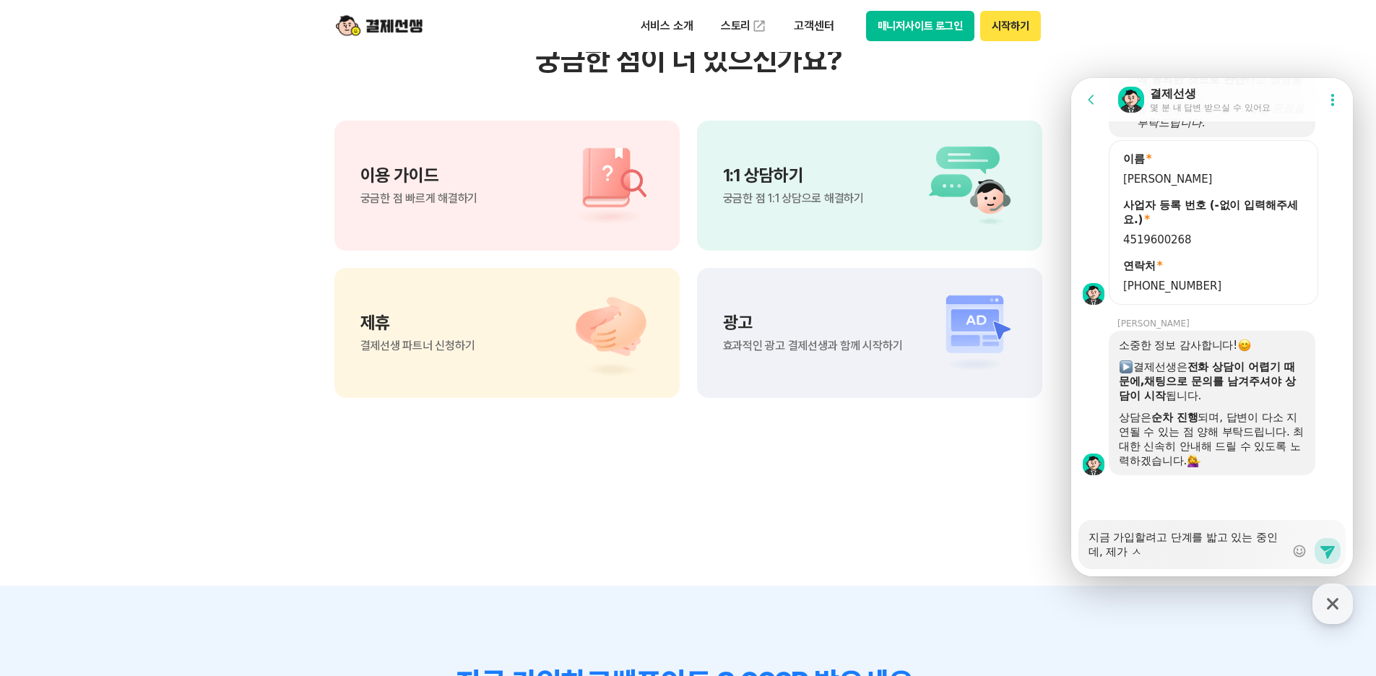
type textarea "x"
type textarea "지금 가입할려고 단계를 밟고 있는 중인데, 제가 사"
type textarea "x"
type textarea "지금 가입할려고 단계를 밟고 있는 중인데, 제가 사ㅇ"
type textarea "x"
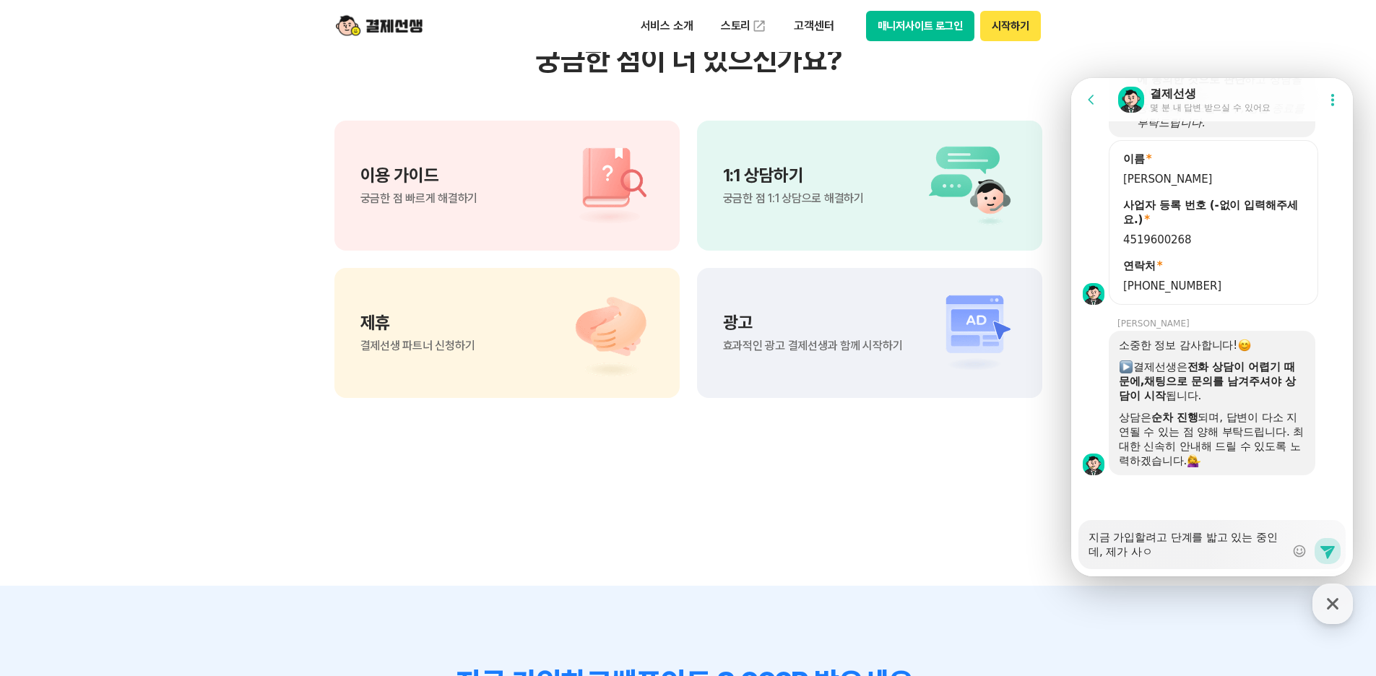
type textarea "지금 가입할려고 단계를 밟고 있는 중인데, 제가 사어"
type textarea "x"
type textarea "지금 가입할려고 단계를 밟고 있는 중인데, 제가 사업"
type textarea "x"
type textarea "지금 가입할려고 단계를 밟고 있는 중인데, 제가 사업ㅈ"
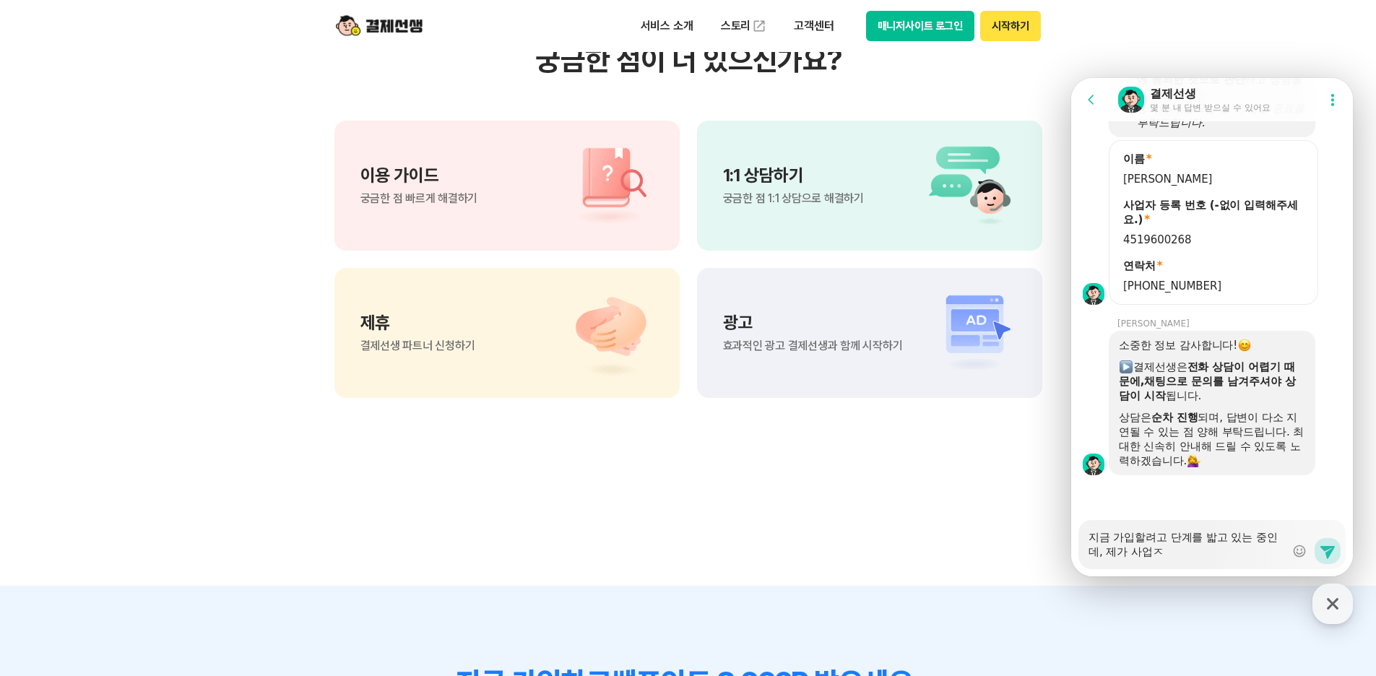
type textarea "x"
type textarea "지금 가입할려고 단계를 밟고 있는 중인데, 제가 사업자"
type textarea "x"
type textarea "지금 가입할려고 단계를 밟고 있는 중인데, 제가 사업자ㅌ"
type textarea "x"
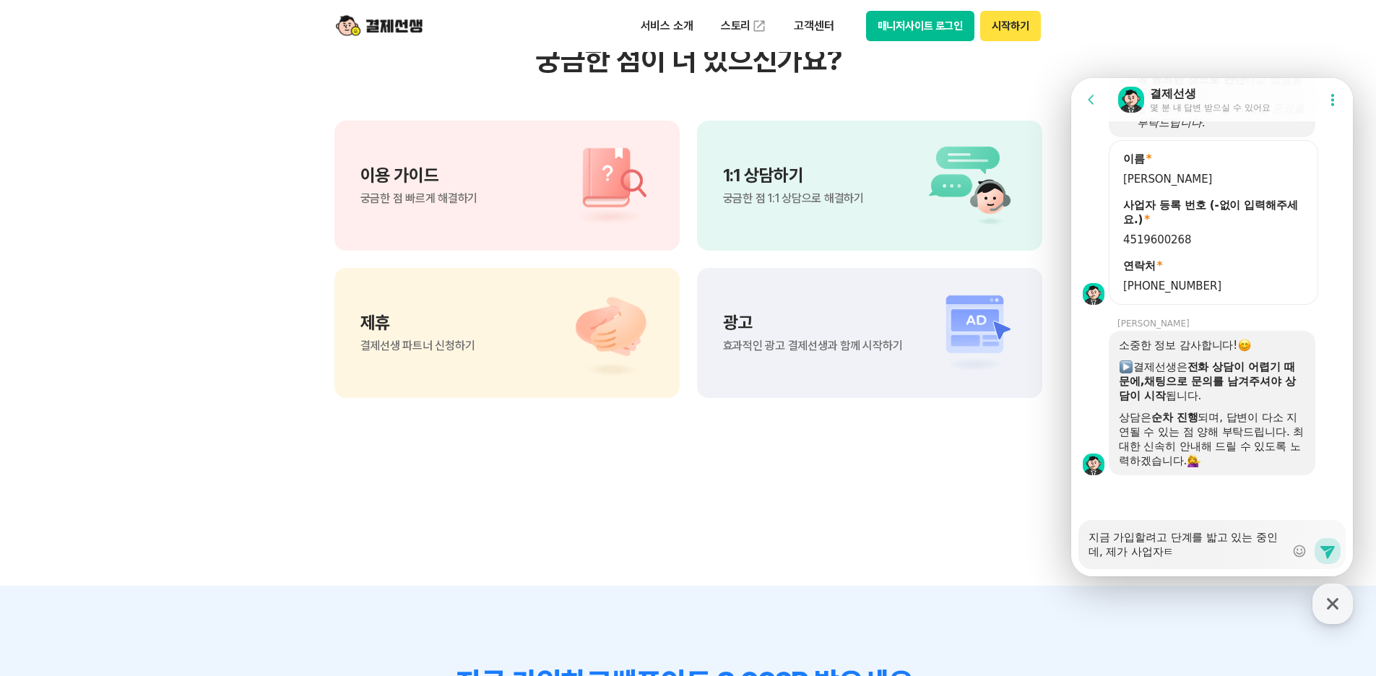
type textarea "지금 가입할려고 단계를 밟고 있는 중인데, 제가 사업자토"
type textarea "x"
type textarea "지금 가입할려고 단계를 밟고 있는 중인데, 제가 사업자통"
type textarea "x"
type textarea "지금 가입할려고 단계를 밟고 있는 중인데, 제가 사업자통ㅈ"
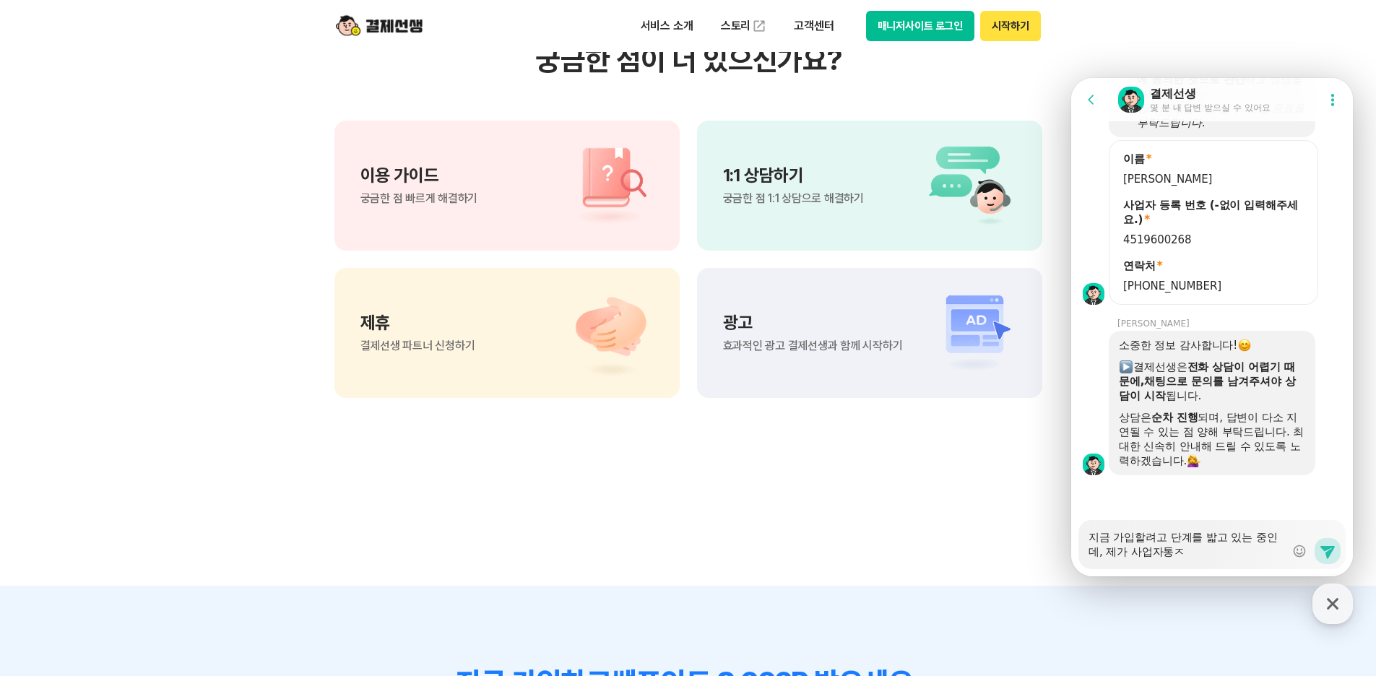
type textarea "x"
type textarea "지금 가입할려고 단계를 밟고 있는 중인데, 제가 사업자통자"
type textarea "x"
type textarea "지금 가입할려고 단계를 밟고 있는 중인데, 제가 사업자통장"
type textarea "x"
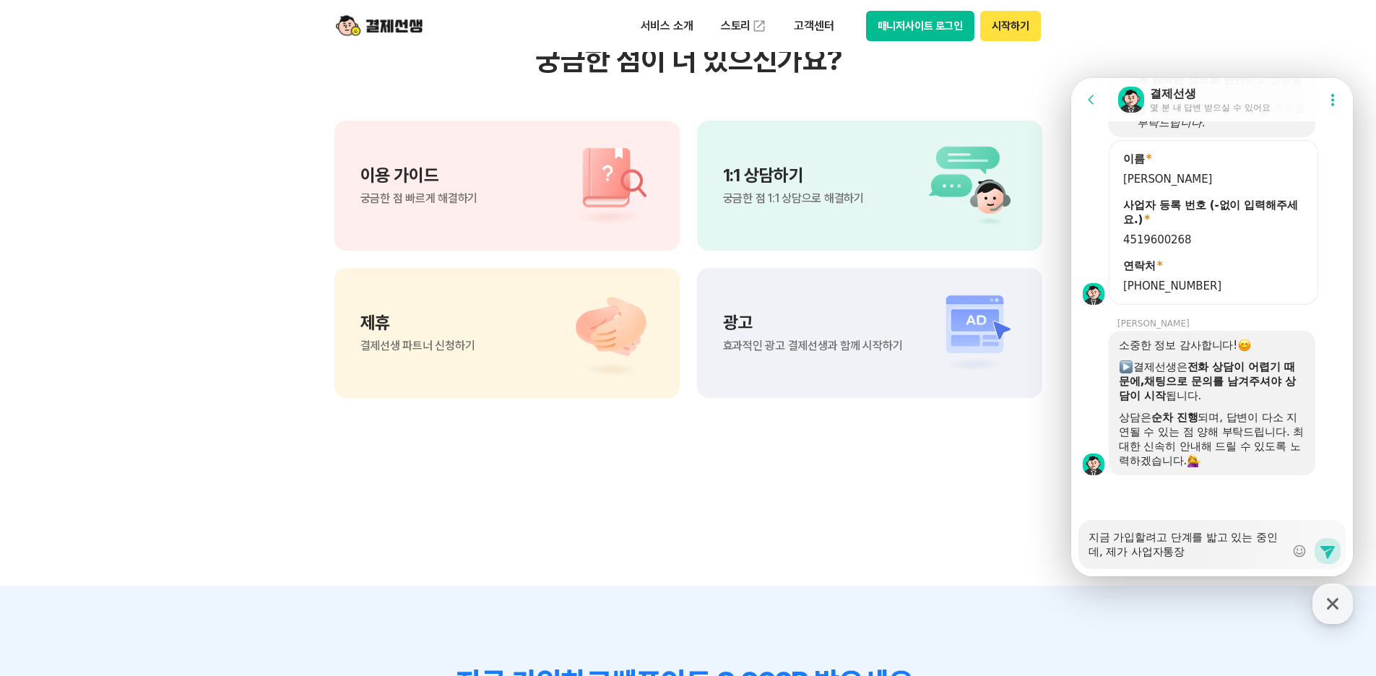
type textarea "지금 가입할려고 단계를 밟고 있는 중인데, 제가 사업자통장ㅇ"
type textarea "x"
type textarea "지금 가입할려고 단계를 밟고 있는 중인데, 제가 사업자통장이"
type textarea "x"
type textarea "지금 가입할려고 단계를 밟고 있는 중인데, 제가 사업자통장이"
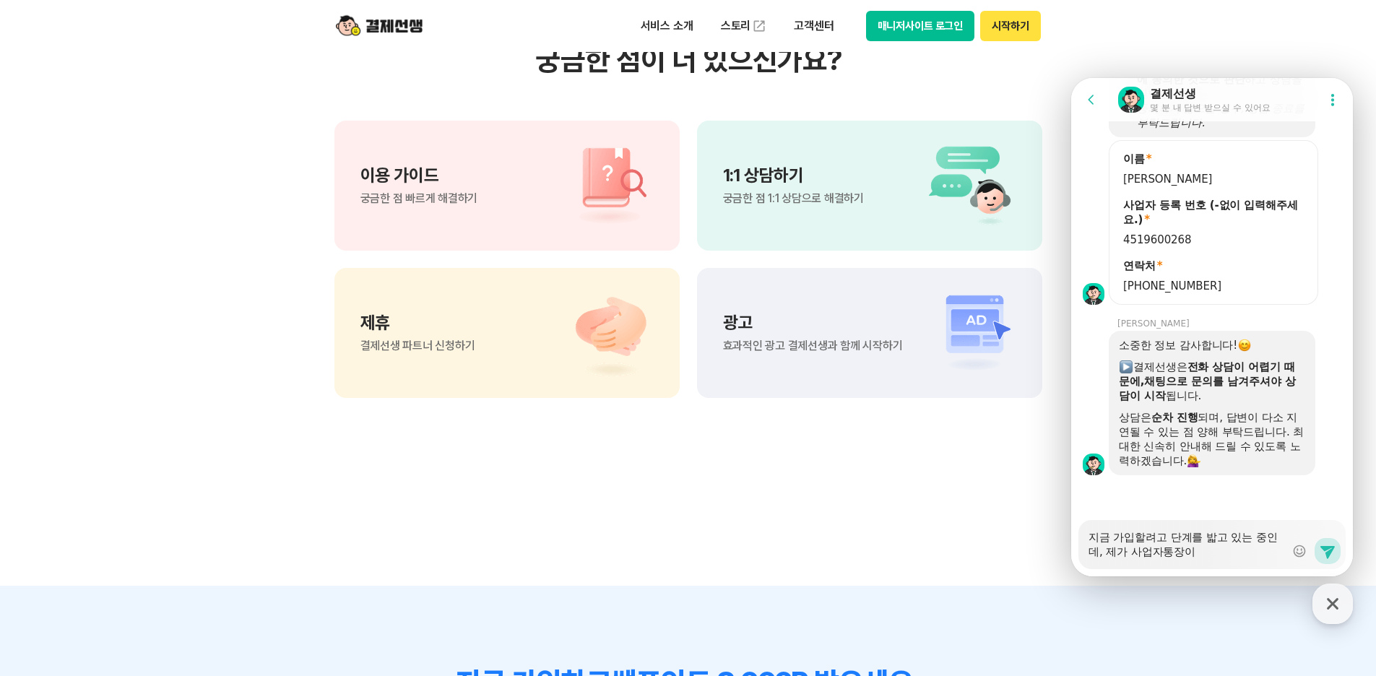
type textarea "x"
type textarea "지금 가입할려고 단계를 밟고 있는 중인데, 제가 사업자통장이 ㅋ"
type textarea "x"
type textarea "지금 가입할려고 단계를 밟고 있는 중인데, 제가 사업자통장이 카"
type textarea "x"
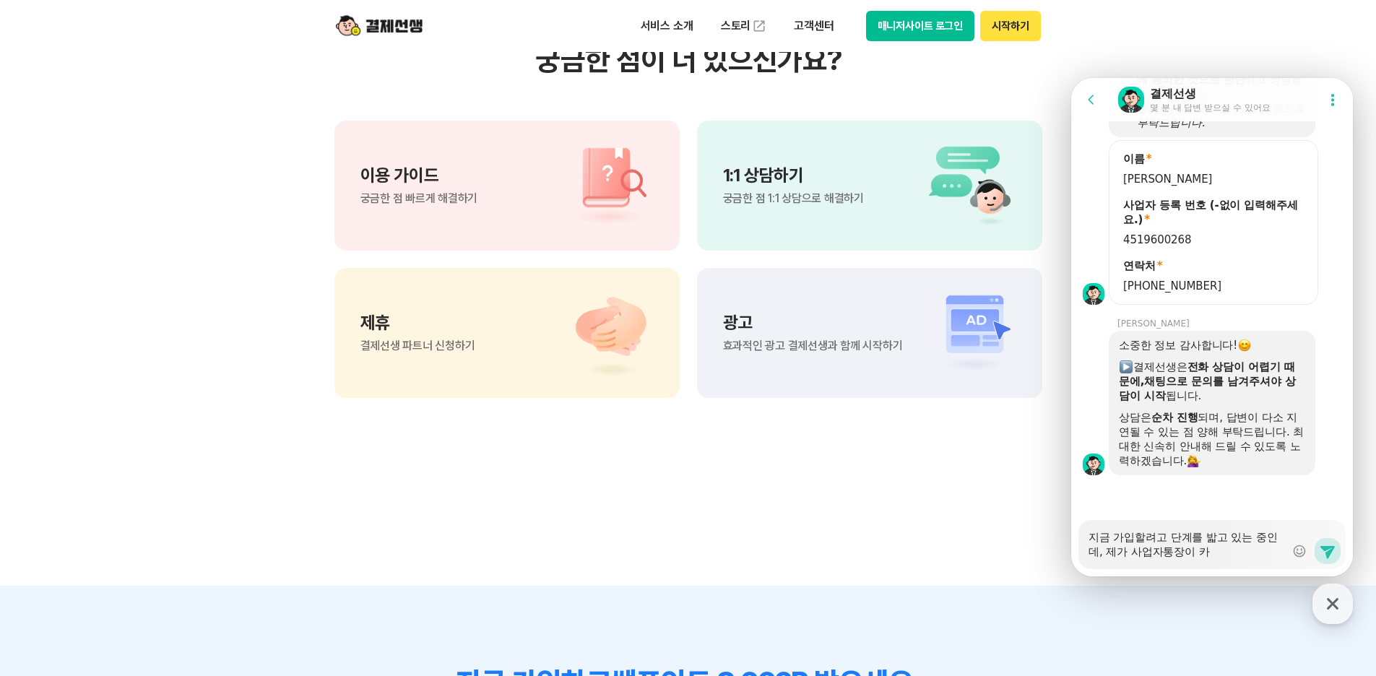
type textarea "지금 가입할려고 단계를 밟고 있는 중인데, 제가 사업자통장이 카ㅋ"
type textarea "x"
type textarea "지금 가입할려고 단계를 밟고 있는 중인데, 제가 사업자통장이 카카"
type textarea "x"
type textarea "지금 가입할려고 단계를 밟고 있는 중인데, 제가 사업자통장이 카카ㅇ"
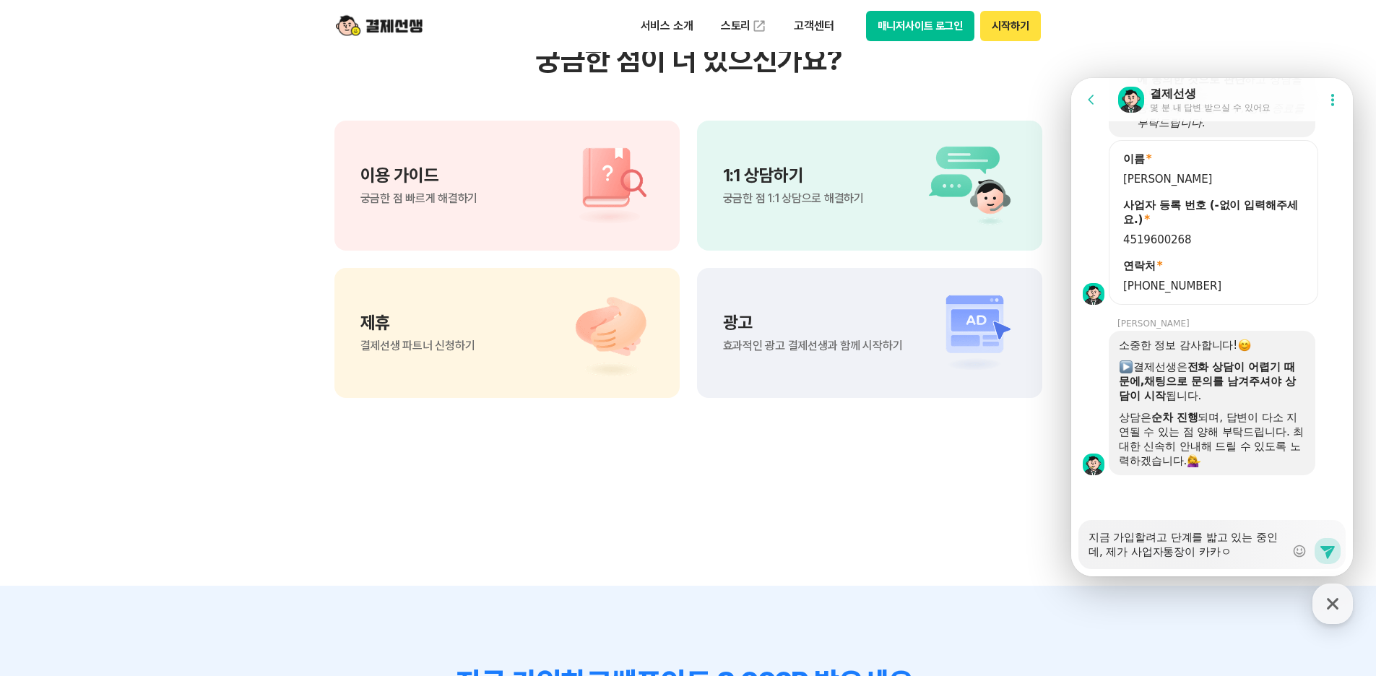
type textarea "x"
type textarea "지금 가입할려고 단계를 밟고 있는 중인데, 제가 사업자통장이 카카오"
type textarea "x"
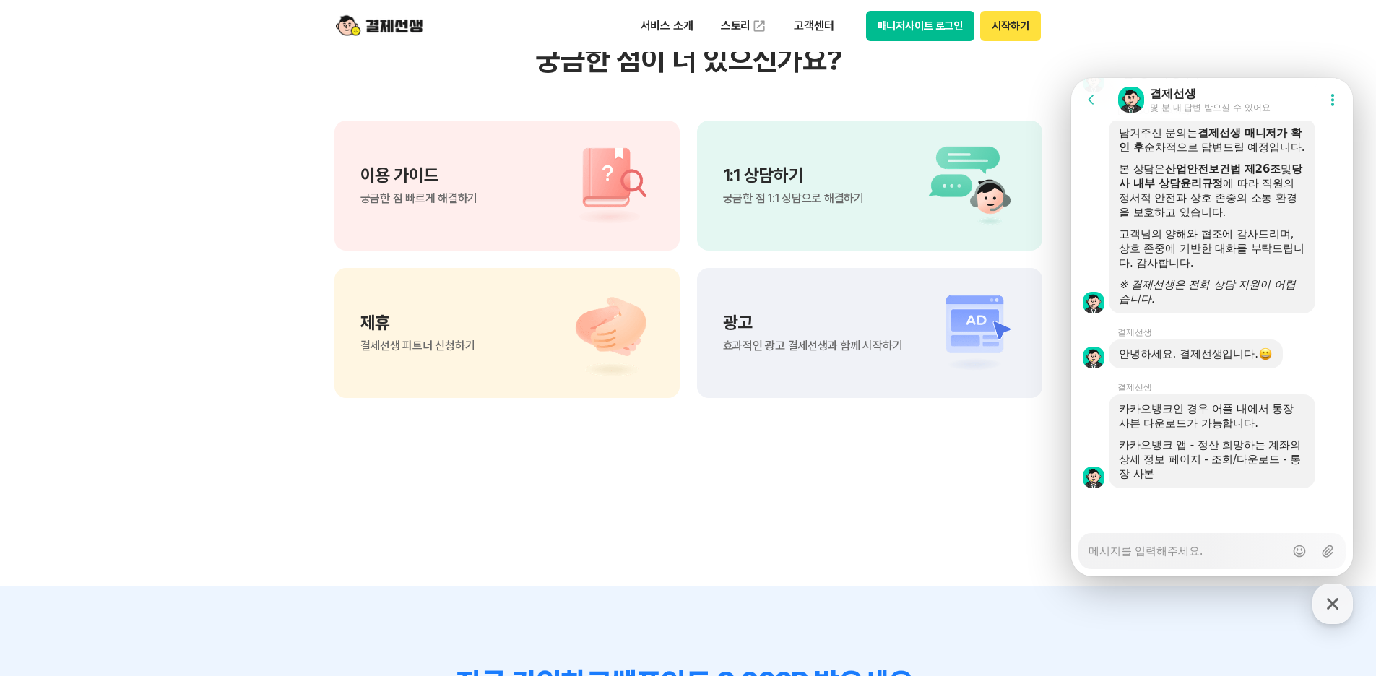
scroll to position [2493, 0]
click at [1157, 547] on textarea "Messenger Input Textarea" at bounding box center [1186, 546] width 196 height 25
click at [1320, 549] on icon at bounding box center [1327, 552] width 14 height 13
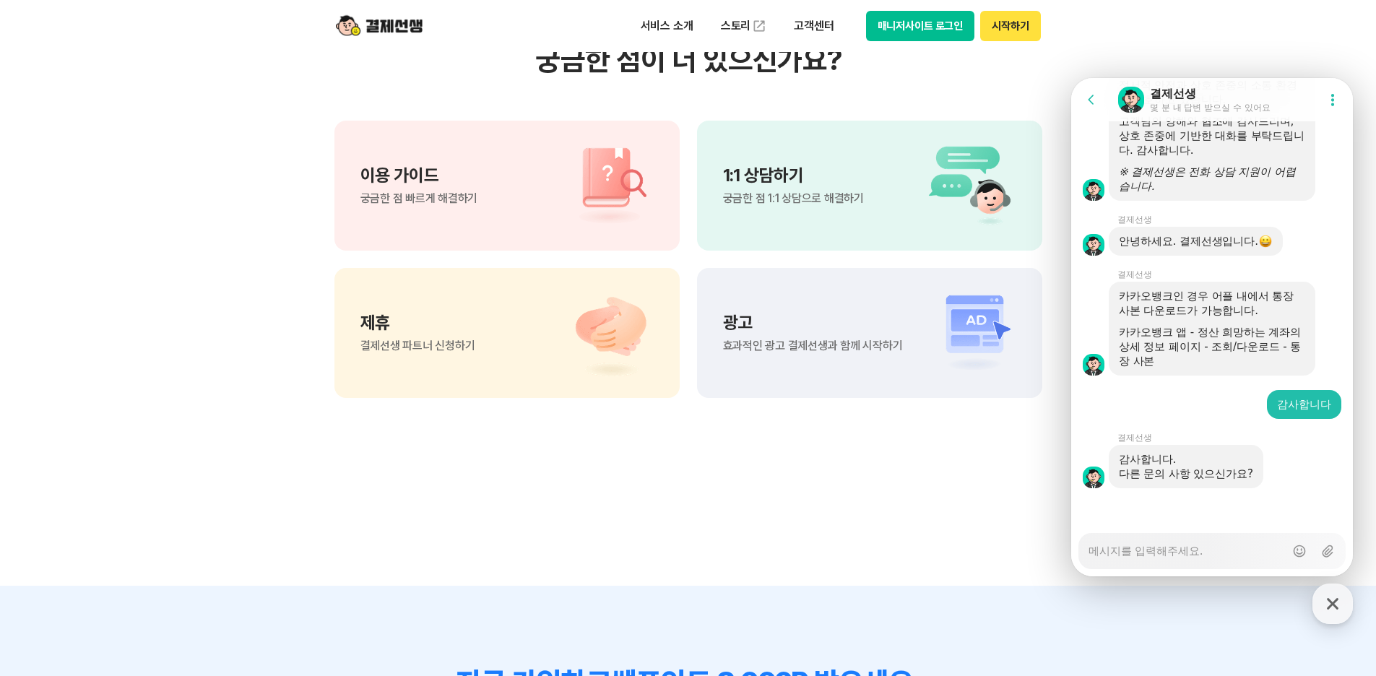
scroll to position [2606, 0]
click at [1090, 101] on icon at bounding box center [1090, 99] width 6 height 9
